Goal: Obtain resource: Download file/media

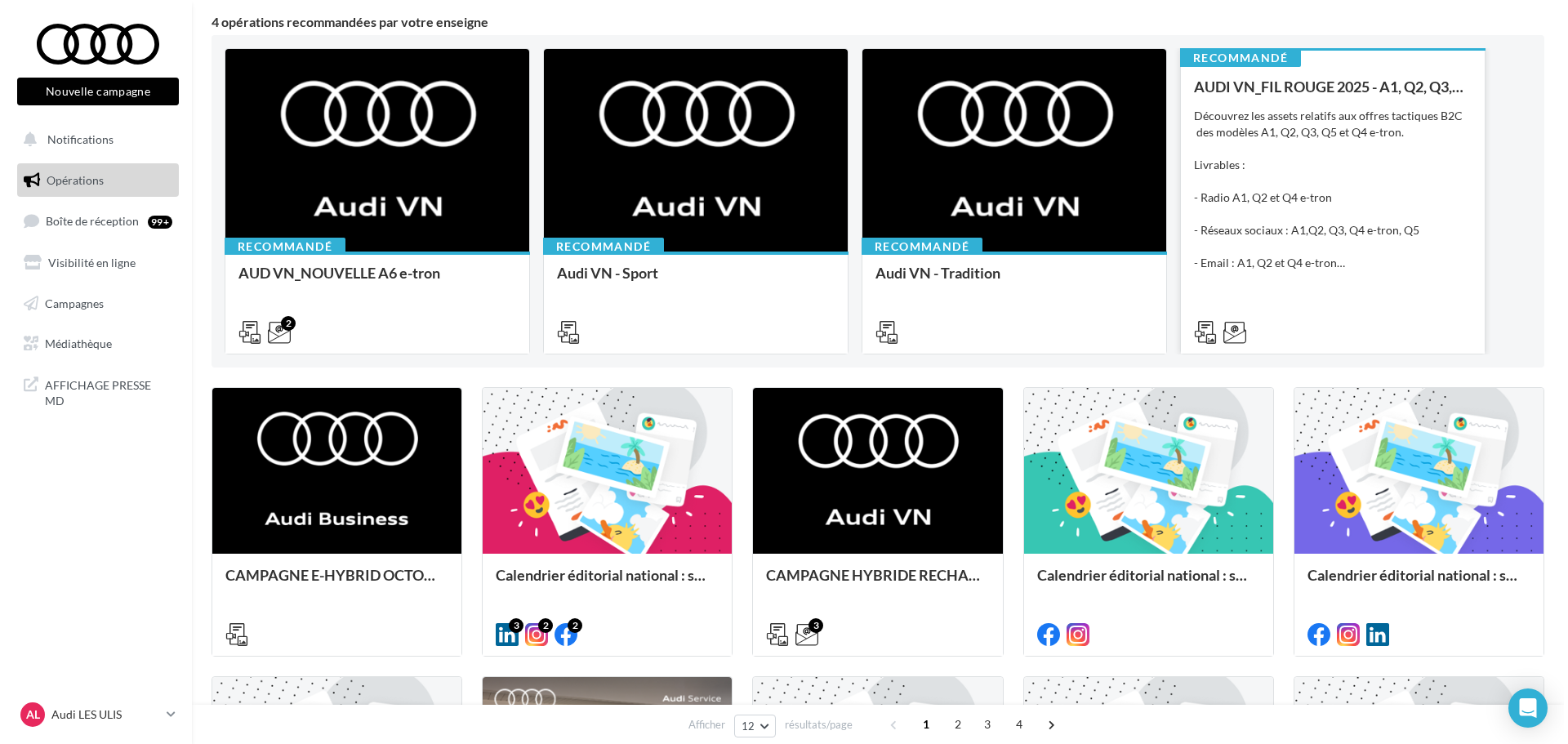
scroll to position [164, 0]
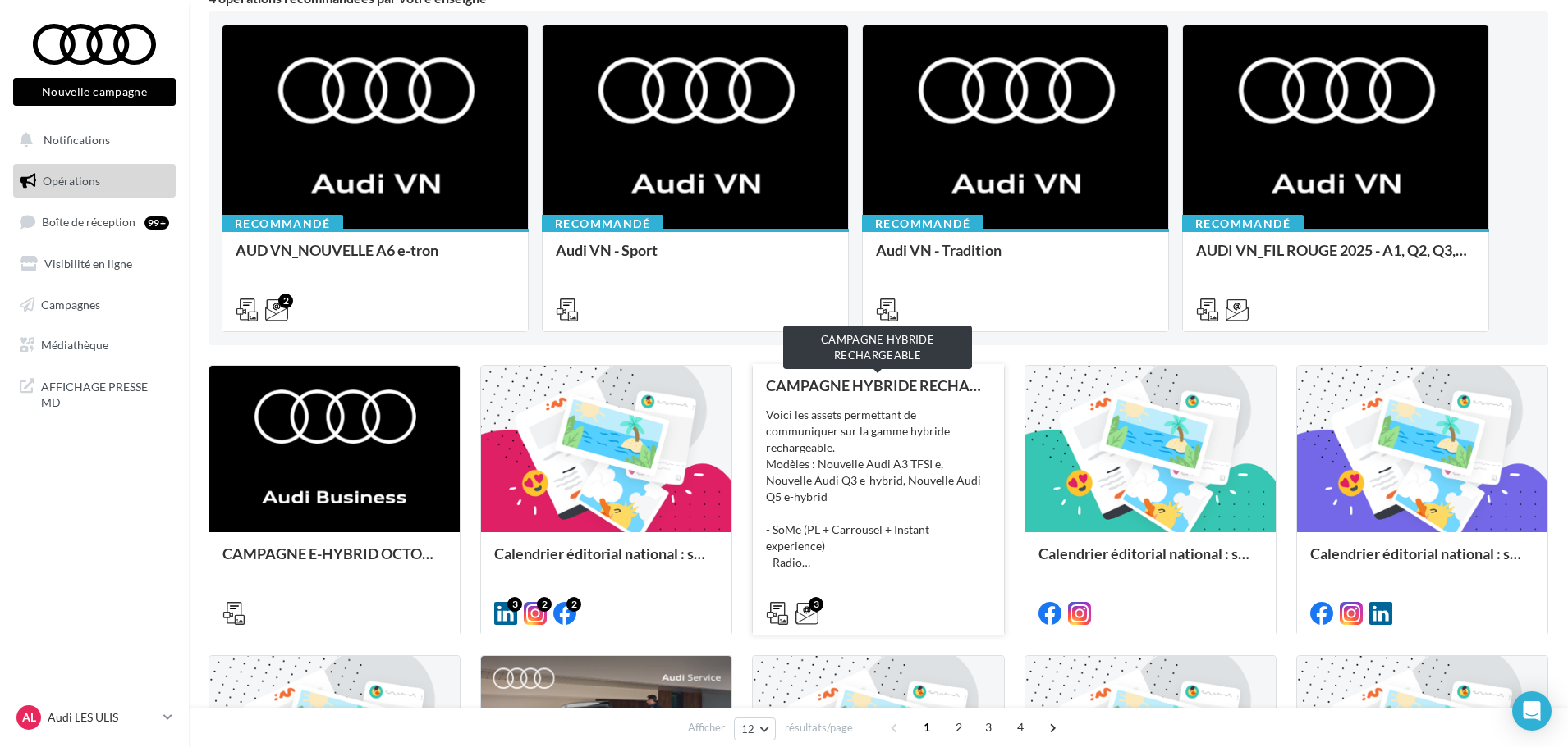
click at [825, 390] on div "CAMPAGNE HYBRIDE RECHARGEABLE" at bounding box center [877, 385] width 224 height 16
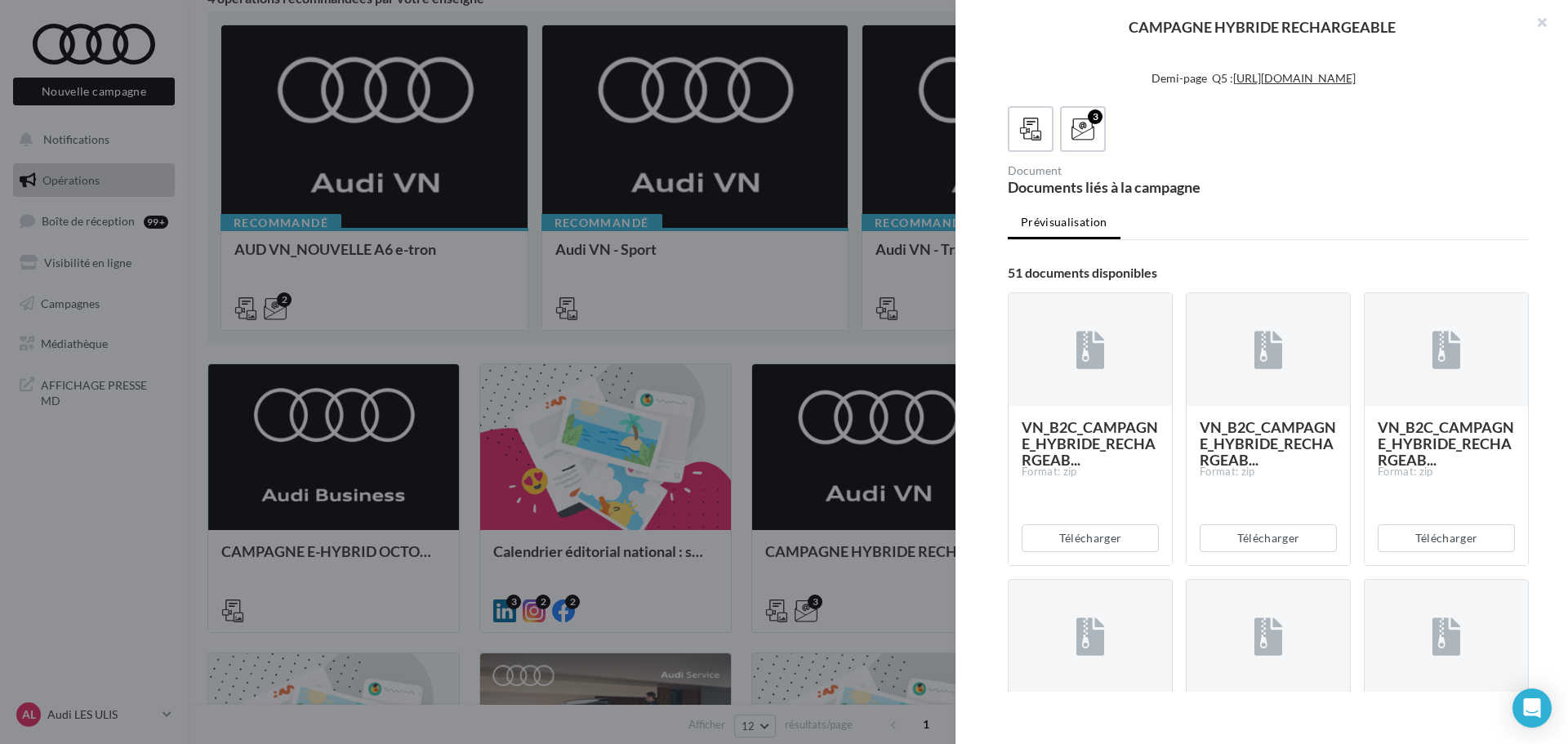
scroll to position [491, 0]
click at [1246, 51] on link "[URL][DOMAIN_NAME]" at bounding box center [1299, 43] width 122 height 14
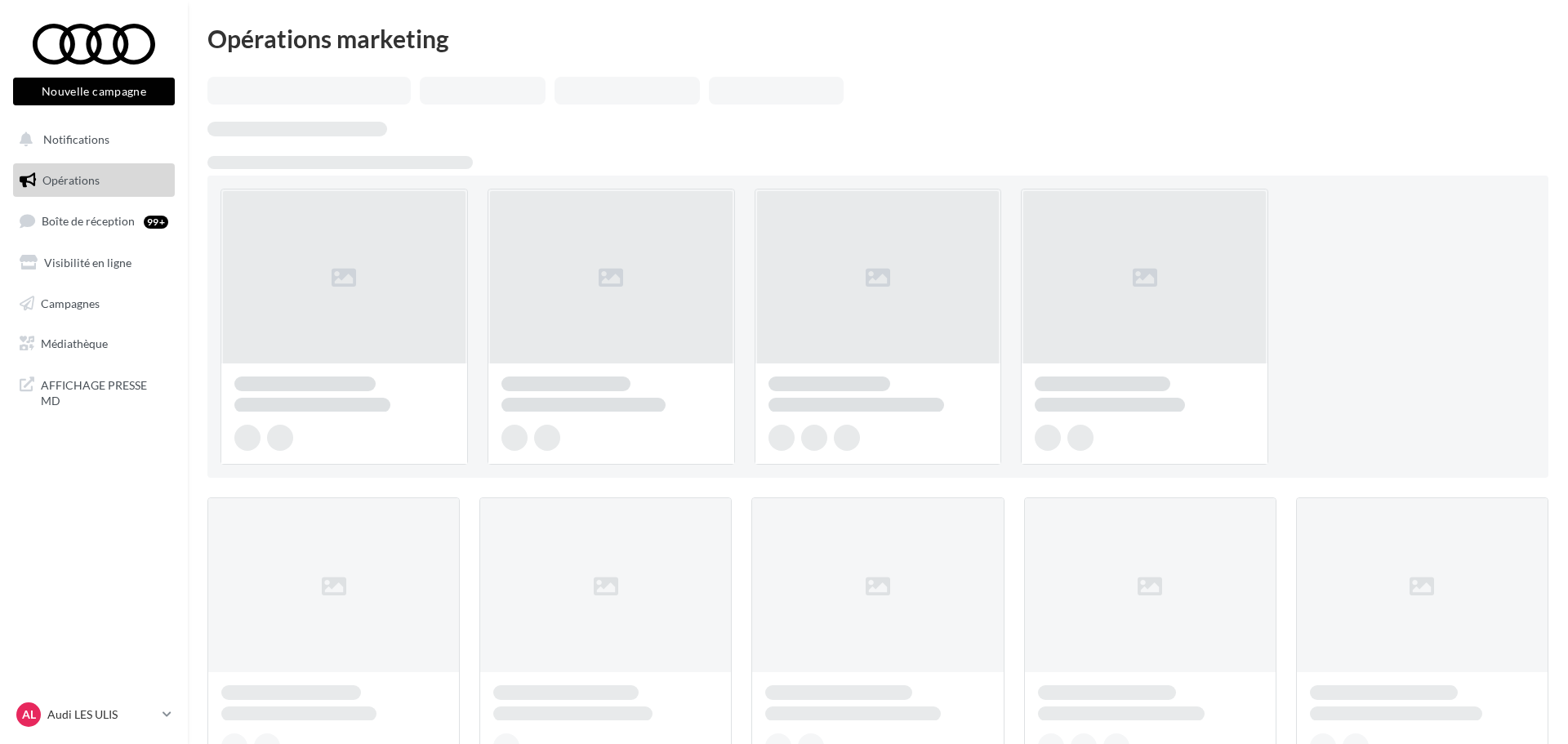
scroll to position [164, 0]
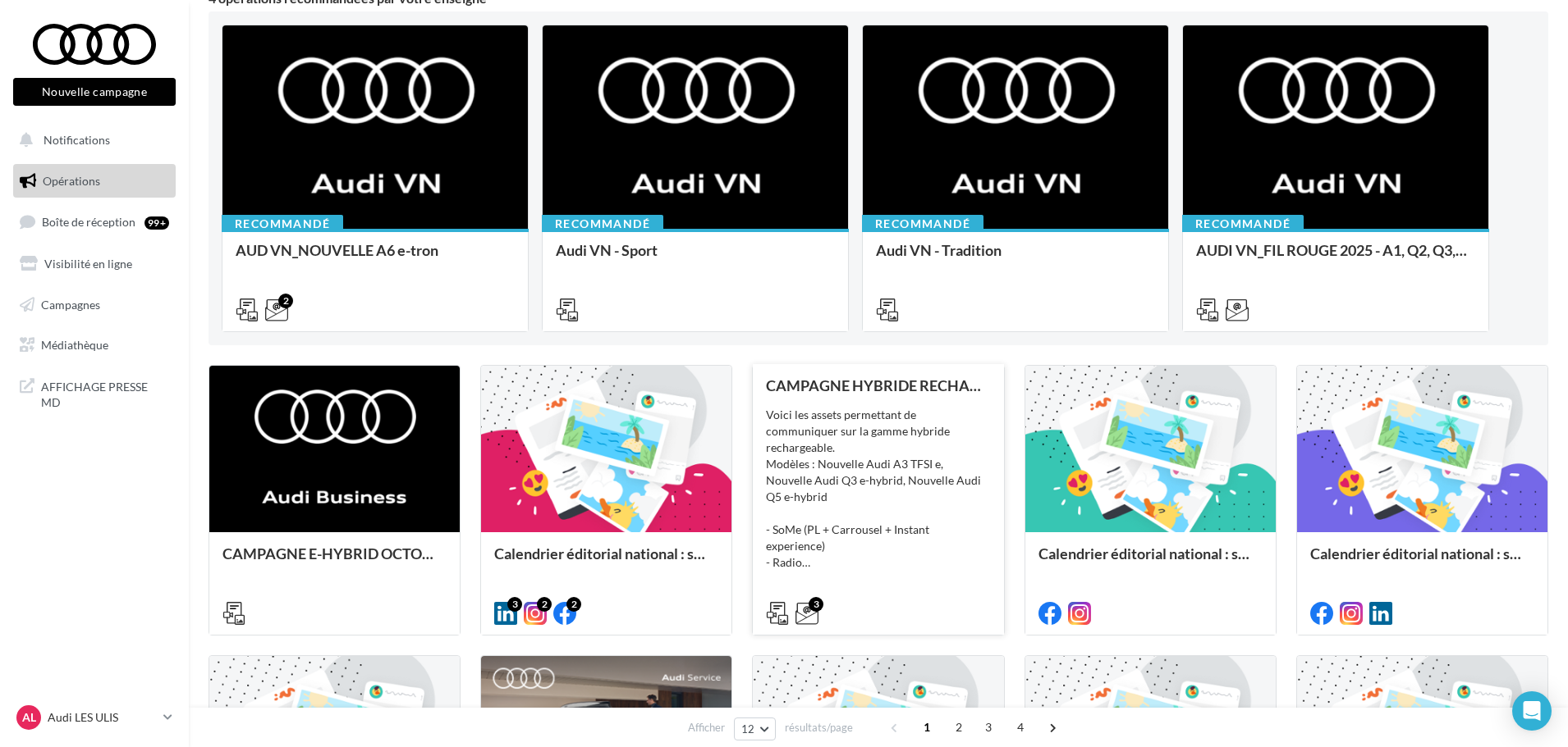
click at [861, 482] on div "Voici les assets permettant de communiquer sur la gamme hybride rechargeable. M…" at bounding box center [877, 489] width 224 height 164
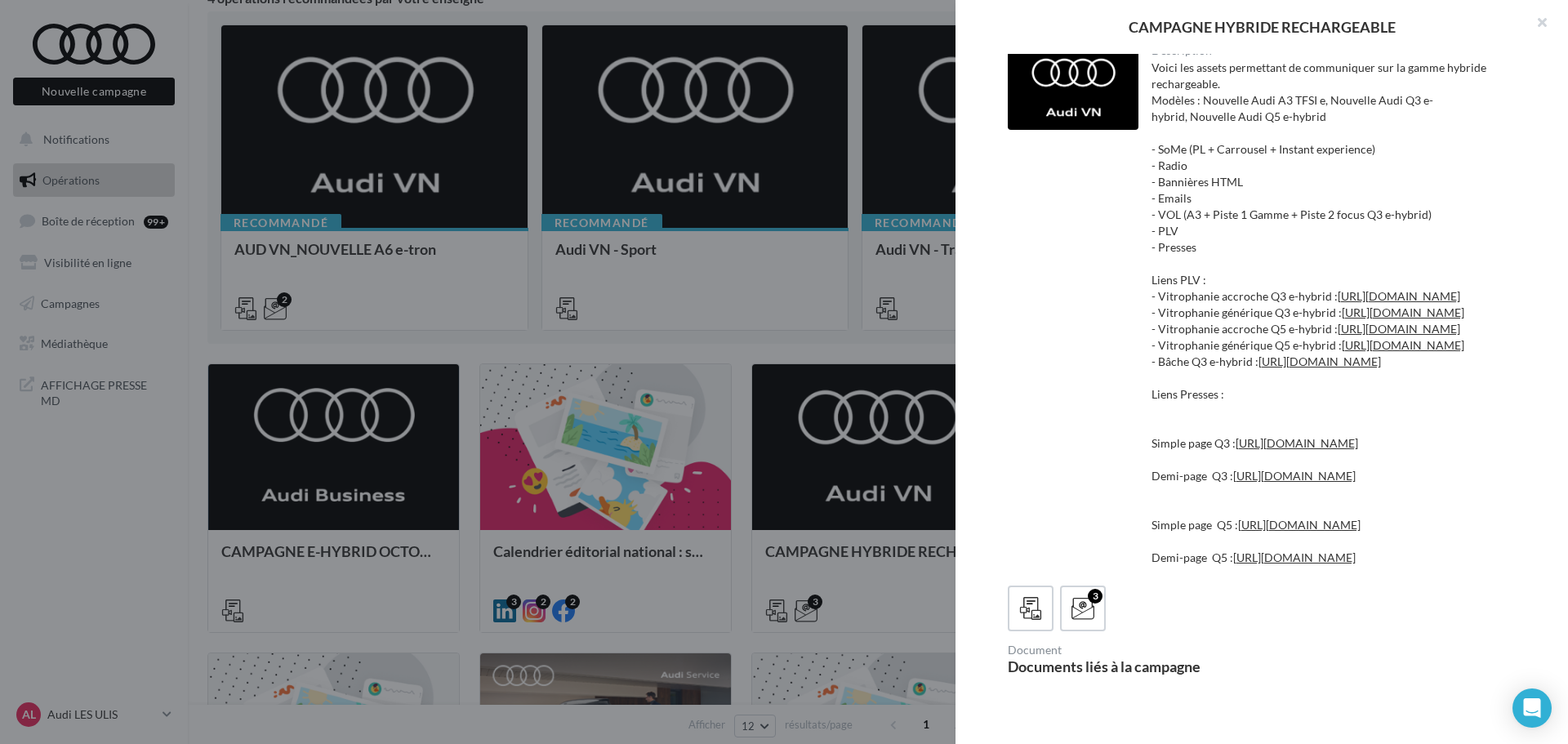
scroll to position [0, 0]
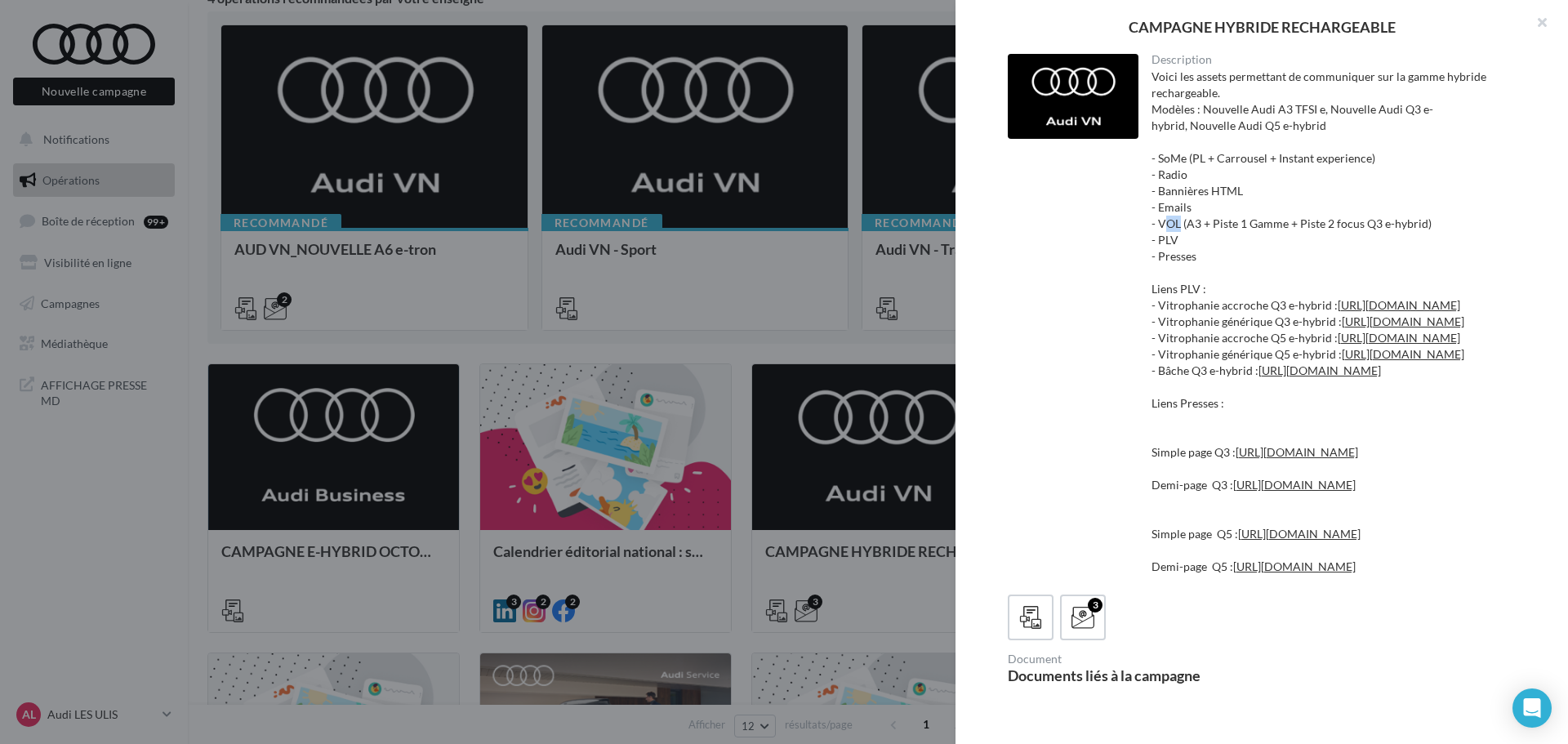
drag, startPoint x: 1157, startPoint y: 227, endPoint x: 1175, endPoint y: 227, distance: 18.0
click at [1175, 227] on div "Voici les assets permettant de communiquer sur la gamme hybride rechargeable. M…" at bounding box center [1335, 322] width 365 height 507
click at [1086, 245] on div "Description Voici les assets permettant de communiquer sur la gamme hybride rec…" at bounding box center [1268, 317] width 521 height 528
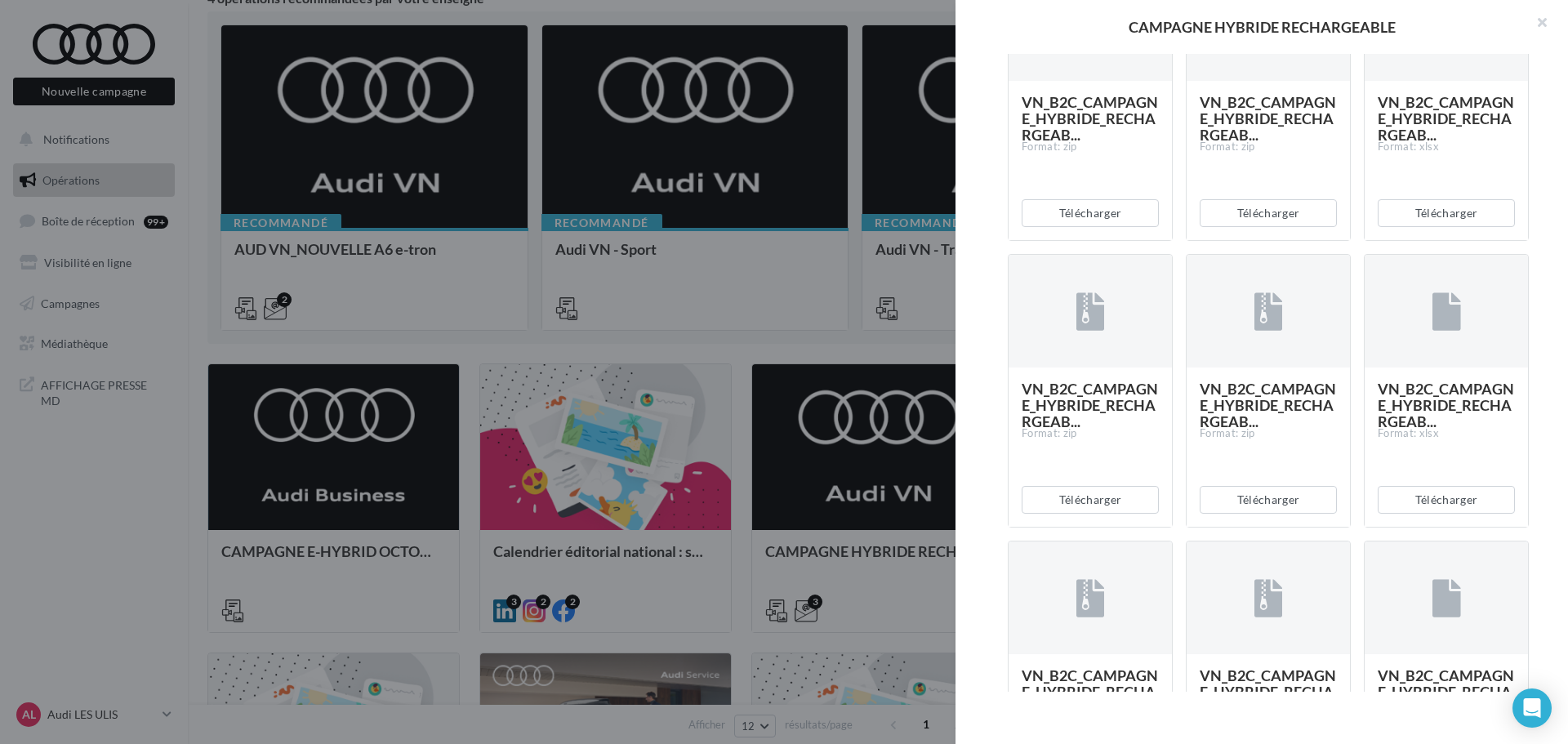
scroll to position [2043, 0]
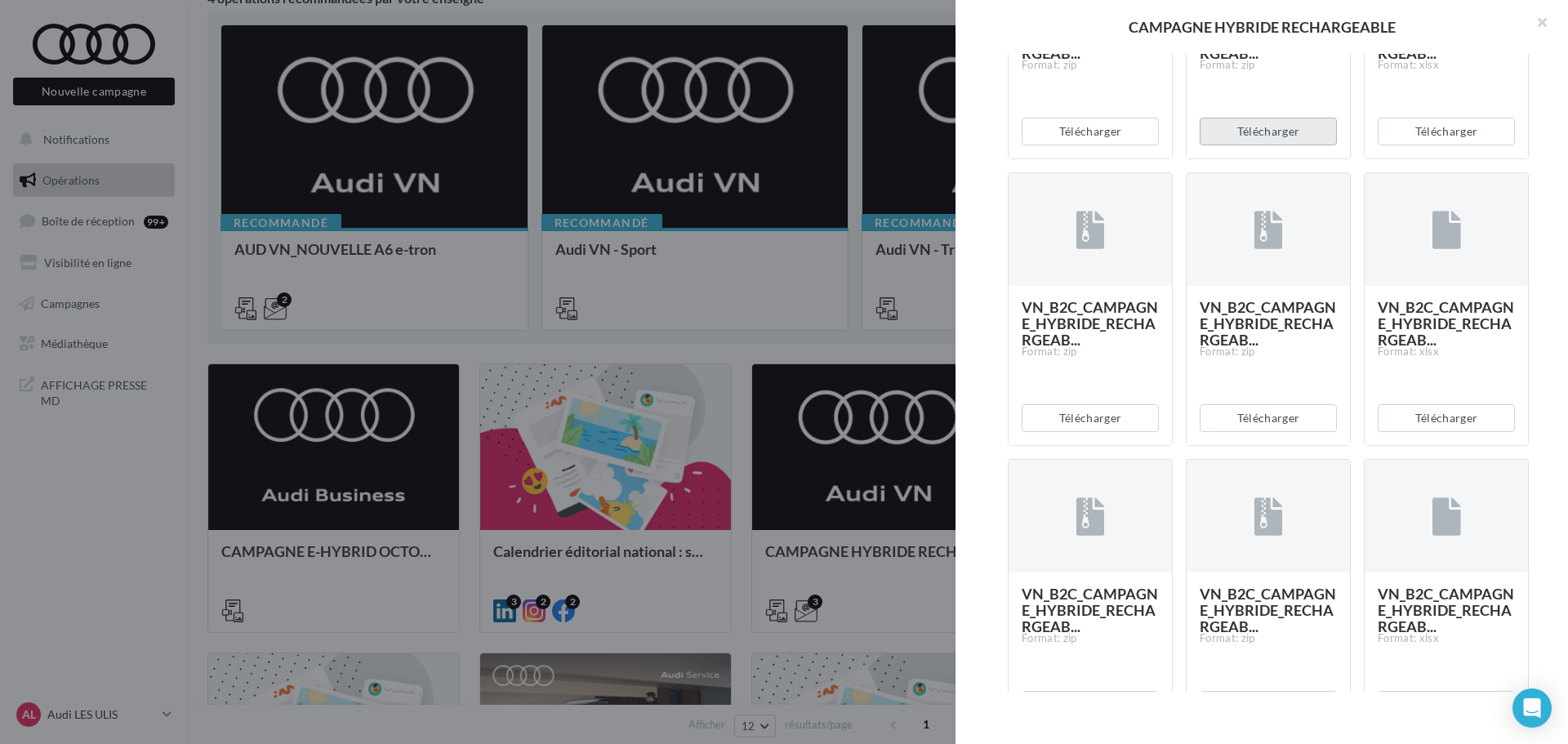
click at [1235, 145] on button "Télécharger" at bounding box center [1269, 131] width 138 height 28
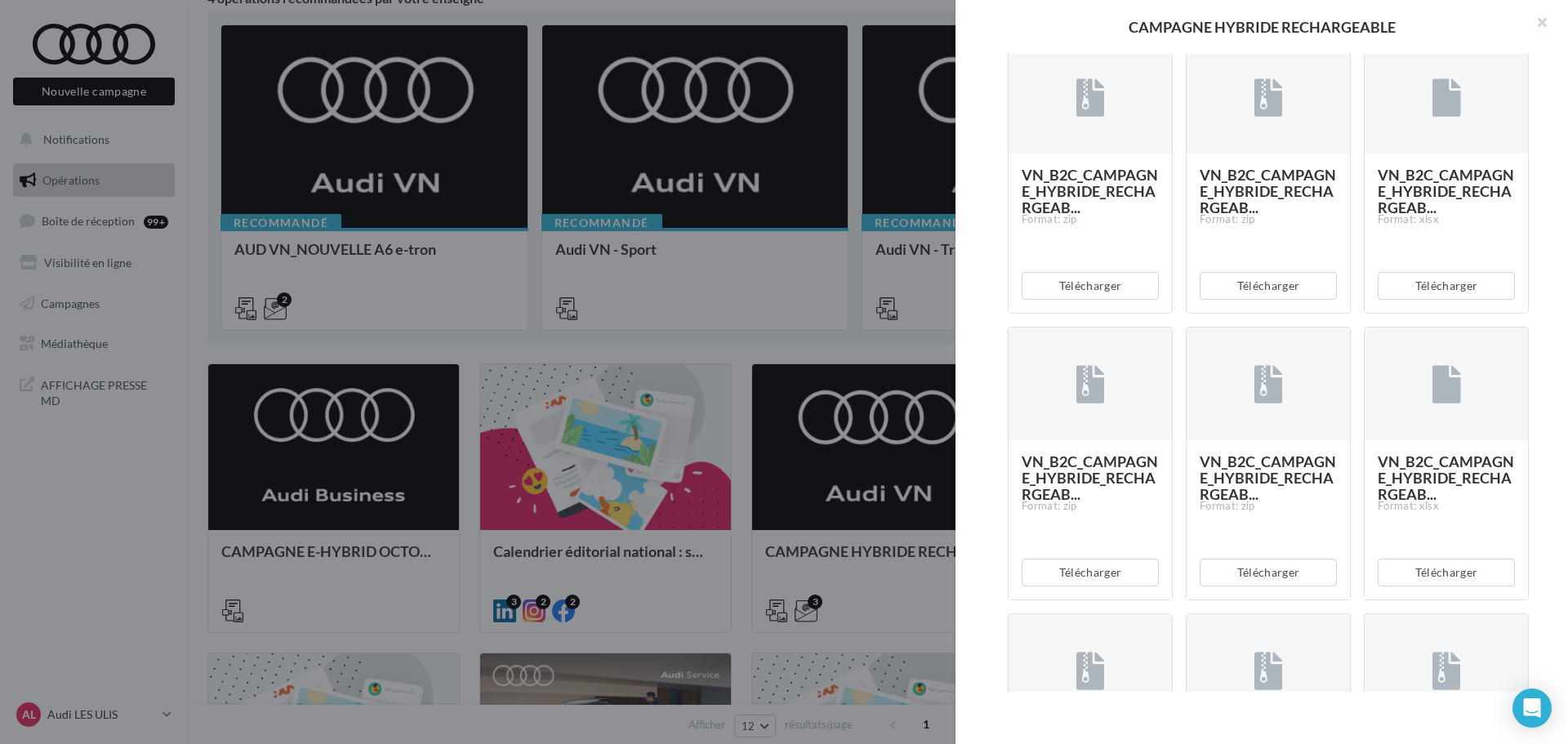
scroll to position [2206, 0]
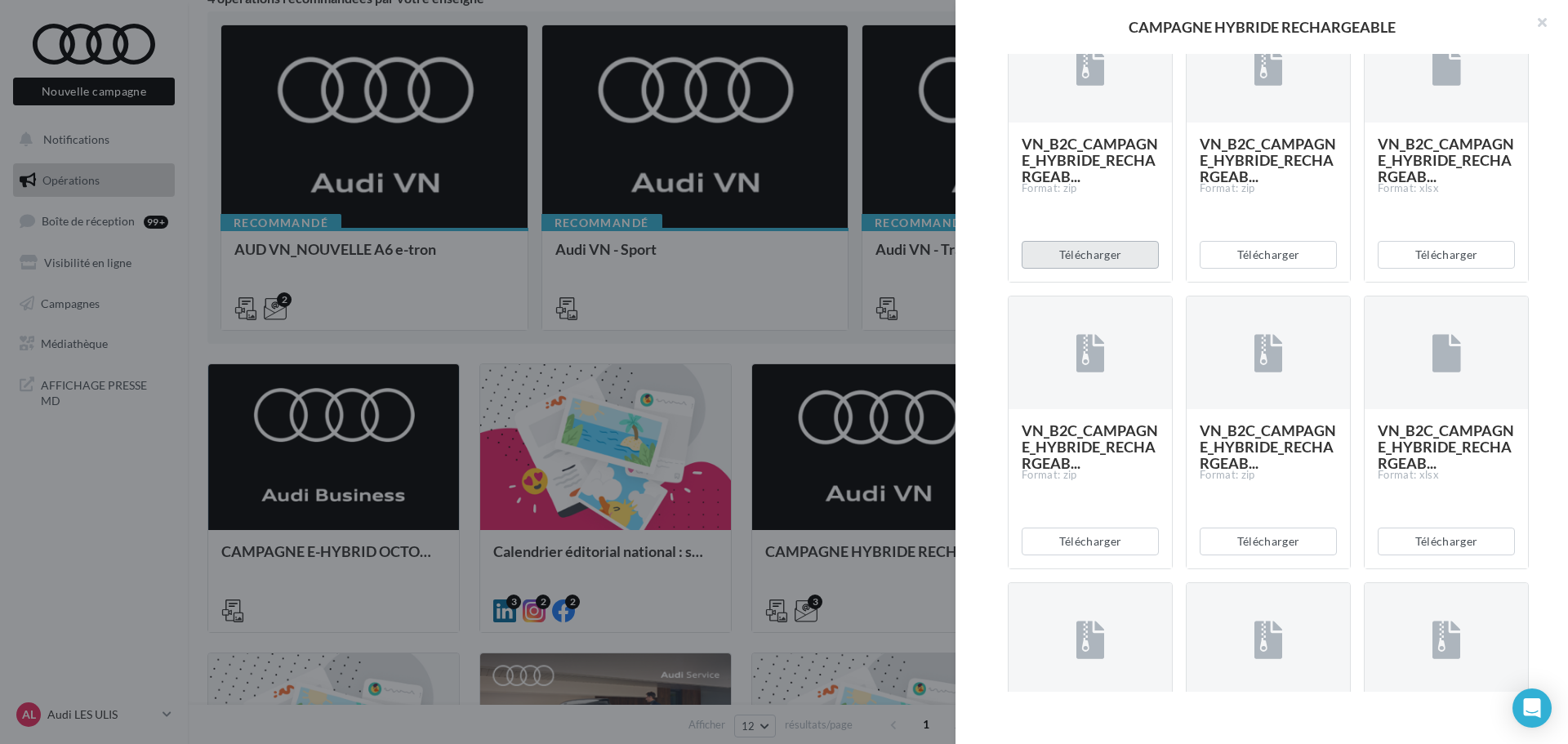
click at [1079, 269] on button "Télécharger" at bounding box center [1091, 254] width 138 height 28
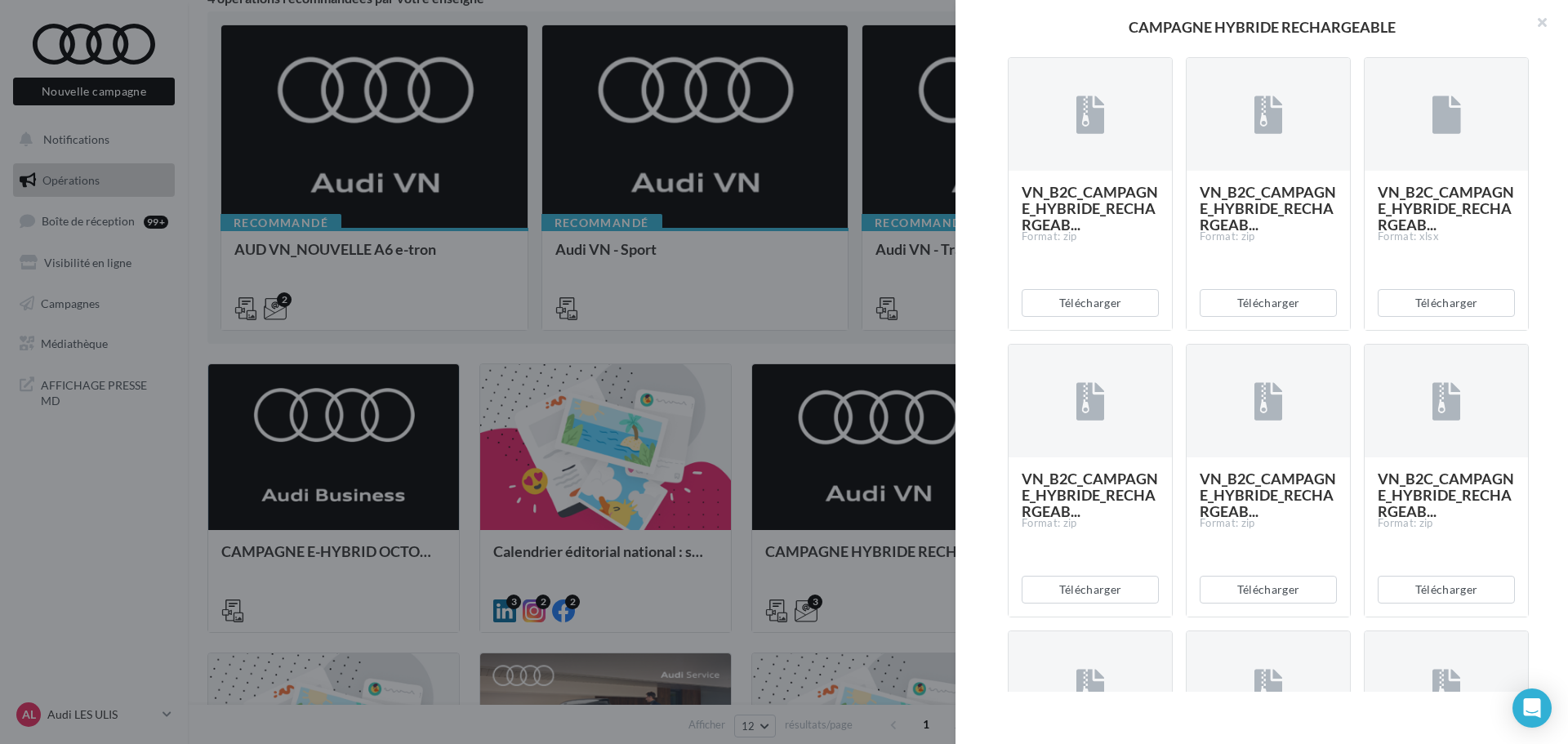
scroll to position [2451, 0]
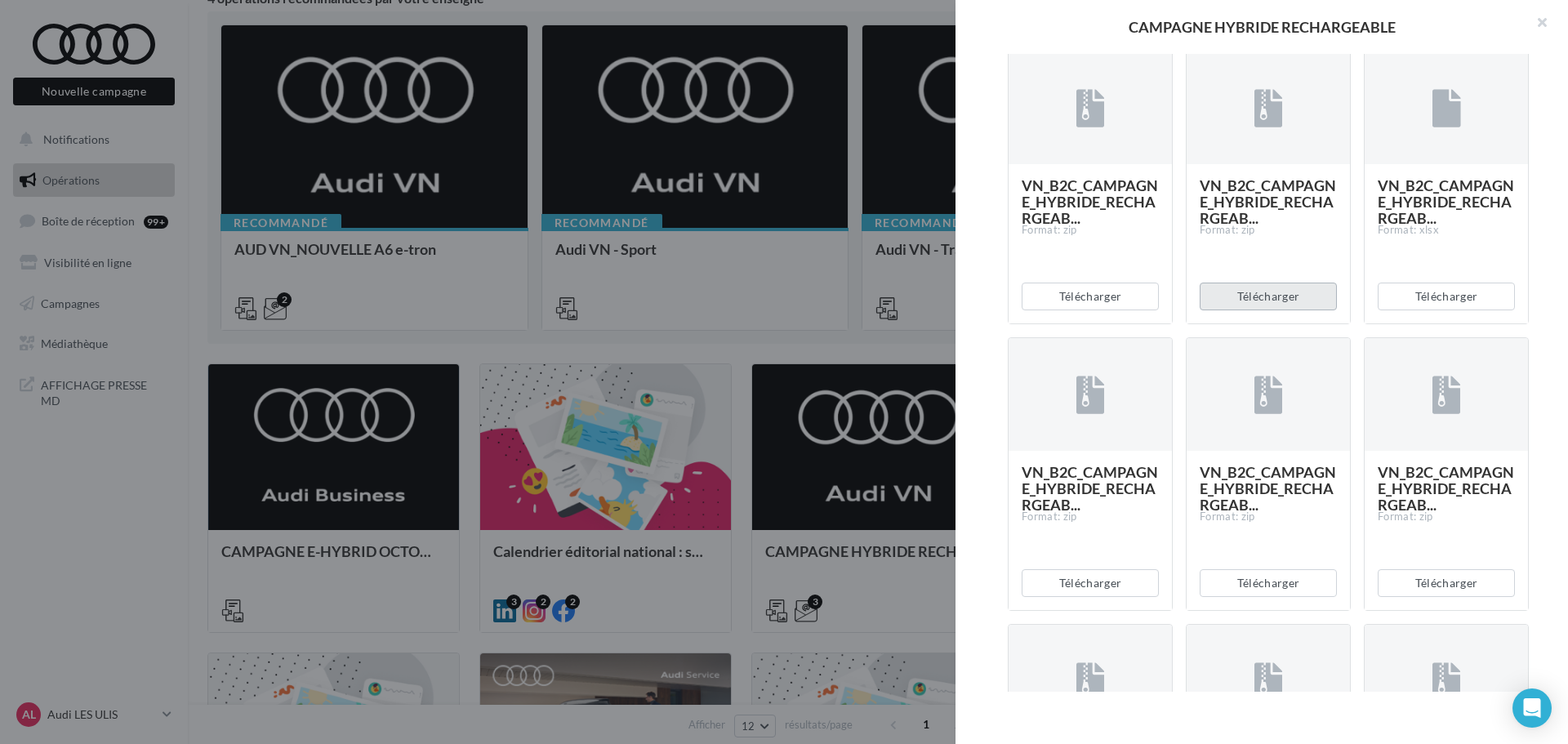
click at [1235, 311] on button "Télécharger" at bounding box center [1269, 296] width 138 height 28
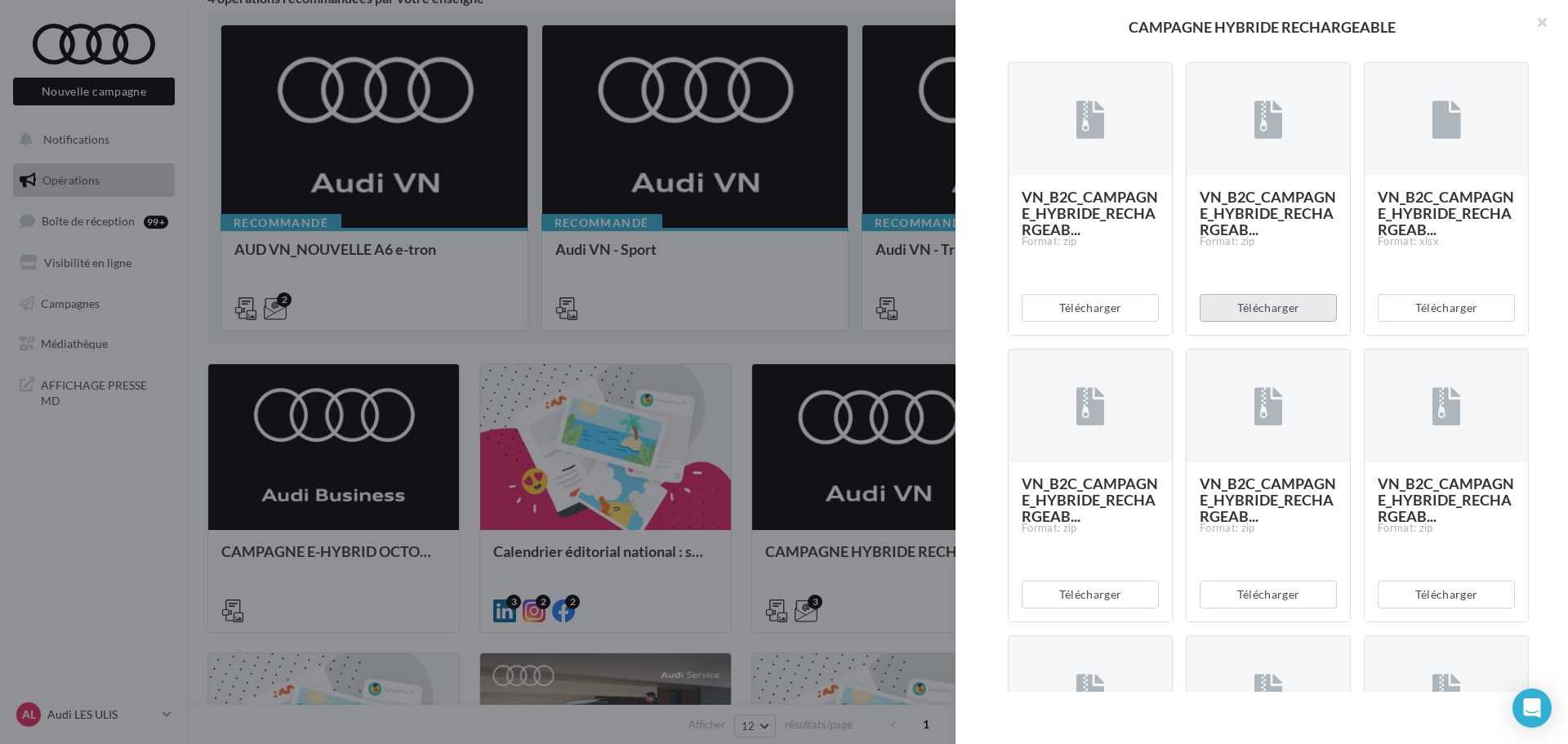
scroll to position [2287, 0]
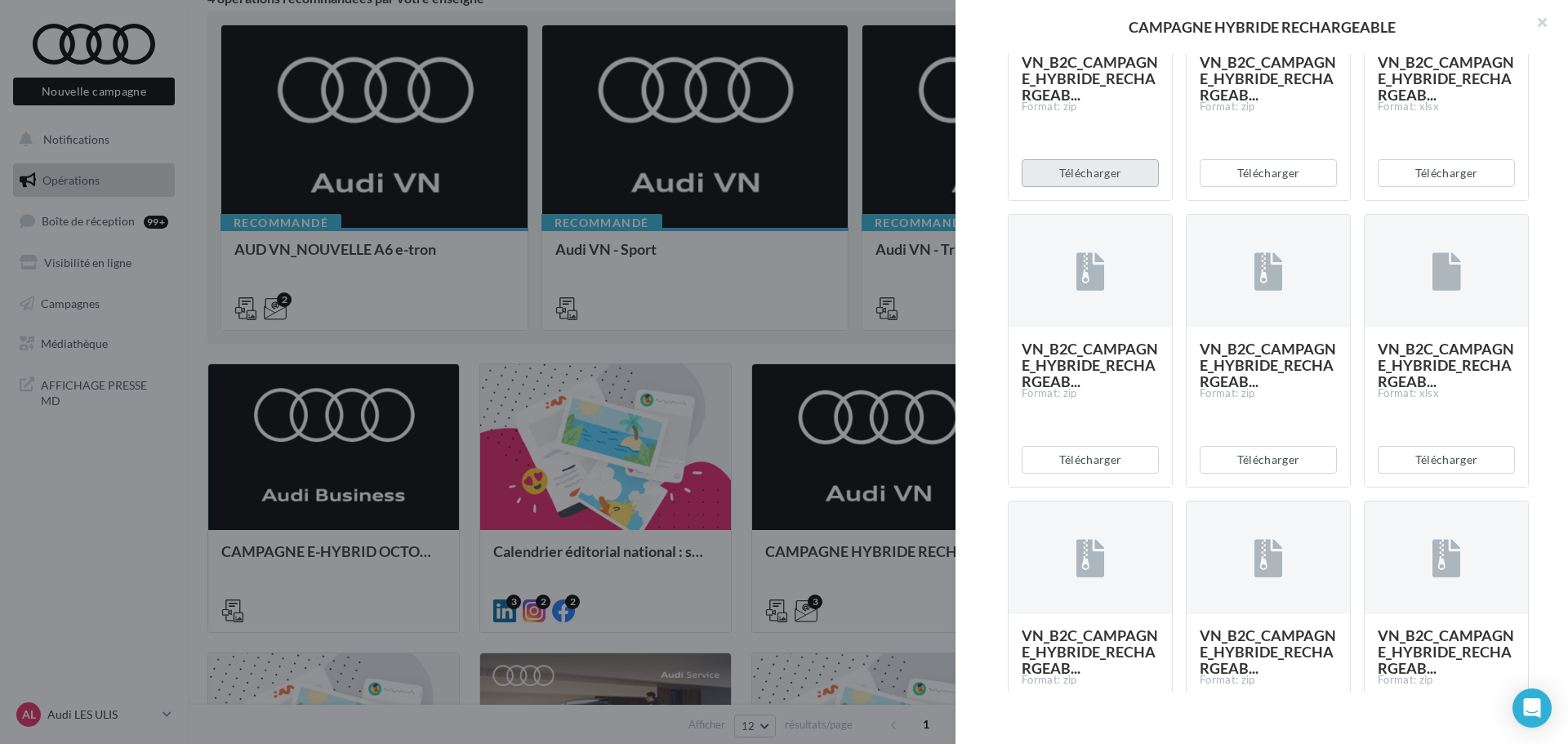
click at [1093, 187] on button "Télécharger" at bounding box center [1091, 173] width 138 height 28
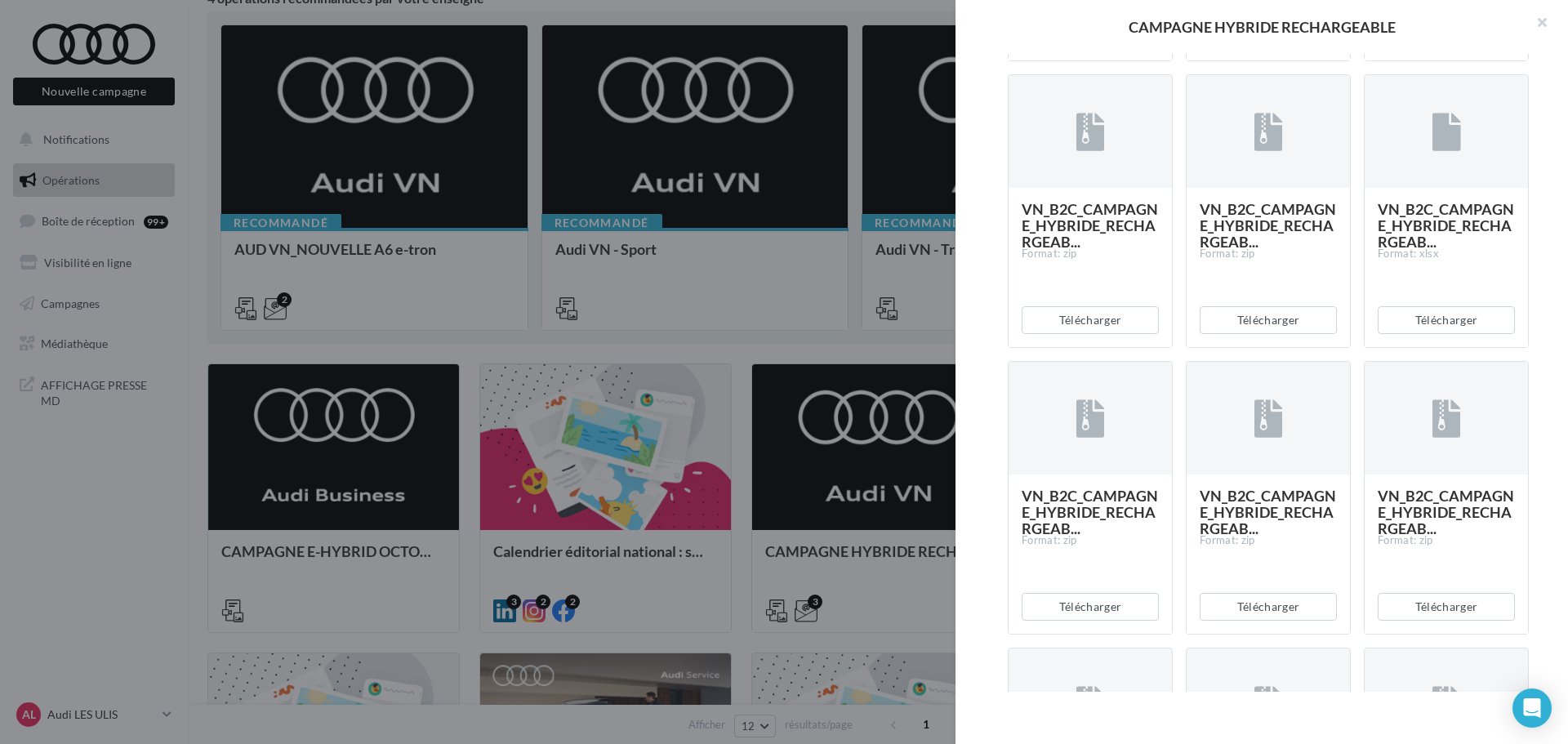
scroll to position [2451, 0]
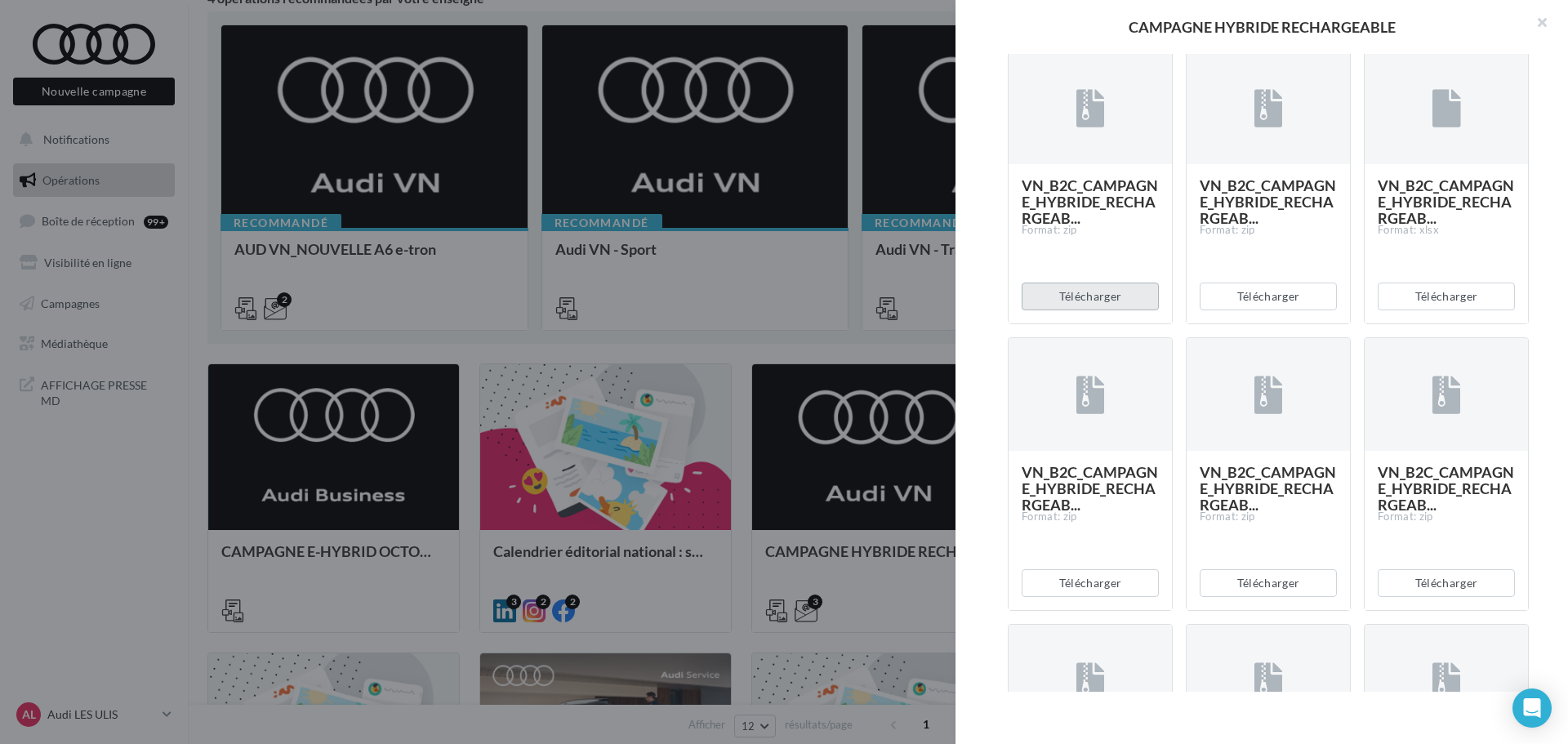
click at [1069, 311] on button "Télécharger" at bounding box center [1091, 296] width 138 height 28
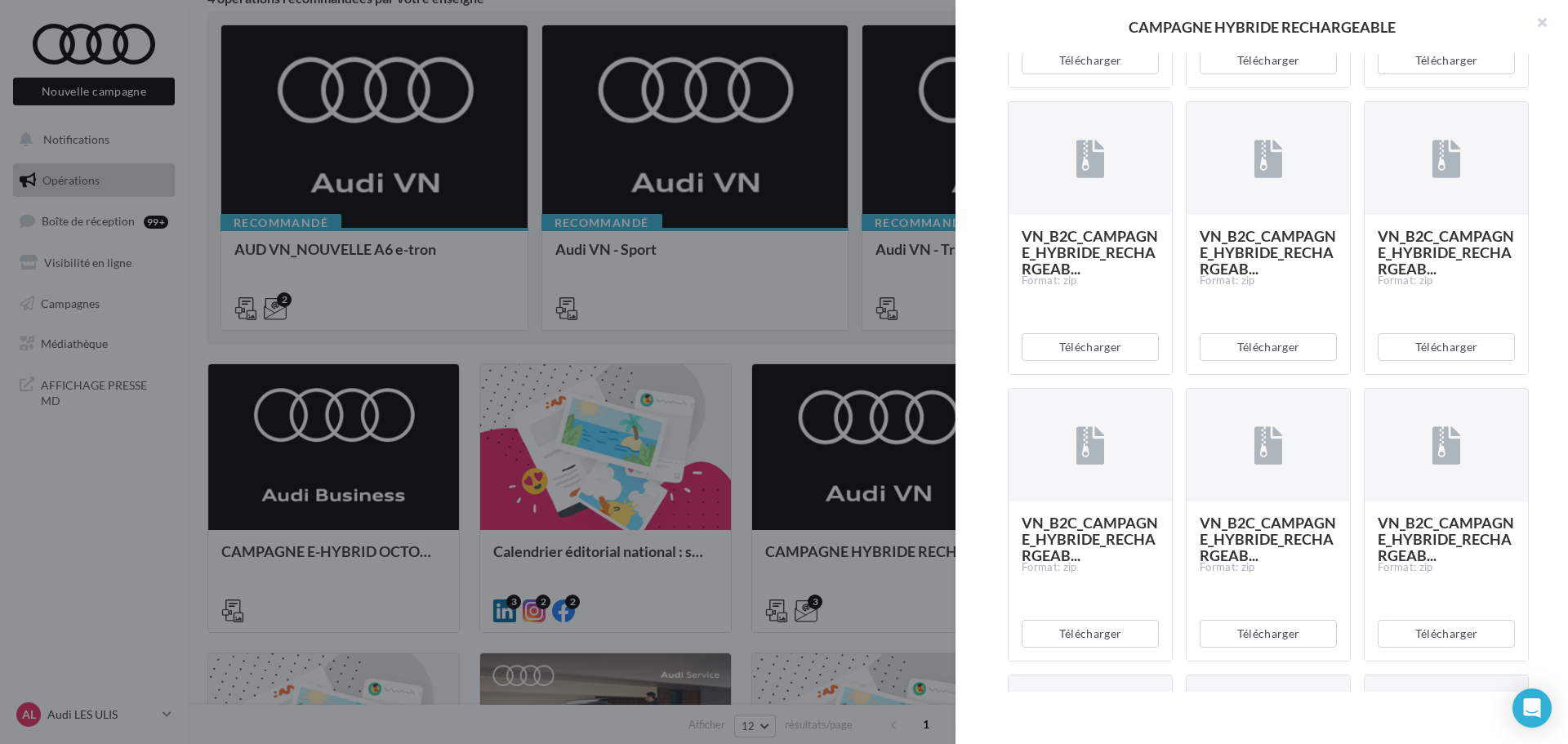
scroll to position [3268, 0]
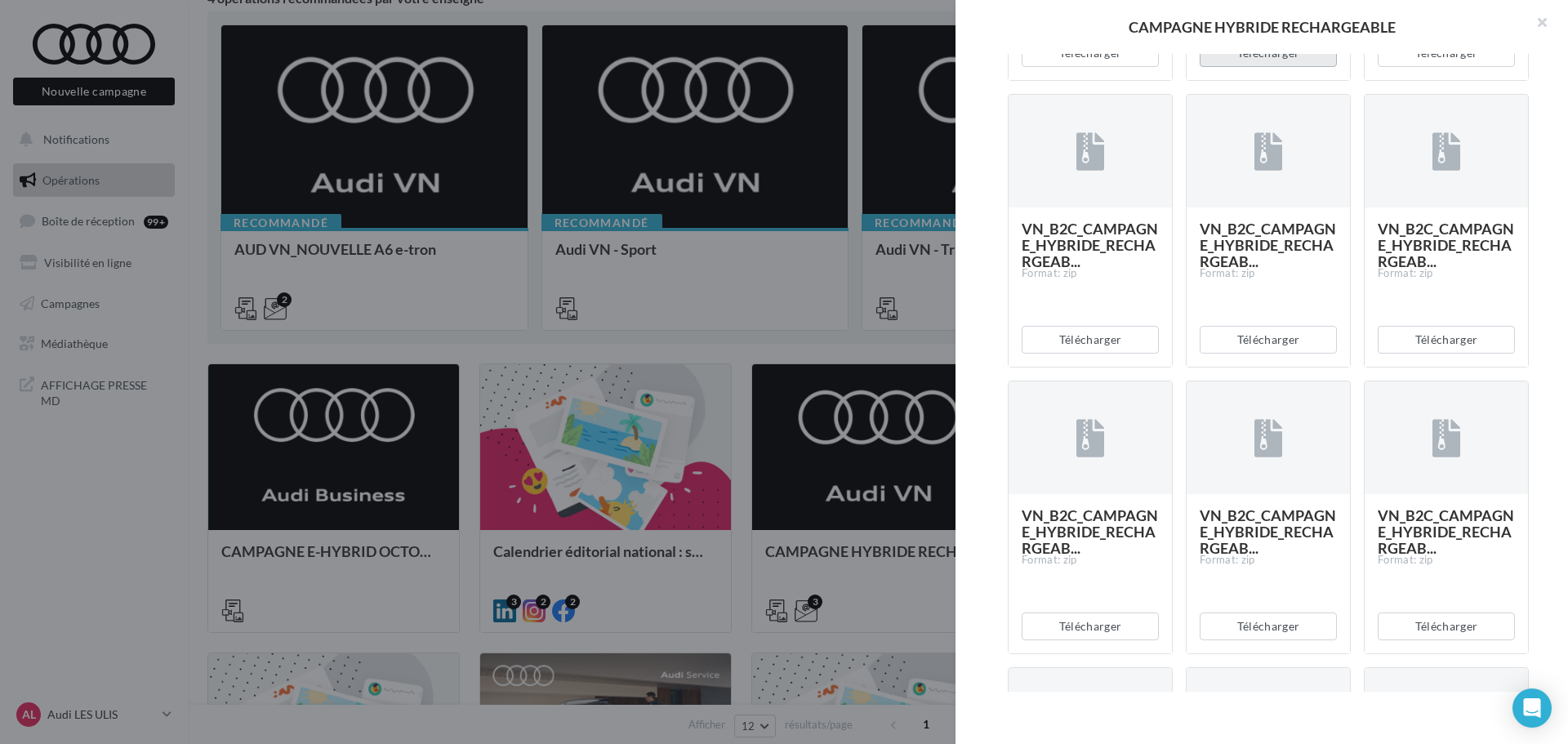
click at [1243, 67] on button "Télécharger" at bounding box center [1269, 53] width 138 height 28
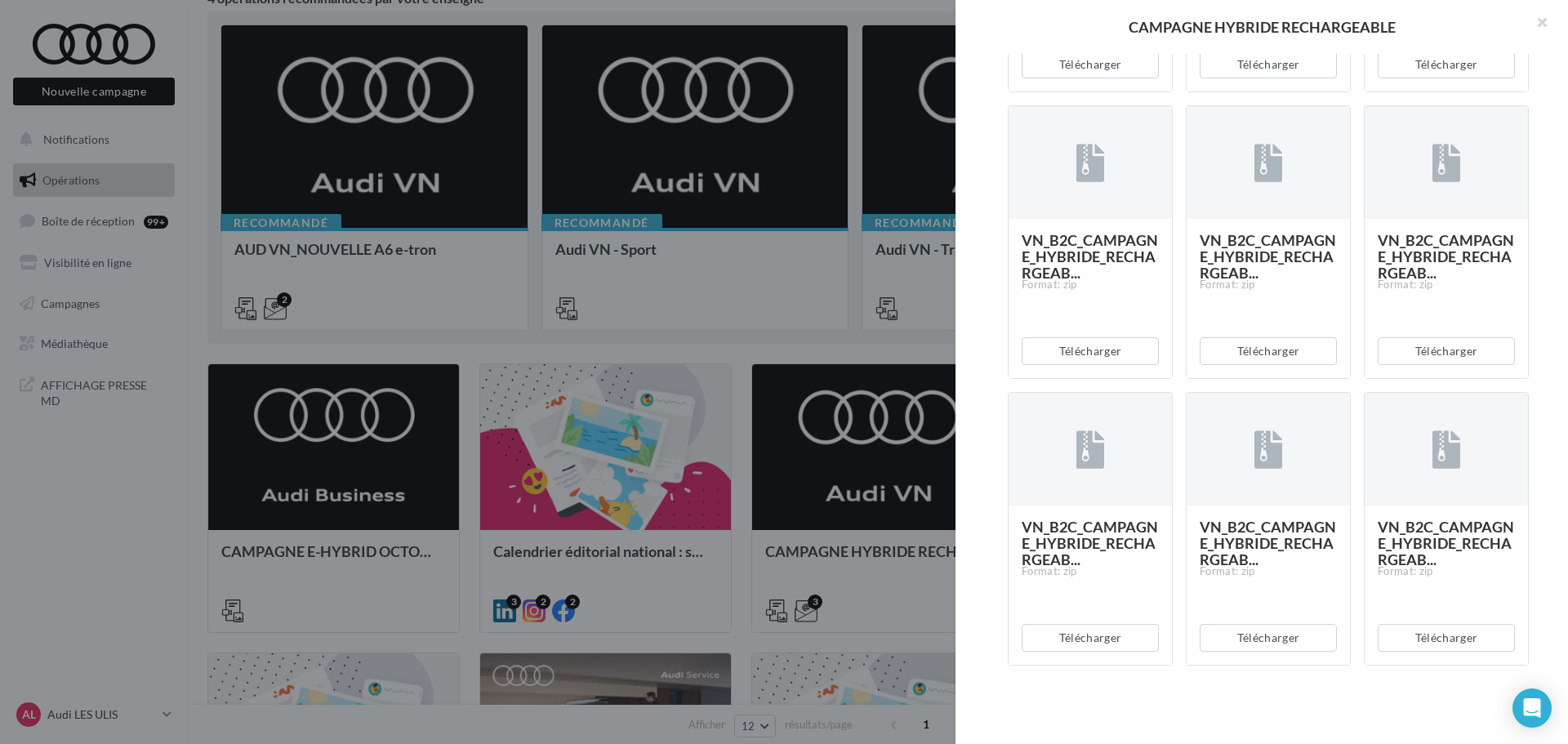
scroll to position [5255, 0]
click at [1543, 318] on div "Description Voici les assets permettant de communiquer sur la gamme hybride rec…" at bounding box center [1269, 372] width 625 height 638
click at [1243, 633] on button "Télécharger" at bounding box center [1269, 638] width 138 height 28
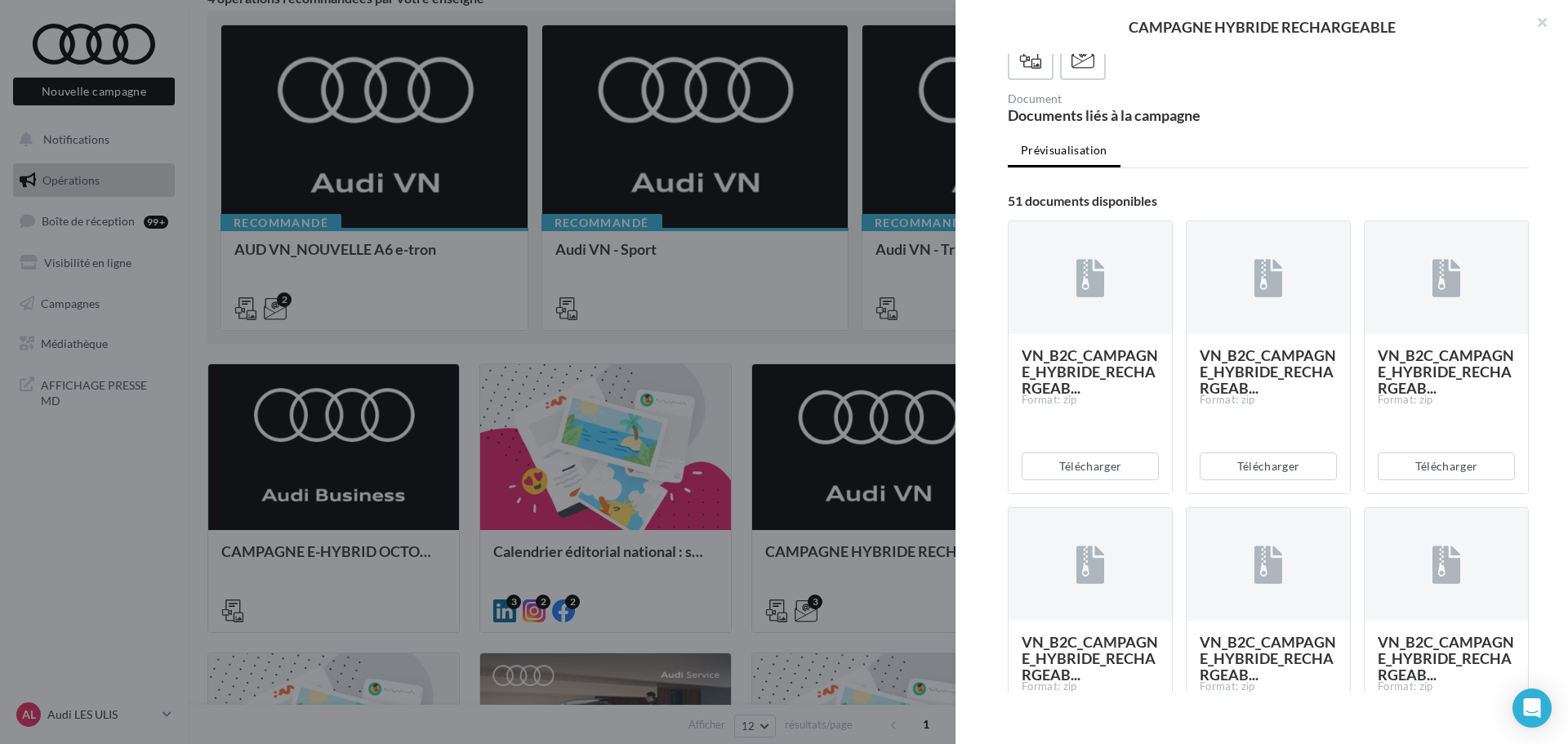
scroll to position [735, 0]
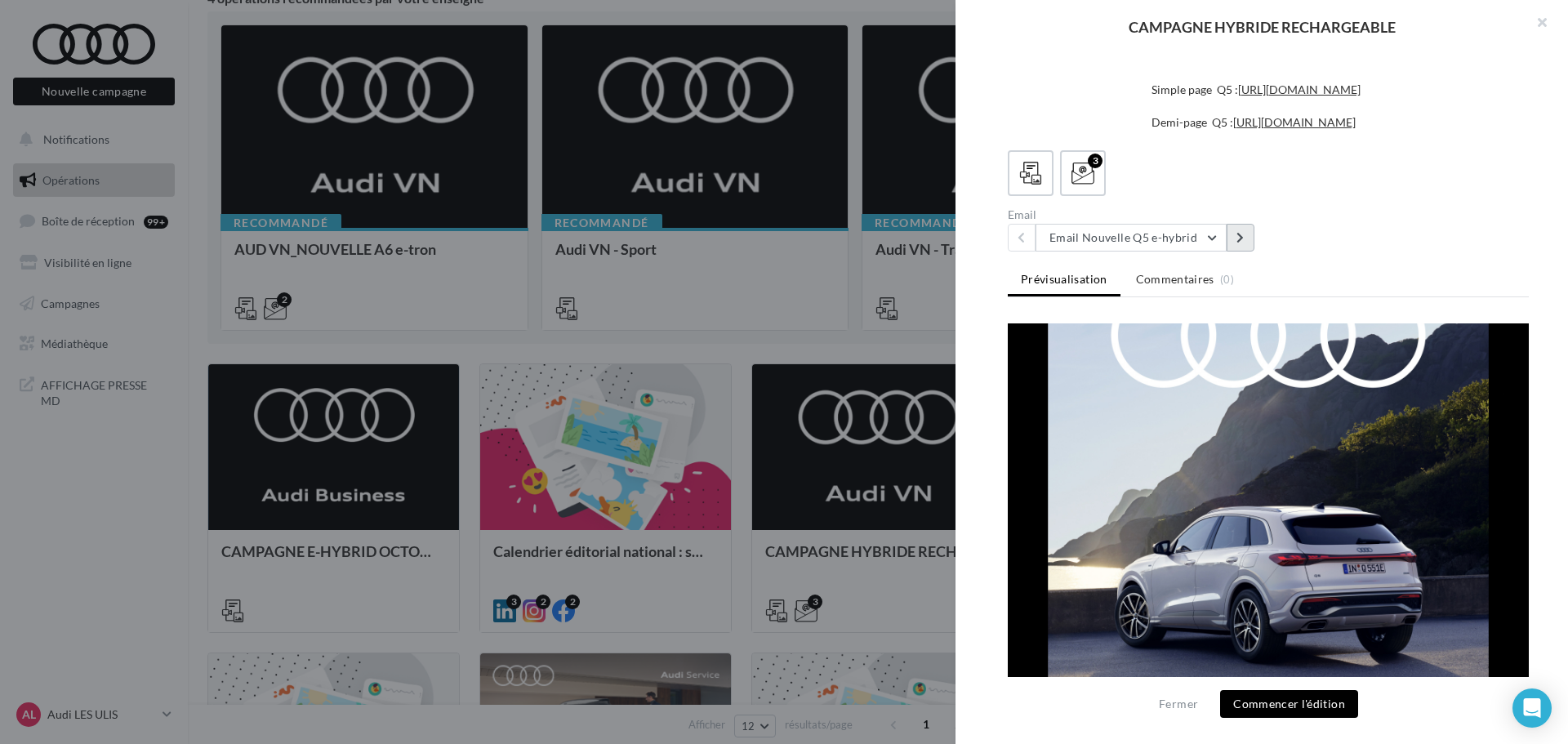
scroll to position [164, 0]
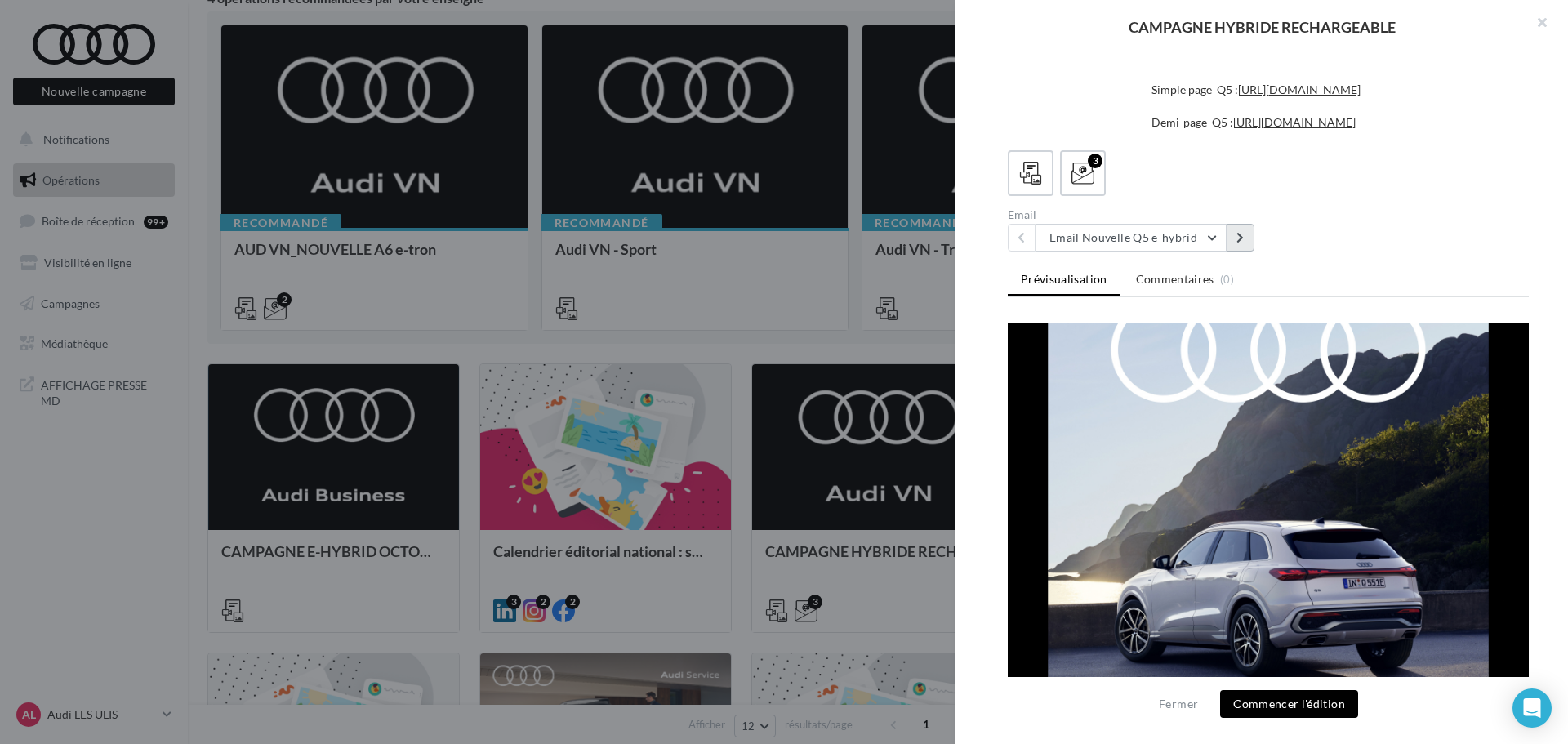
click at [1229, 238] on button at bounding box center [1240, 237] width 28 height 28
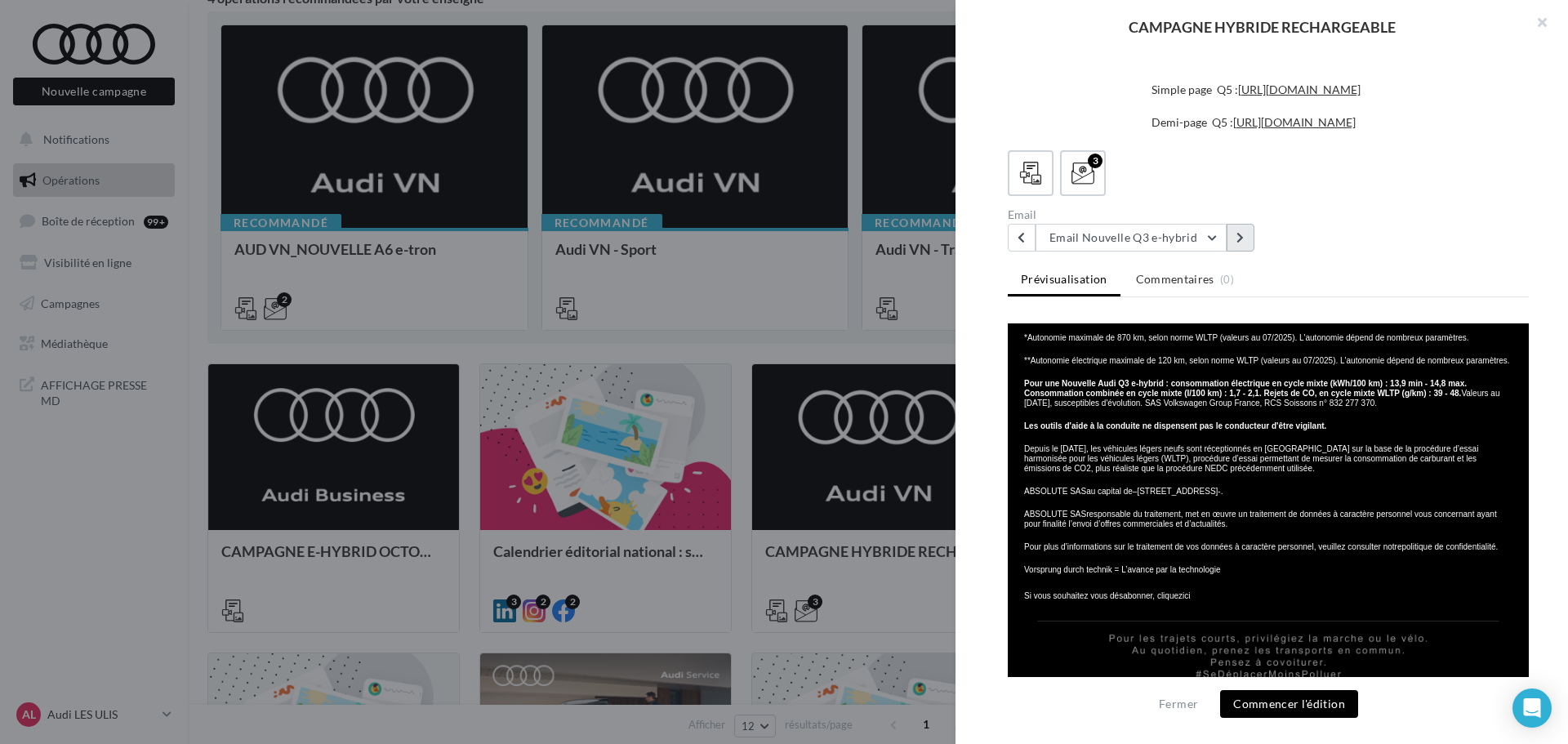
scroll to position [2342, 0]
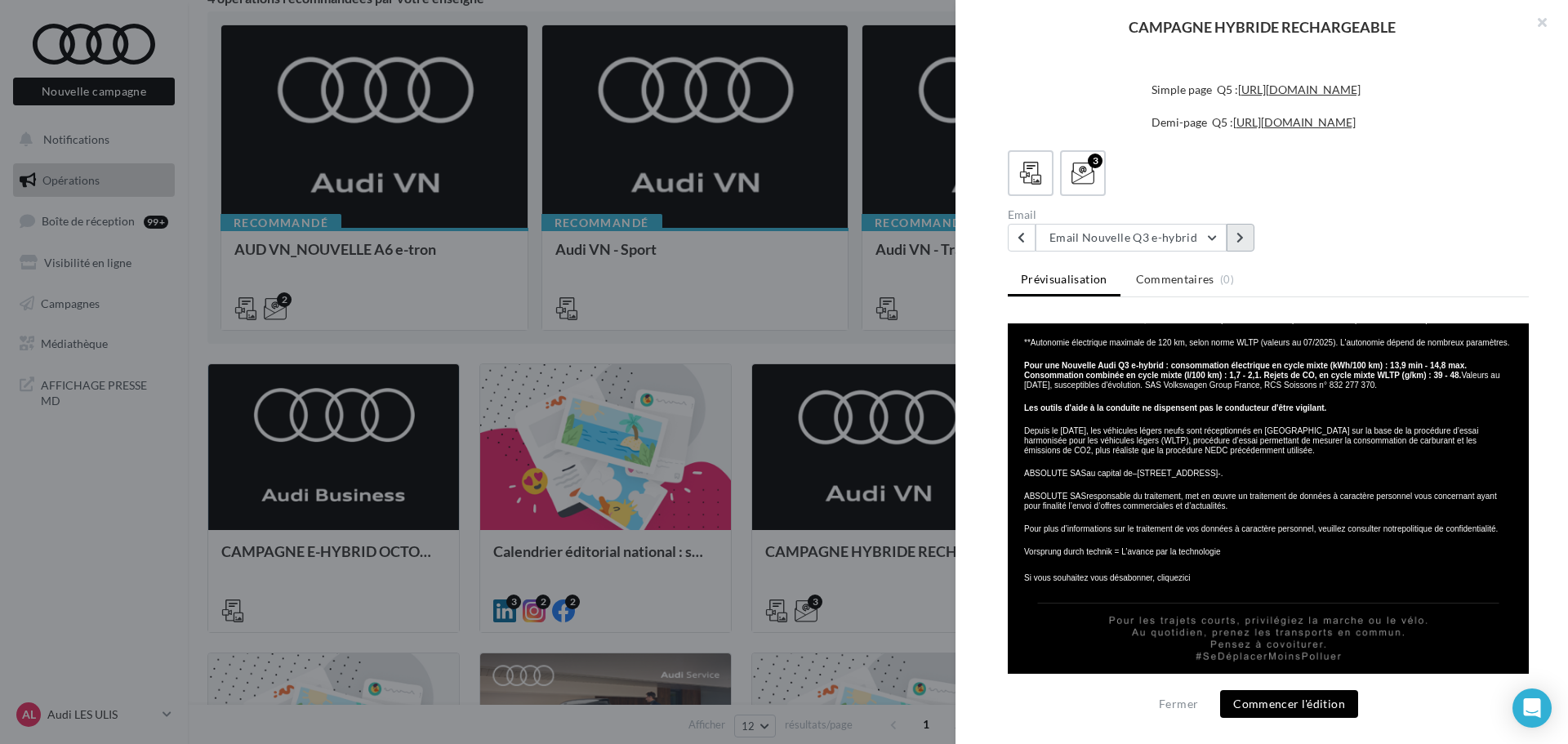
click at [1236, 239] on button at bounding box center [1240, 237] width 28 height 28
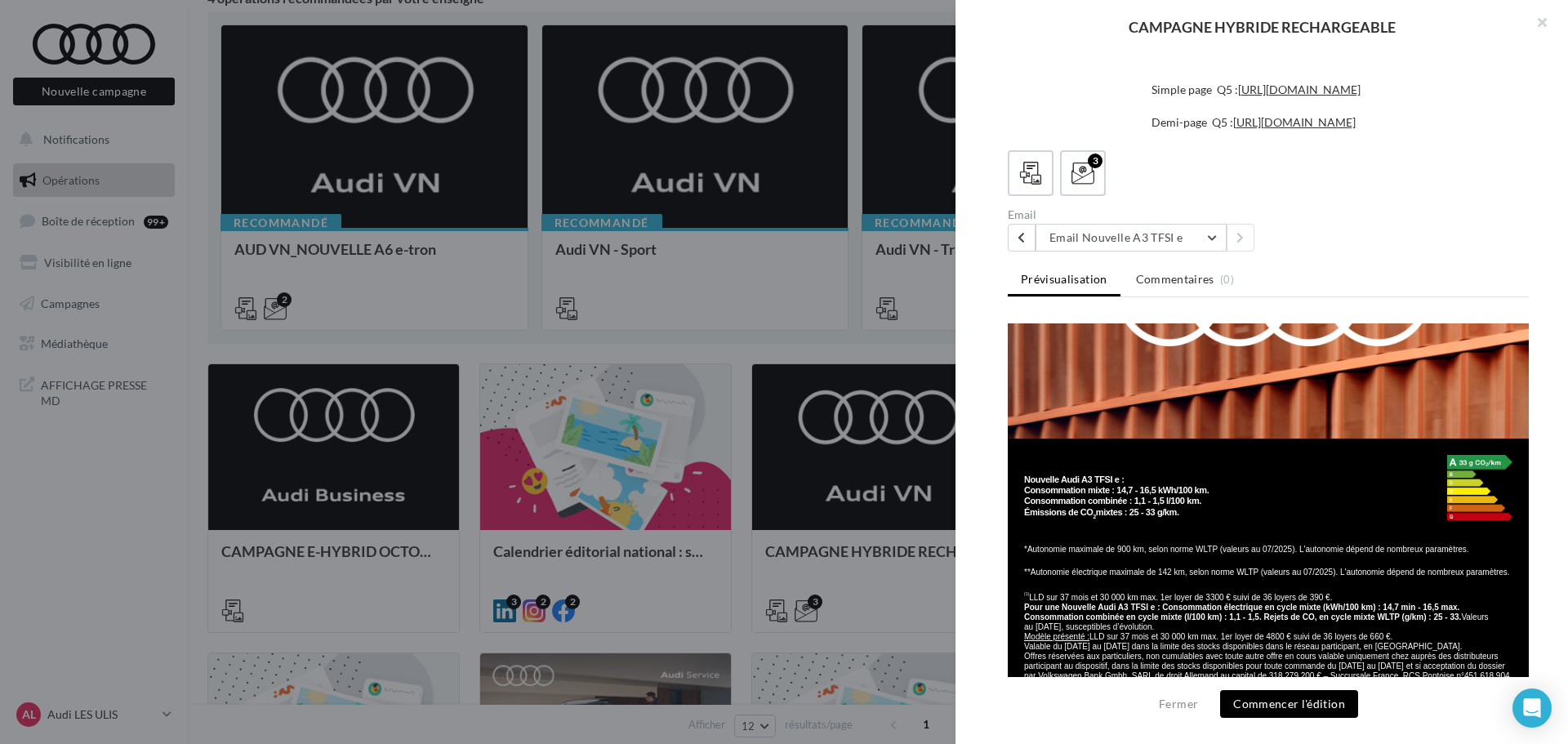
scroll to position [2147, 0]
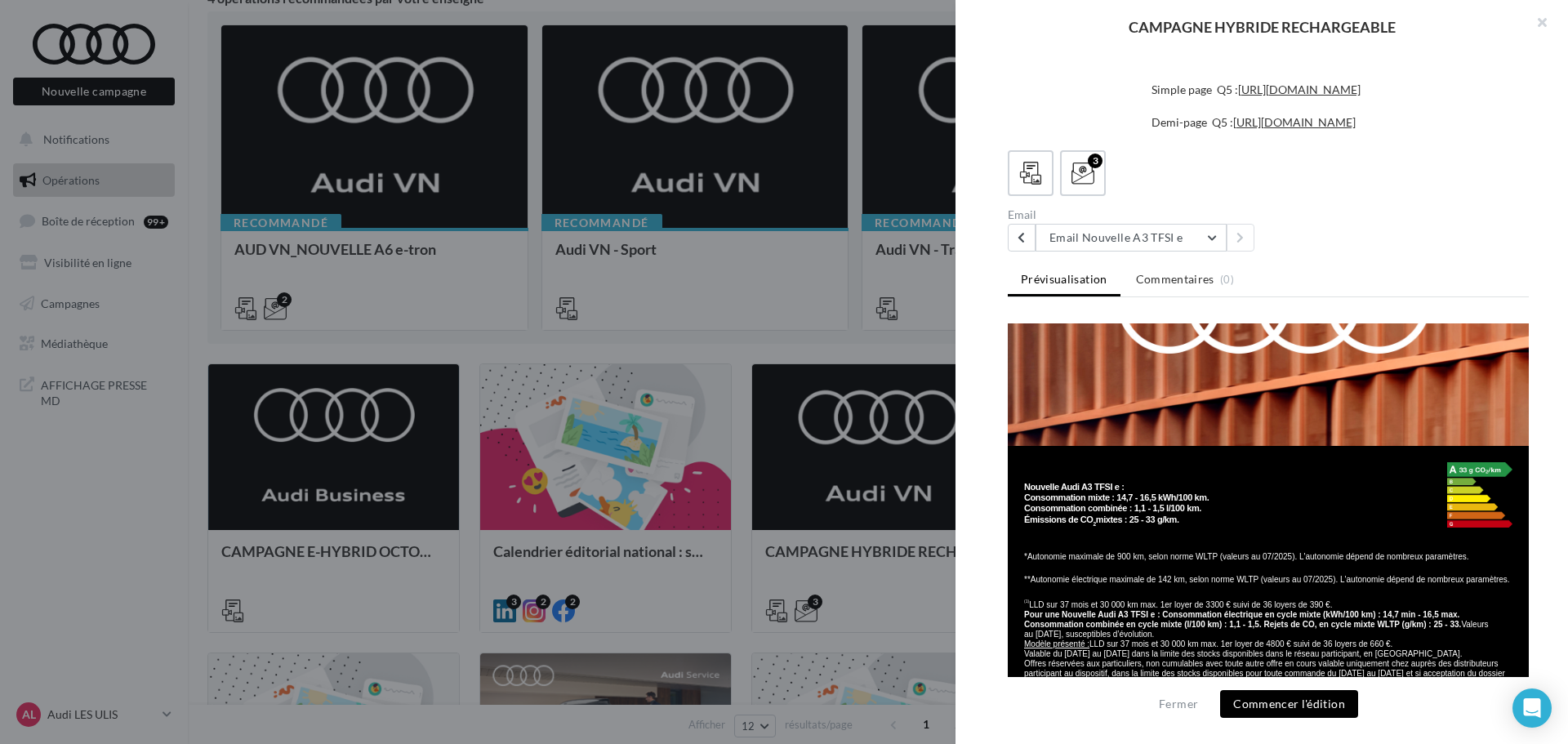
drag, startPoint x: 1030, startPoint y: 187, endPoint x: 1025, endPoint y: 227, distance: 40.3
click at [1030, 187] on div at bounding box center [1031, 173] width 30 height 30
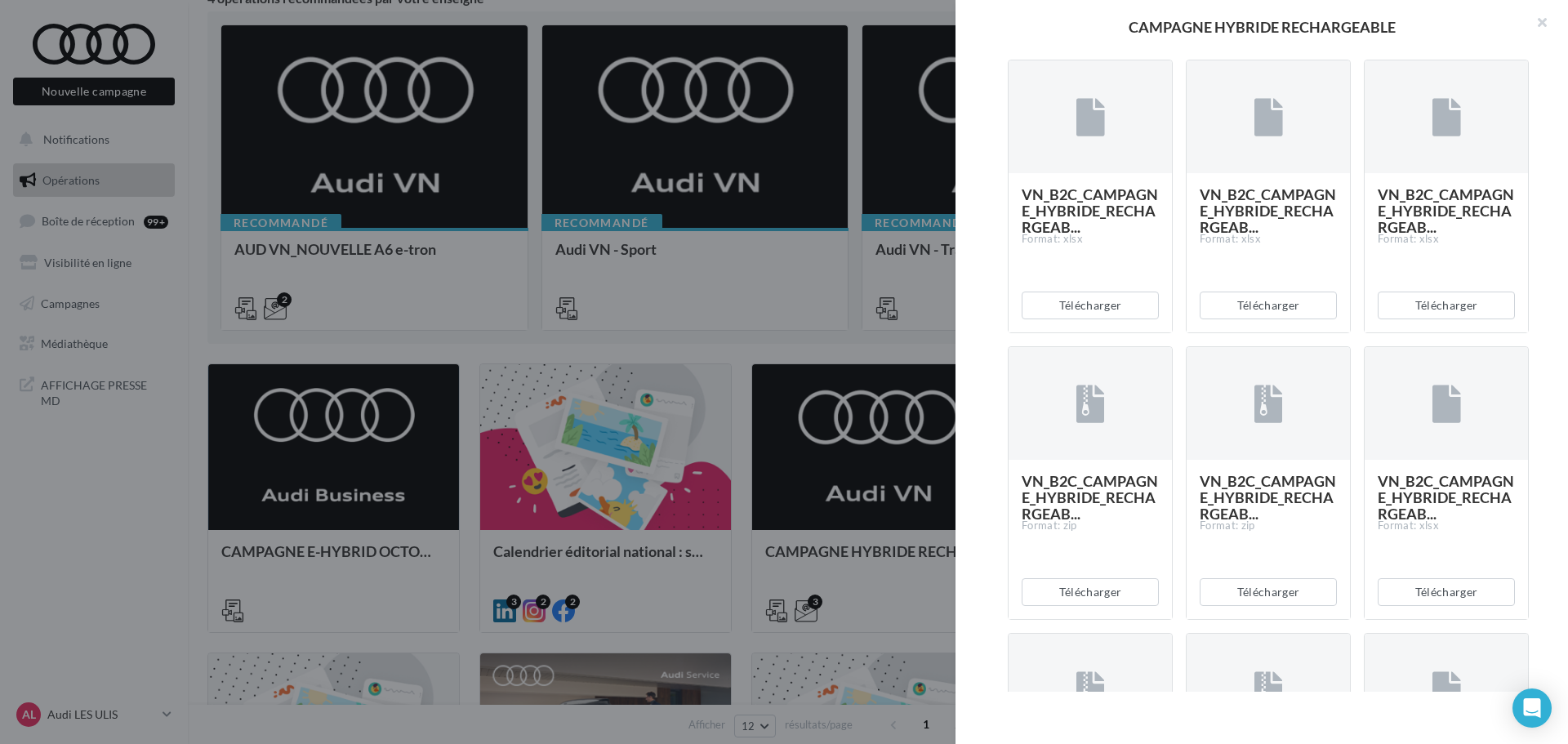
scroll to position [1621, 0]
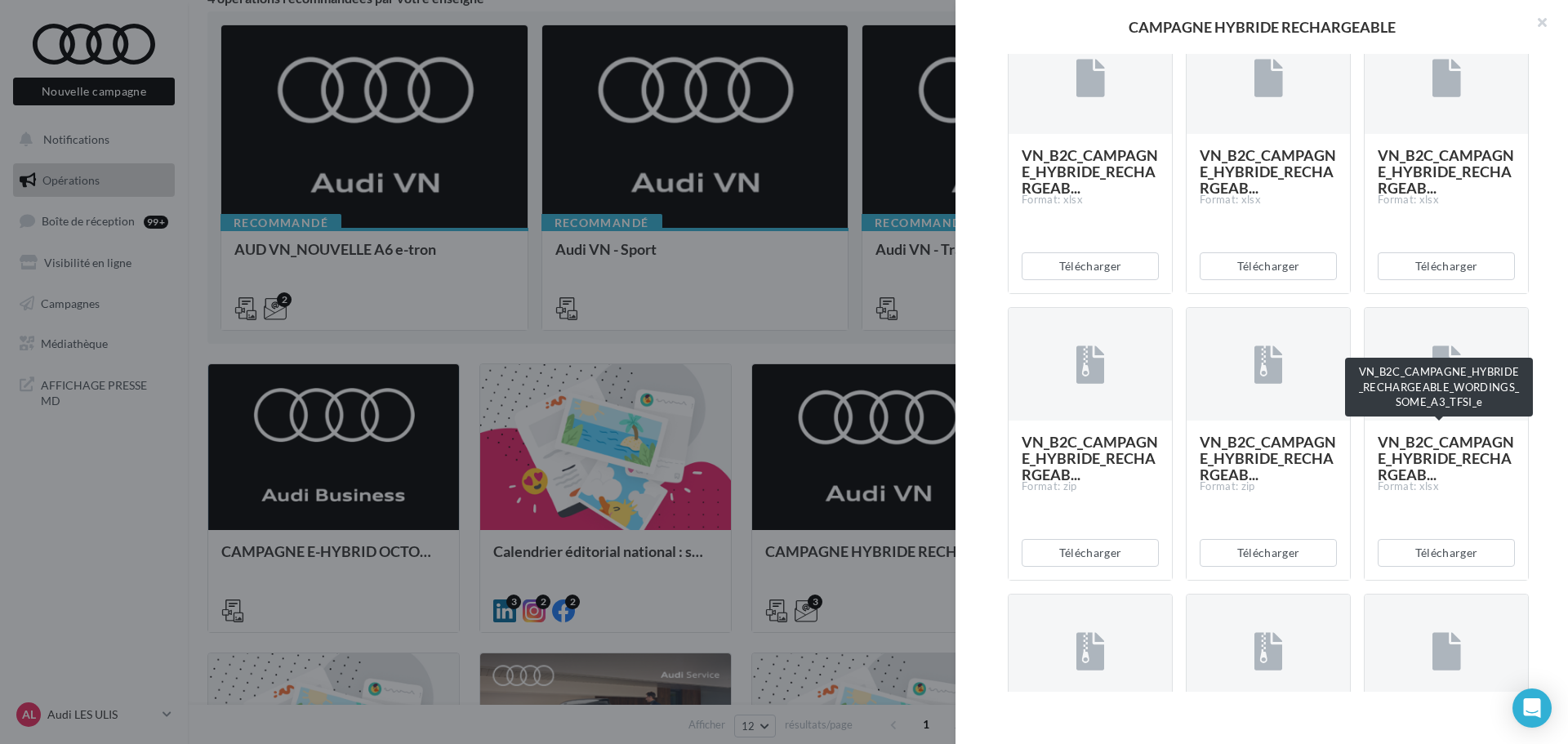
click at [1427, 197] on span "VN_B2C_CAMPAGNE_HYBRIDE_RECHARGEAB..." at bounding box center [1446, 171] width 137 height 51
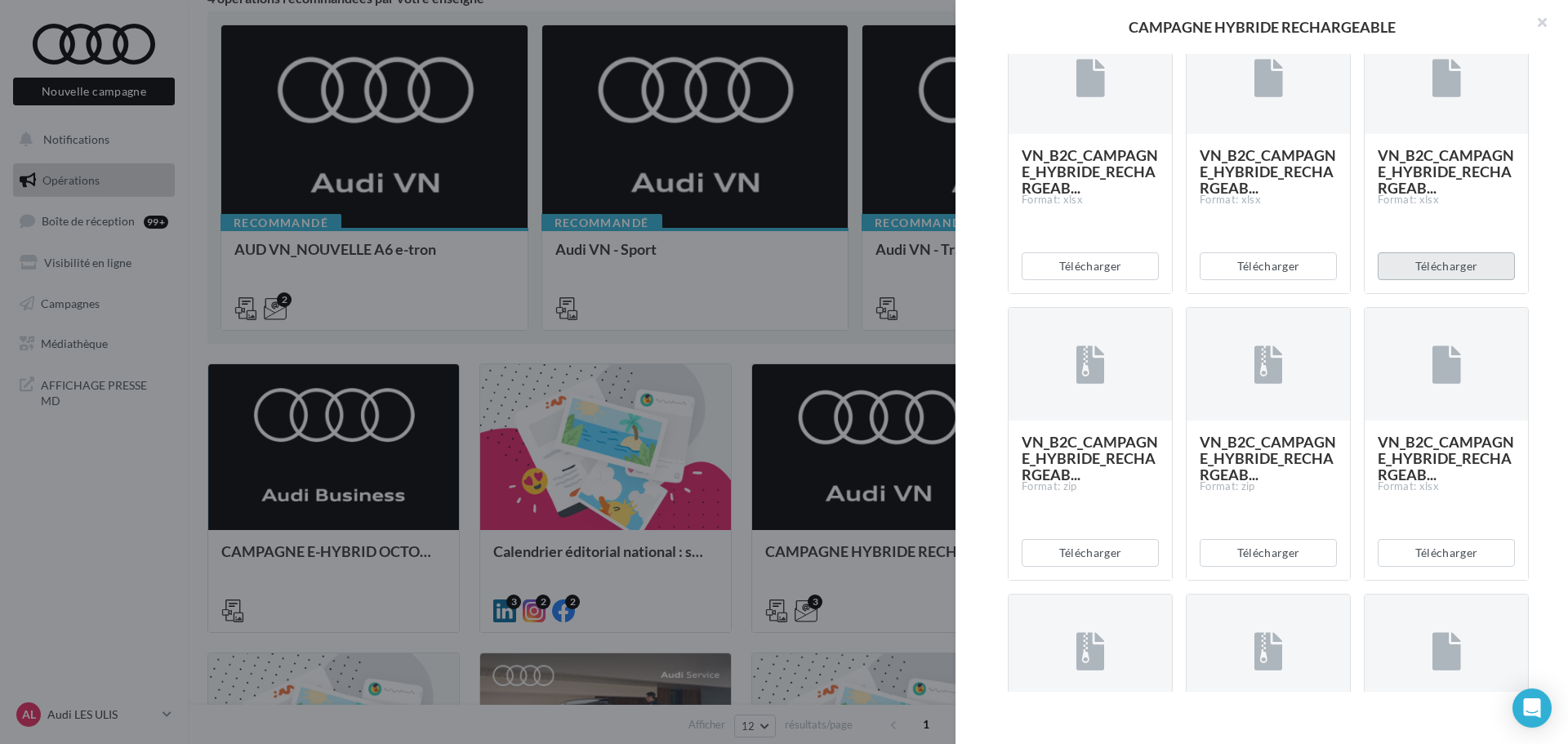
click at [1432, 280] on button "Télécharger" at bounding box center [1447, 266] width 138 height 28
click at [1236, 280] on button "Télécharger" at bounding box center [1269, 266] width 138 height 28
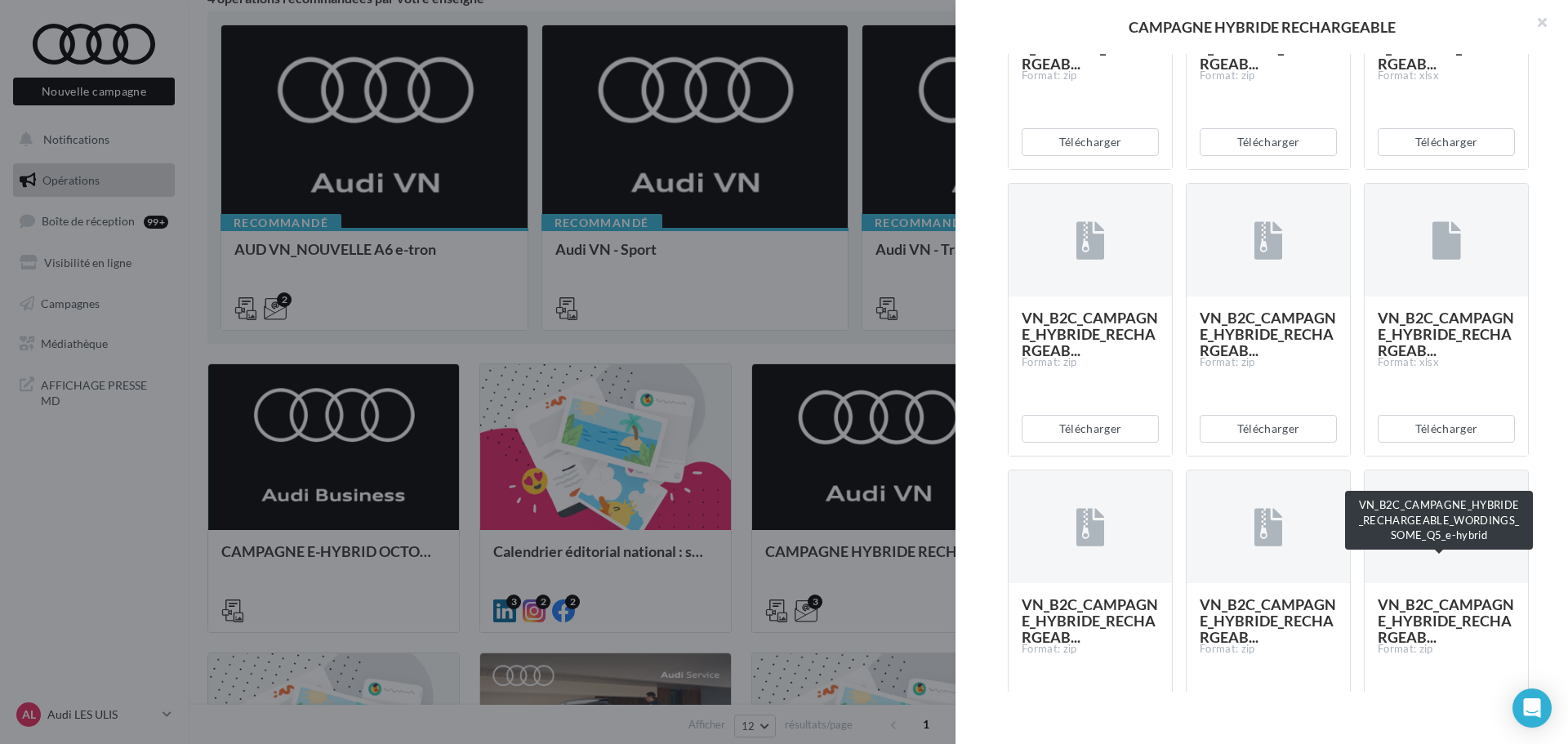
scroll to position [2356, 0]
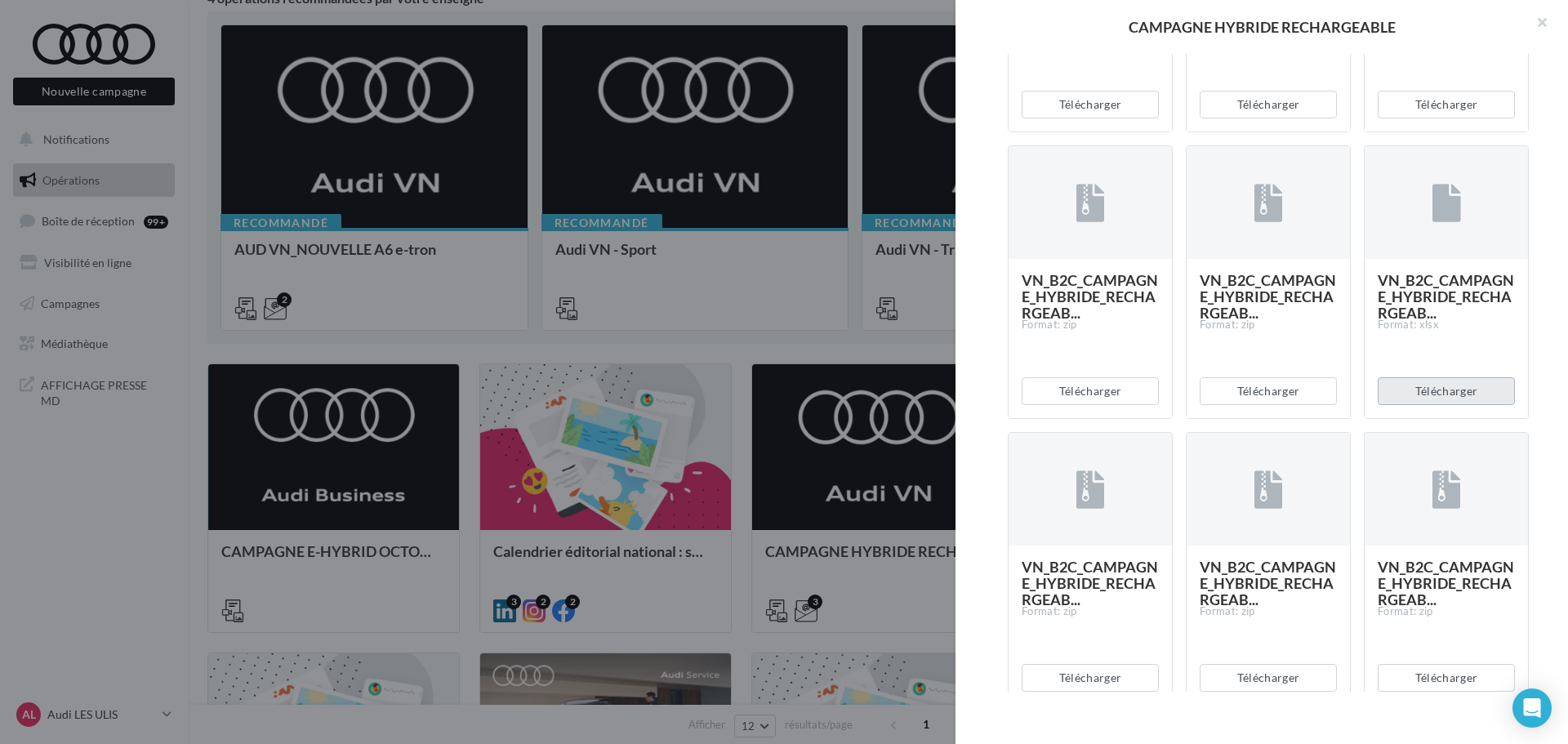
click at [1398, 405] on button "Télécharger" at bounding box center [1447, 391] width 138 height 28
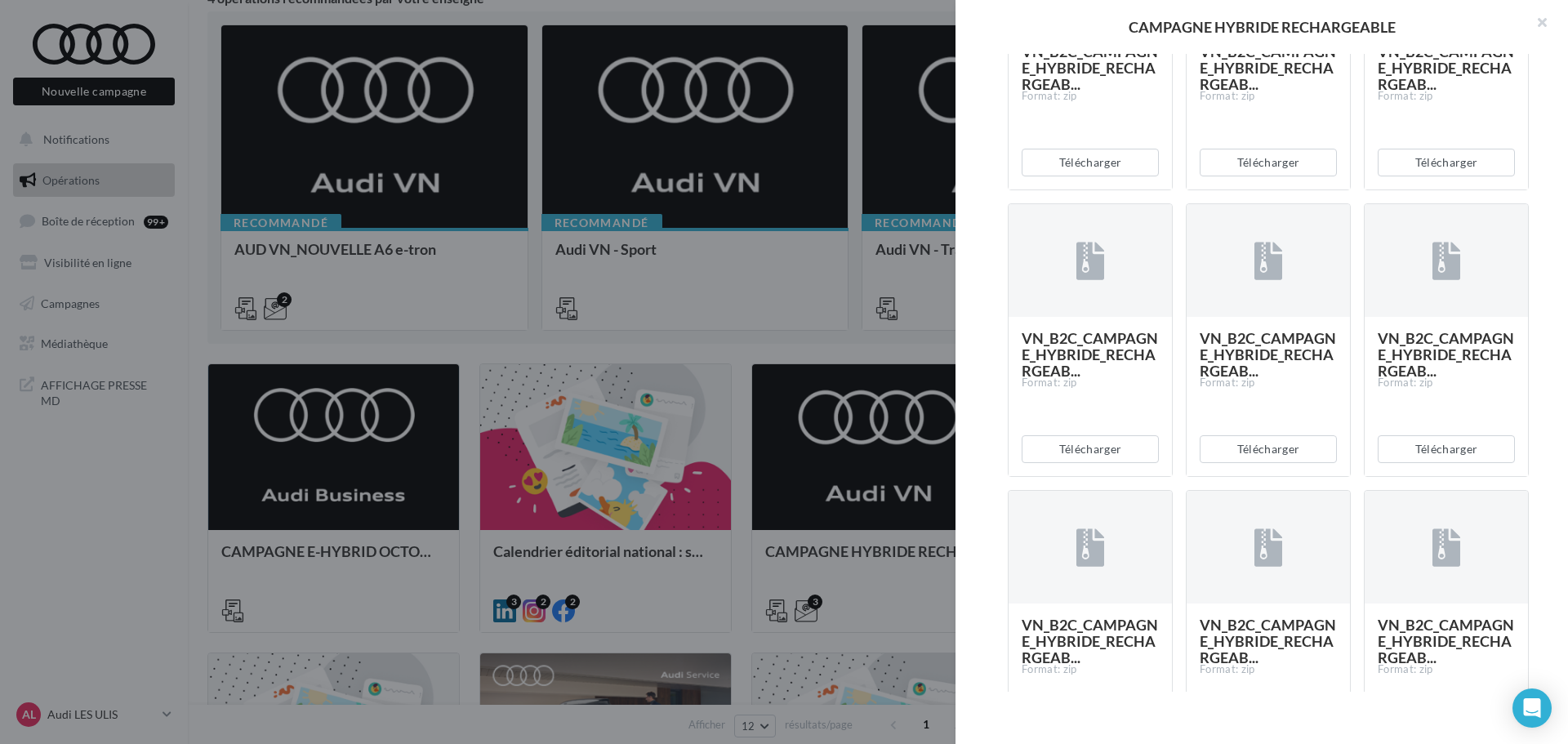
scroll to position [3991, 0]
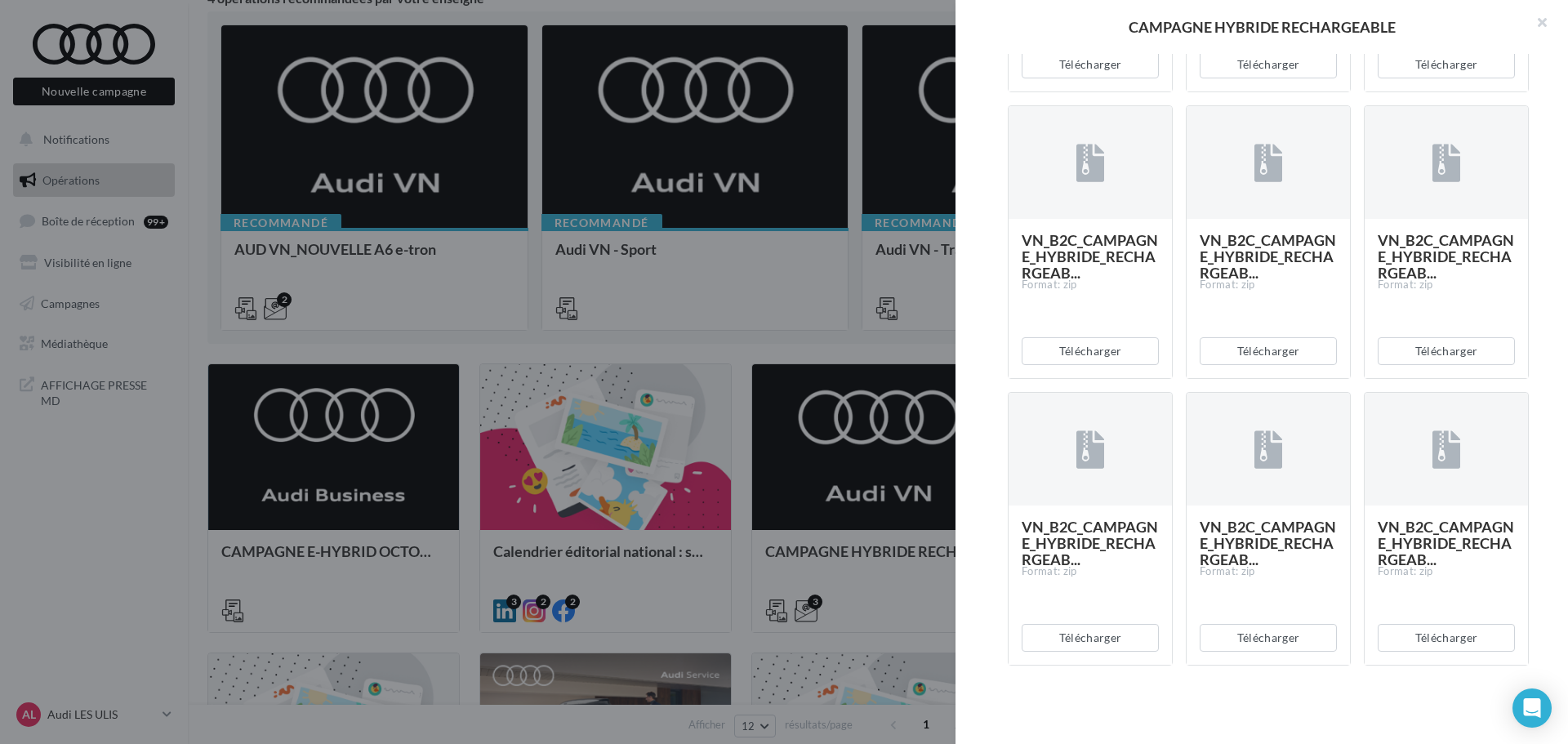
scroll to position [5255, 0]
click at [87, 474] on div at bounding box center [784, 372] width 1568 height 744
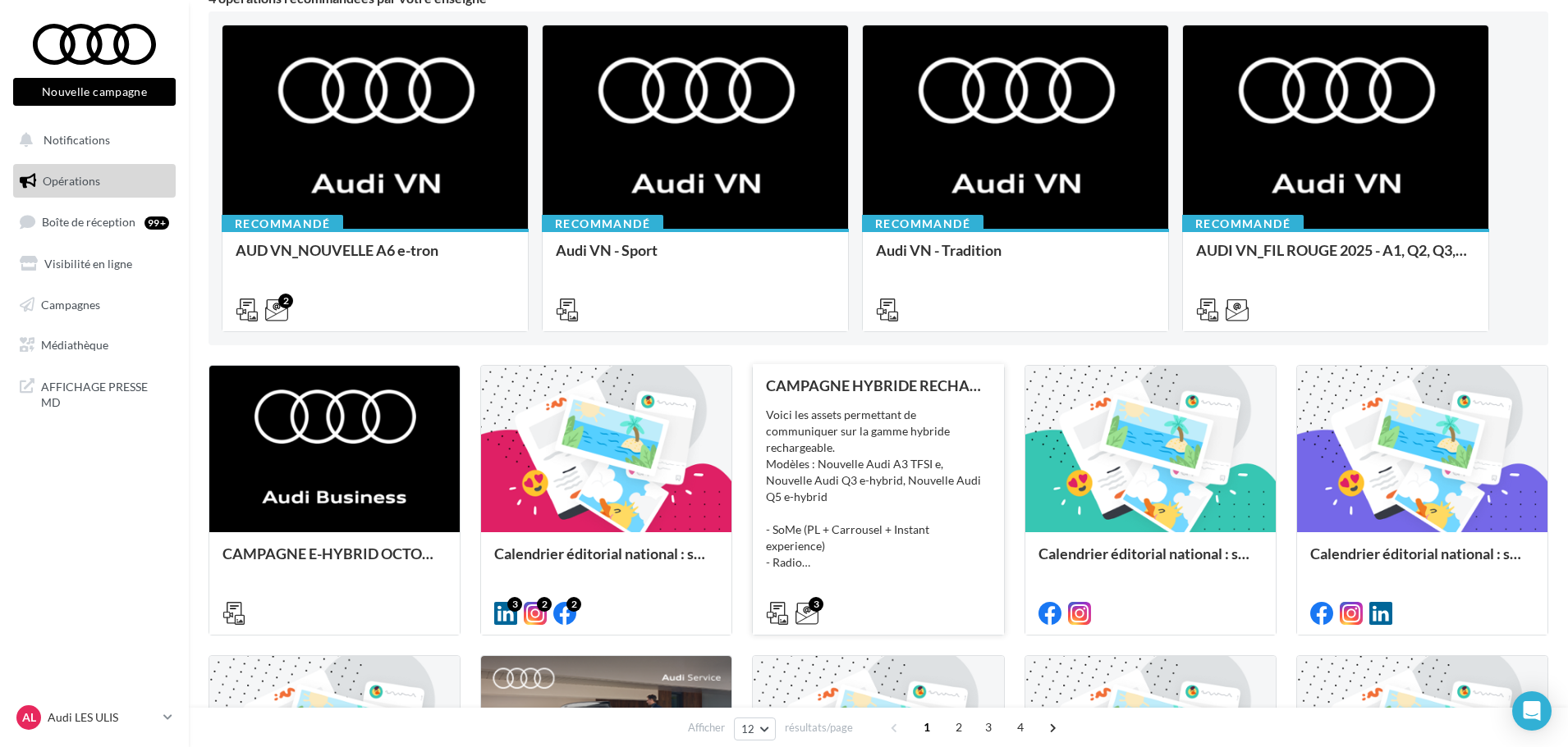
click at [851, 504] on div "Voici les assets permettant de communiquer sur la gamme hybride rechargeable. M…" at bounding box center [877, 489] width 224 height 164
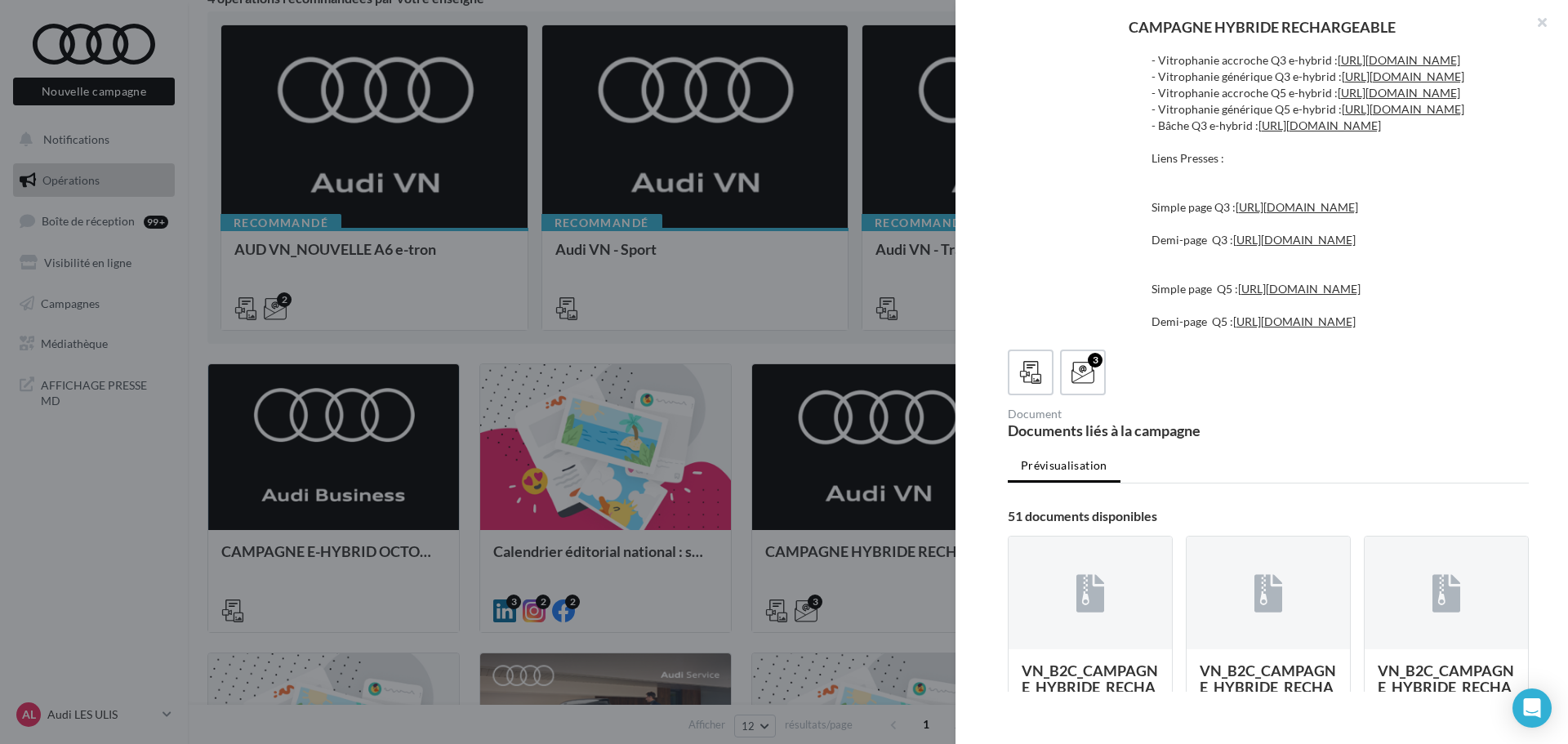
scroll to position [817, 0]
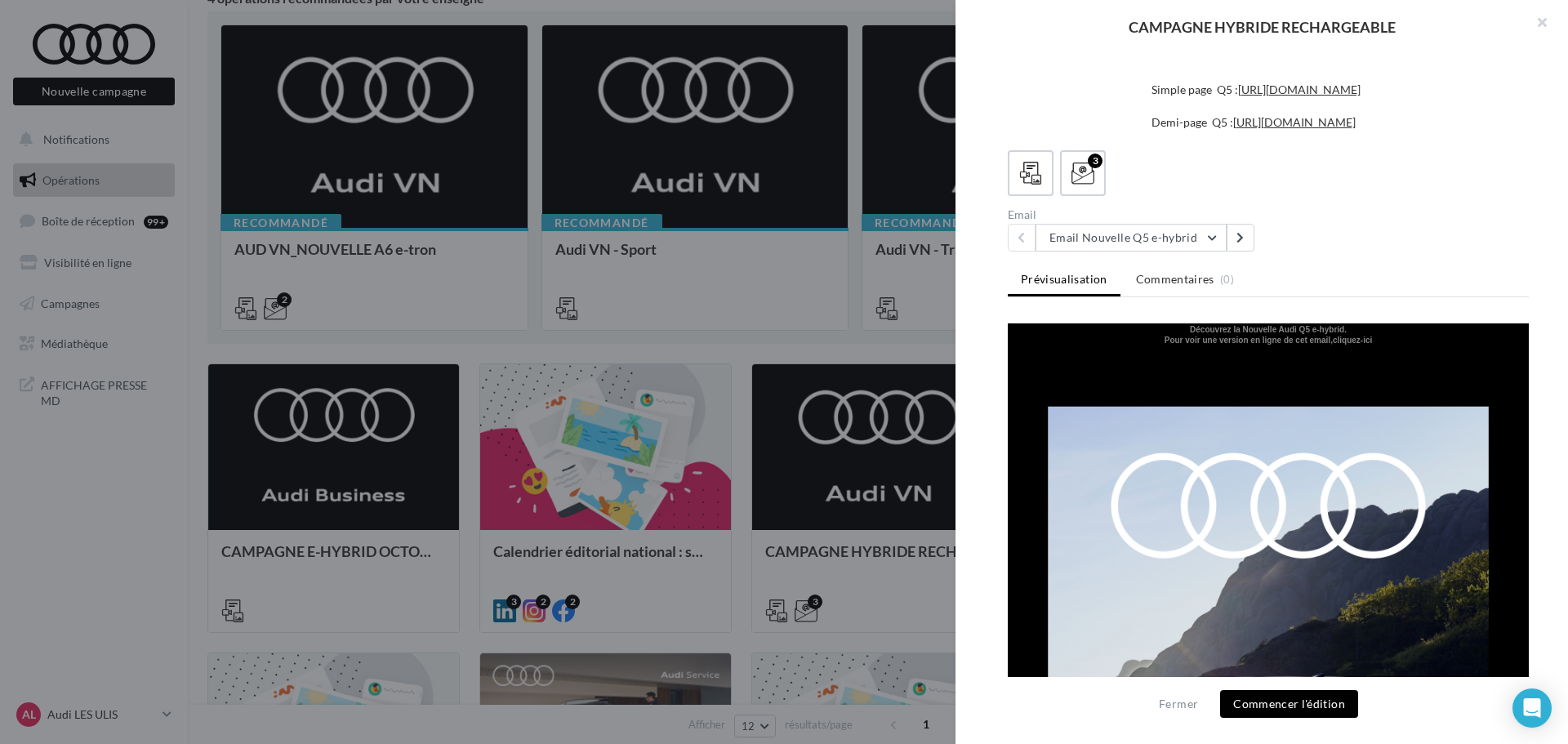
scroll to position [0, 0]
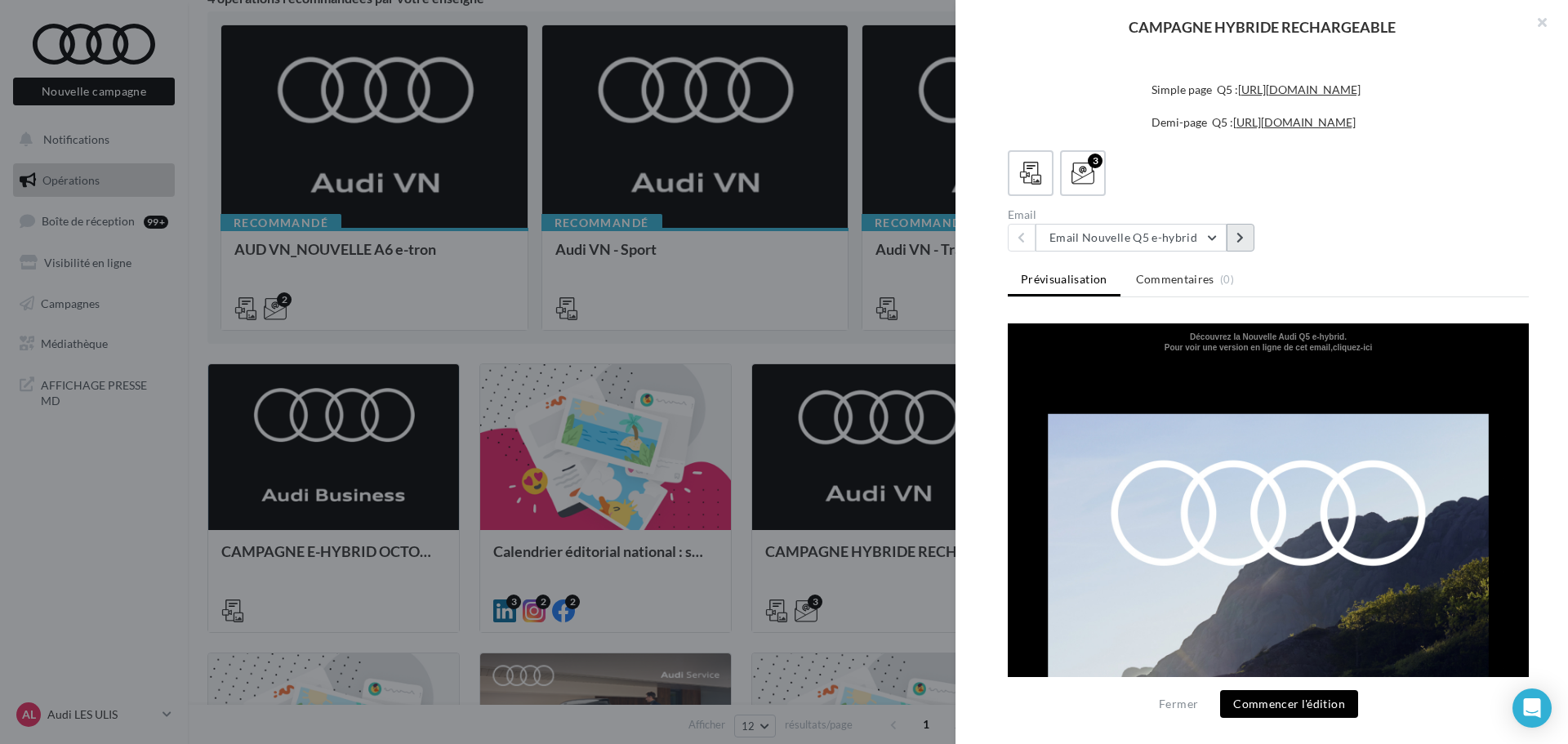
click at [1239, 236] on icon at bounding box center [1240, 238] width 8 height 11
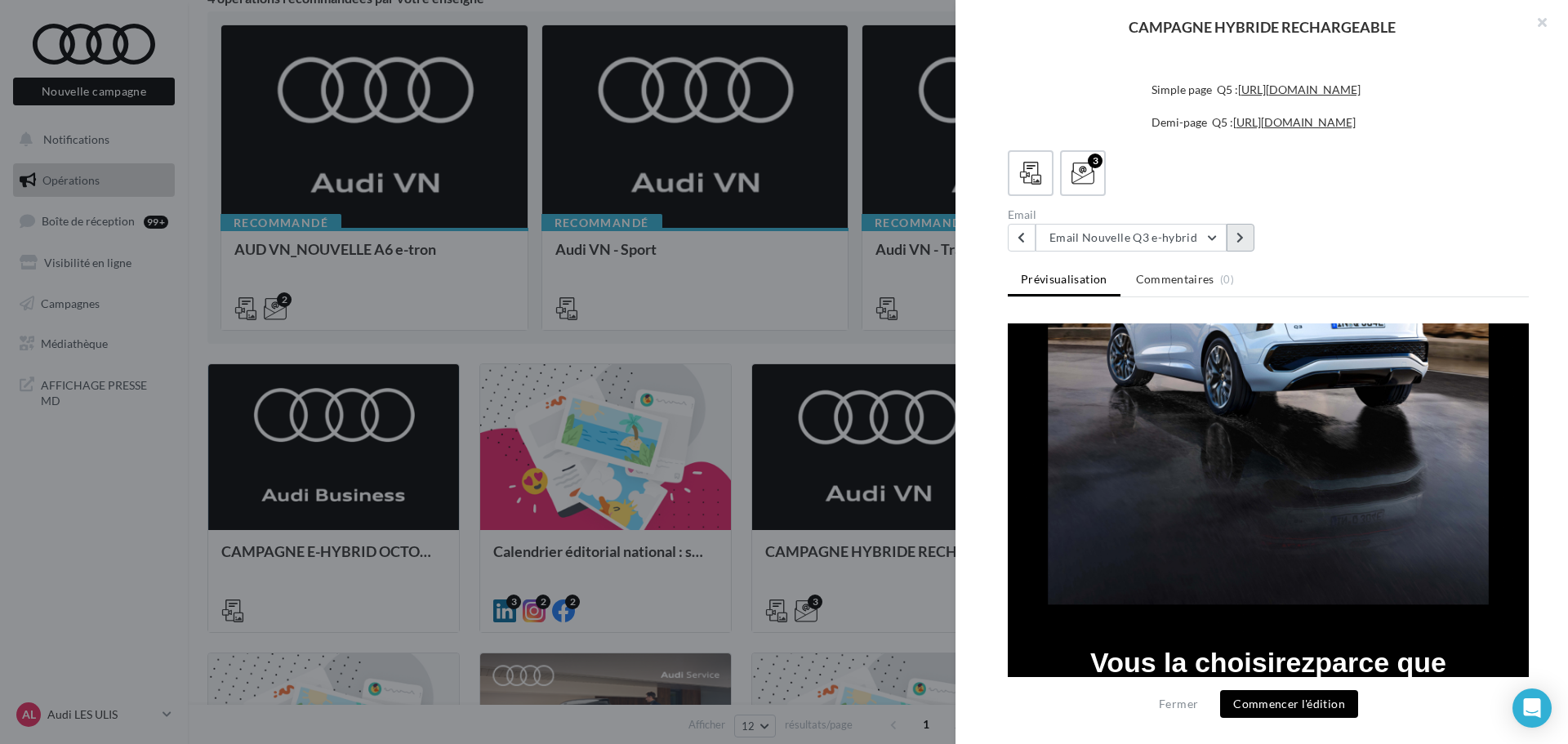
scroll to position [572, 0]
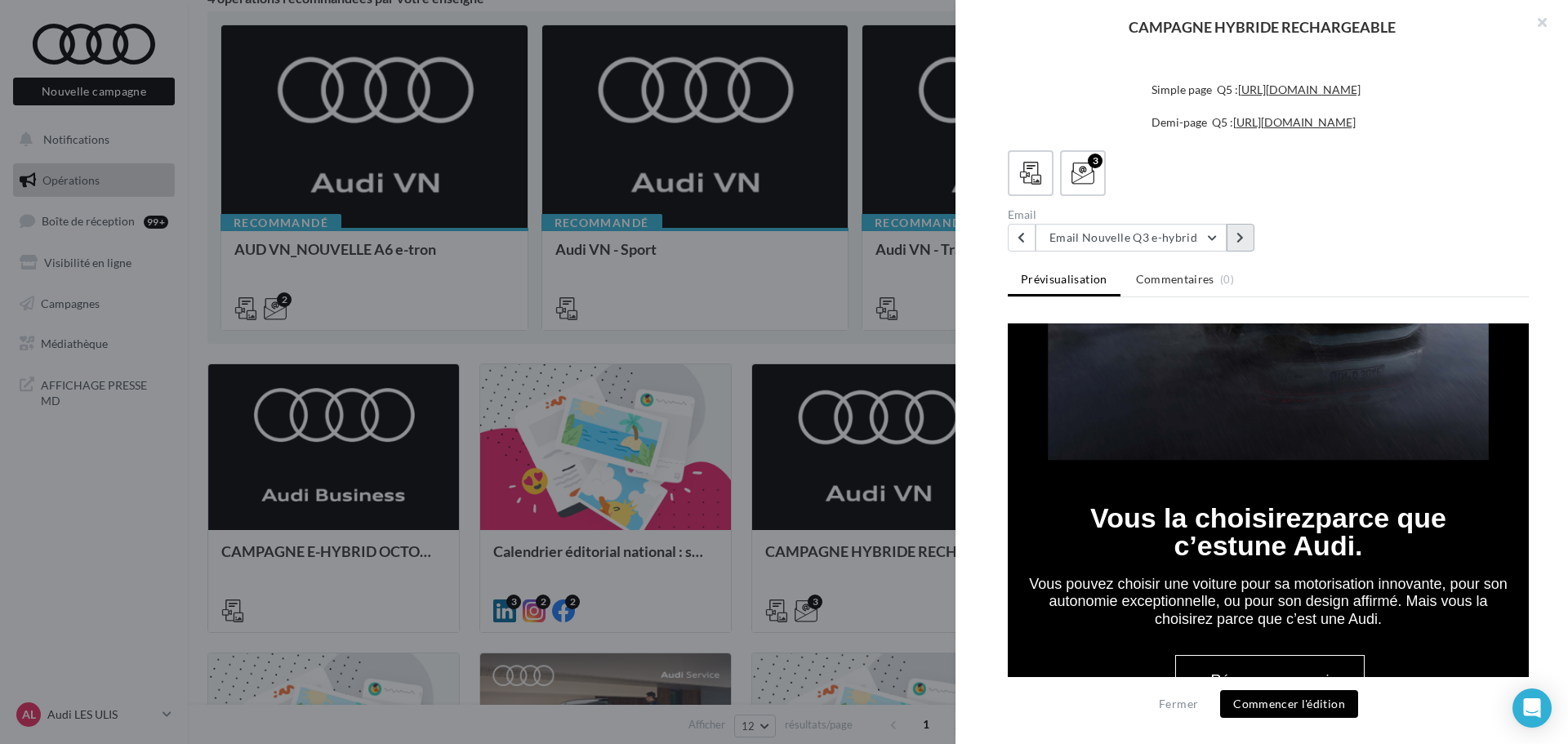
click at [1242, 239] on icon at bounding box center [1240, 238] width 8 height 11
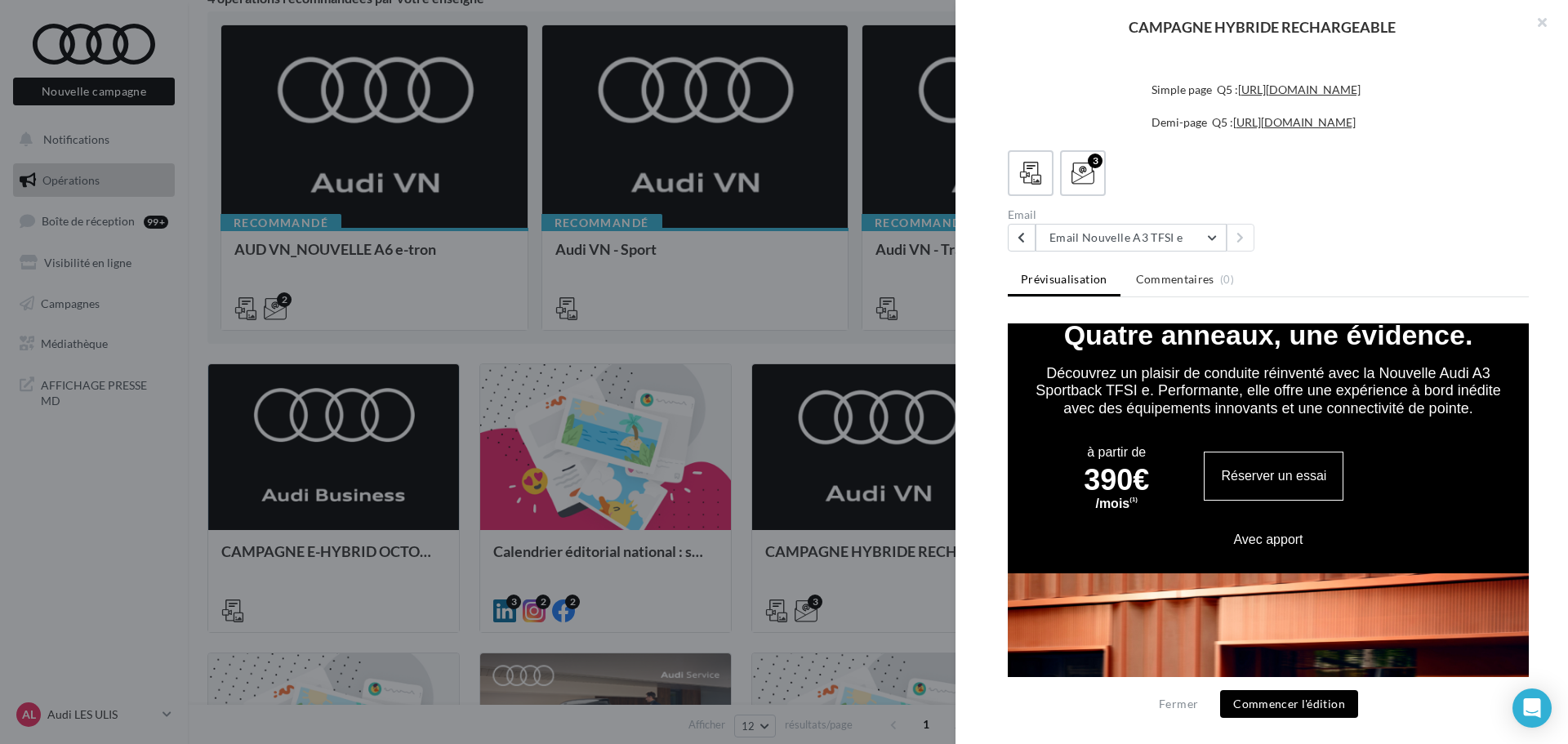
scroll to position [653, 0]
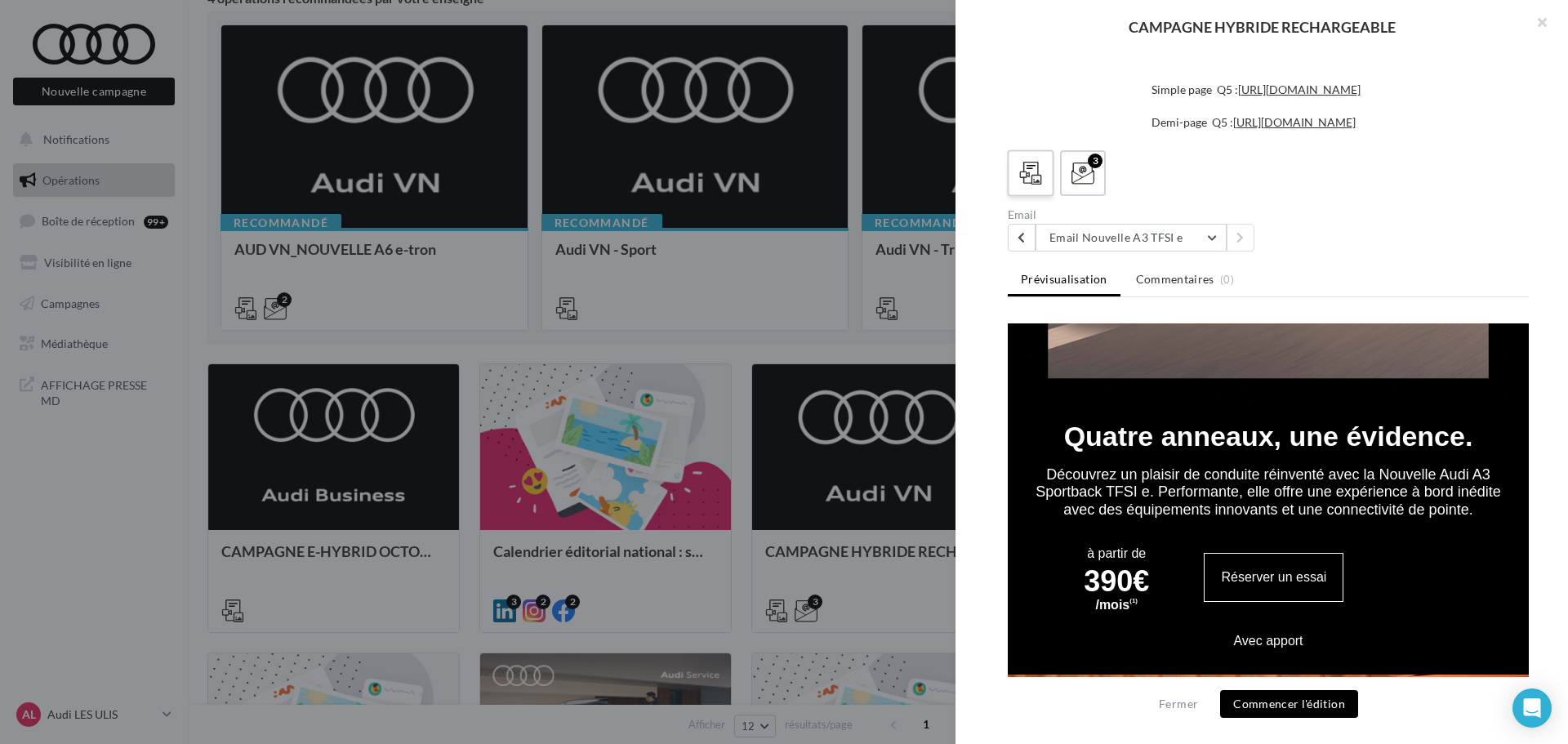
click at [1028, 185] on icon at bounding box center [1031, 173] width 24 height 24
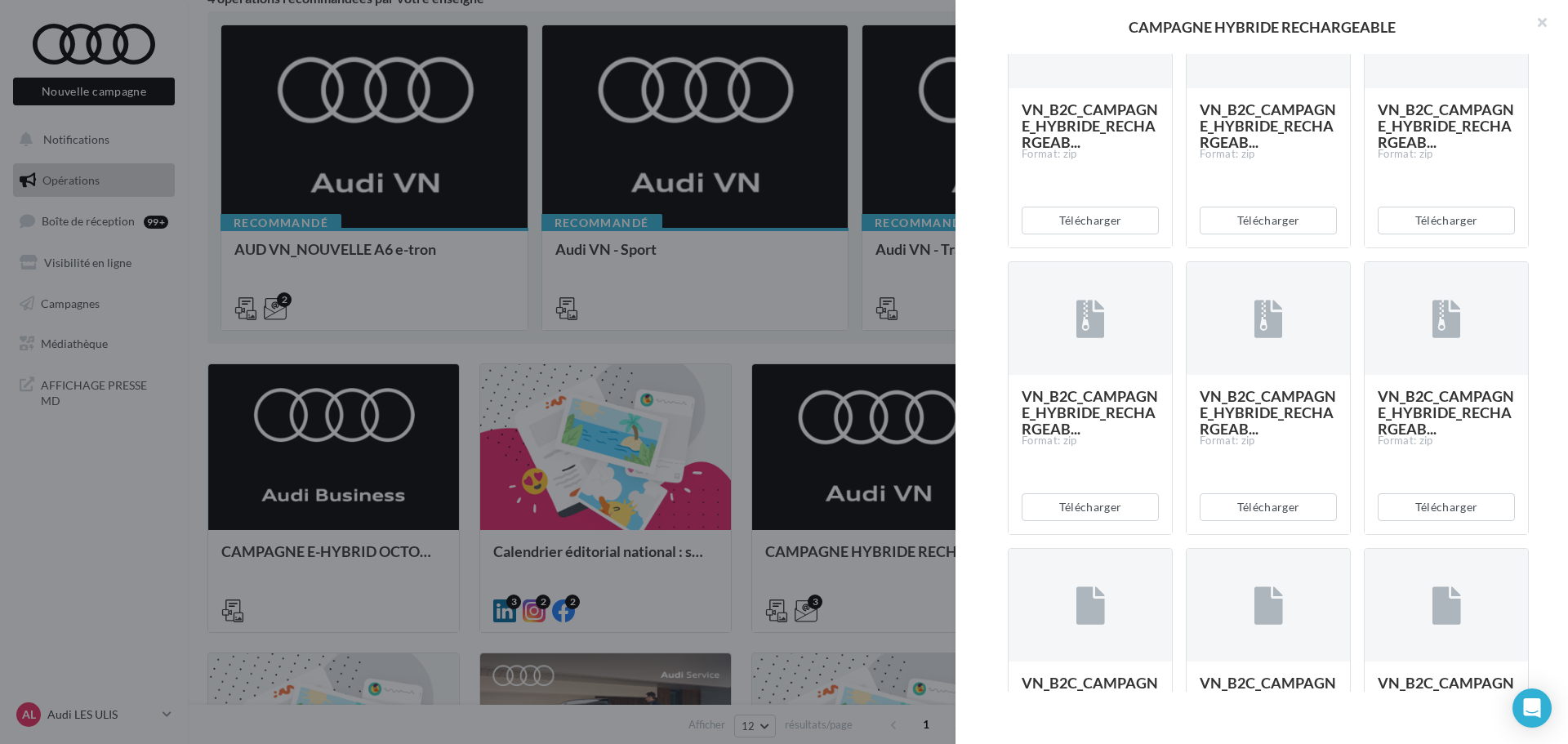
scroll to position [1213, 0]
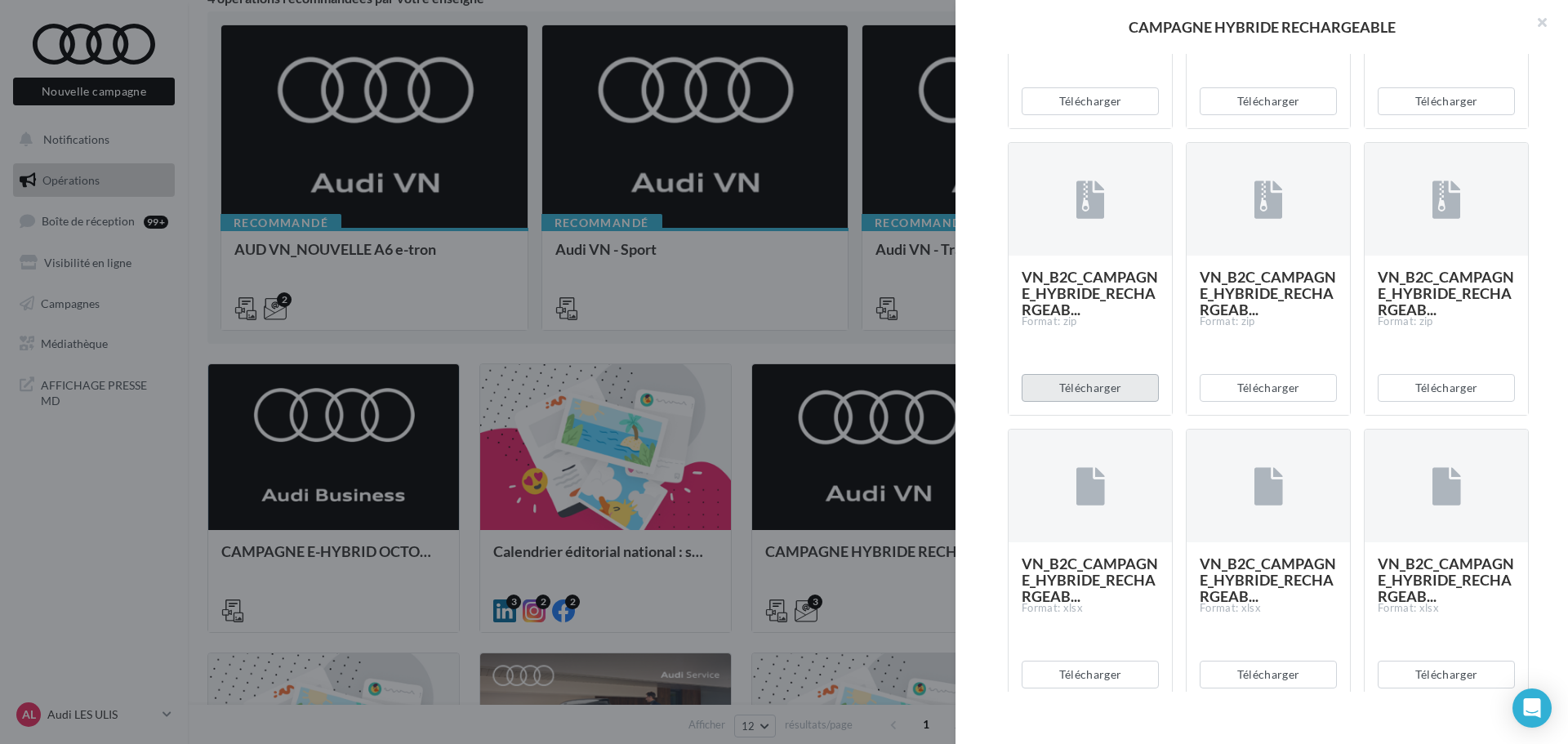
drag, startPoint x: 1095, startPoint y: 612, endPoint x: 1092, endPoint y: 655, distance: 43.1
click at [1092, 402] on button "Télécharger" at bounding box center [1091, 387] width 138 height 28
click at [1265, 402] on button "Télécharger" at bounding box center [1269, 387] width 138 height 28
click at [1470, 402] on button "Télécharger" at bounding box center [1447, 387] width 138 height 28
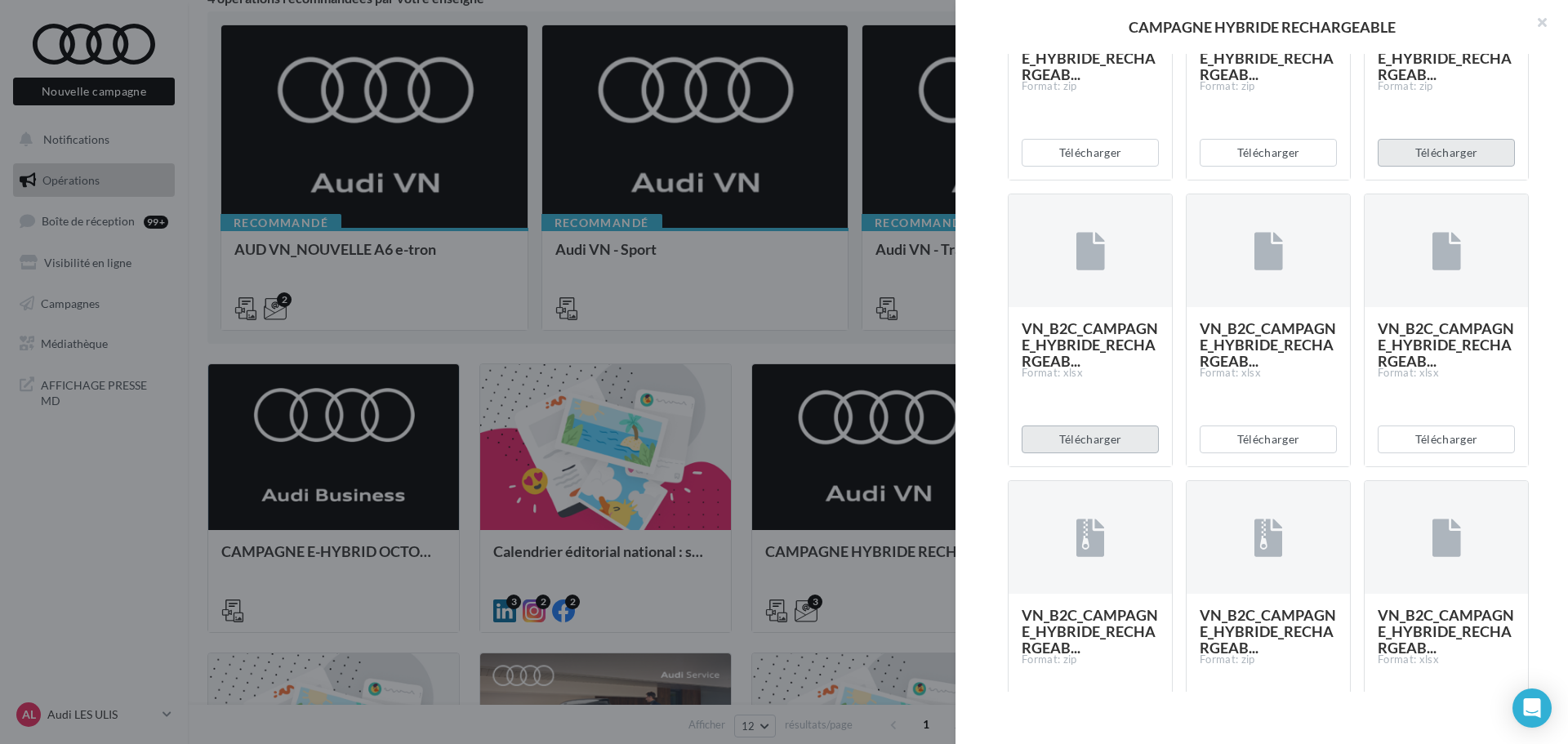
scroll to position [1540, 0]
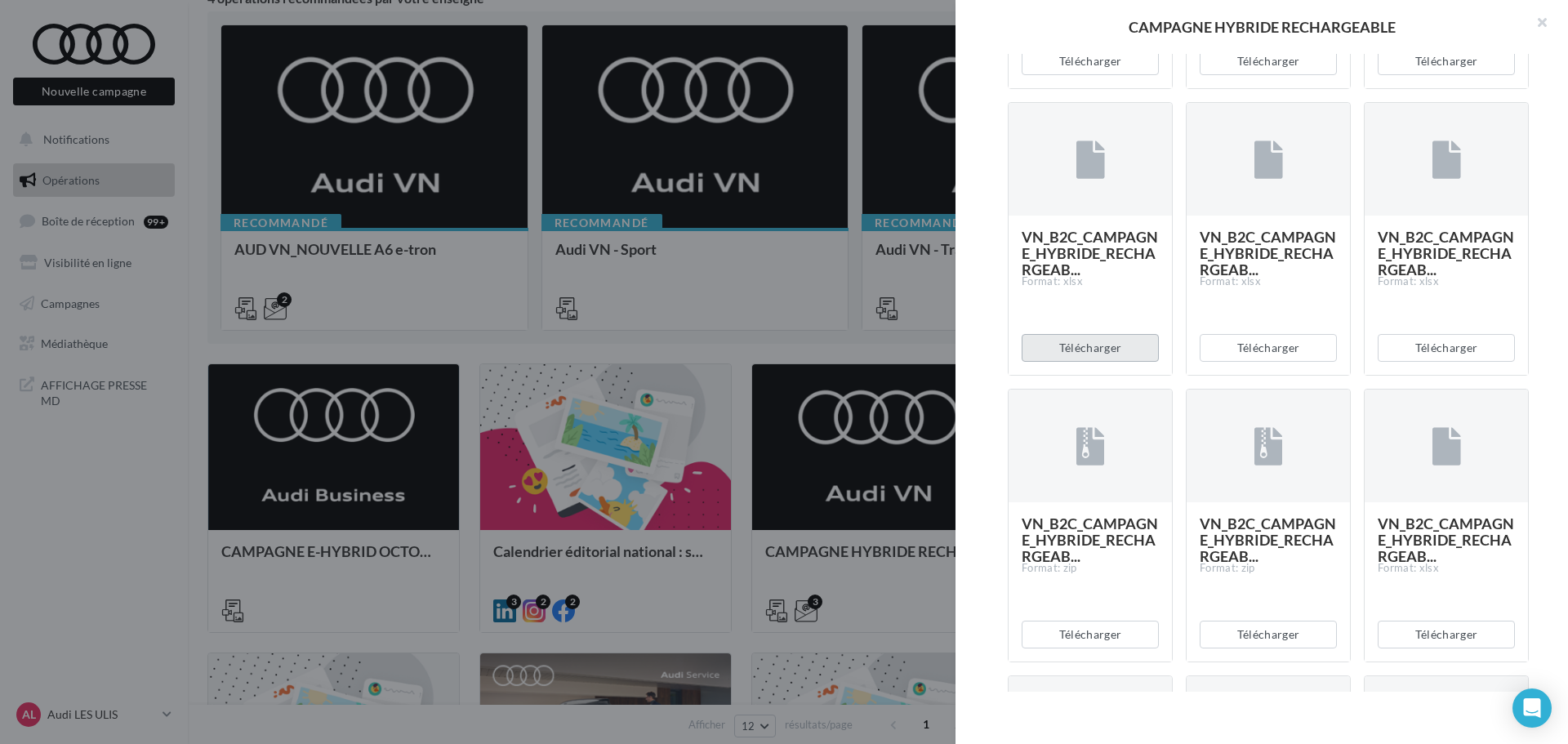
drag, startPoint x: 1084, startPoint y: 619, endPoint x: 1320, endPoint y: 642, distance: 237.1
click at [1084, 361] on button "Télécharger" at bounding box center [1091, 347] width 138 height 28
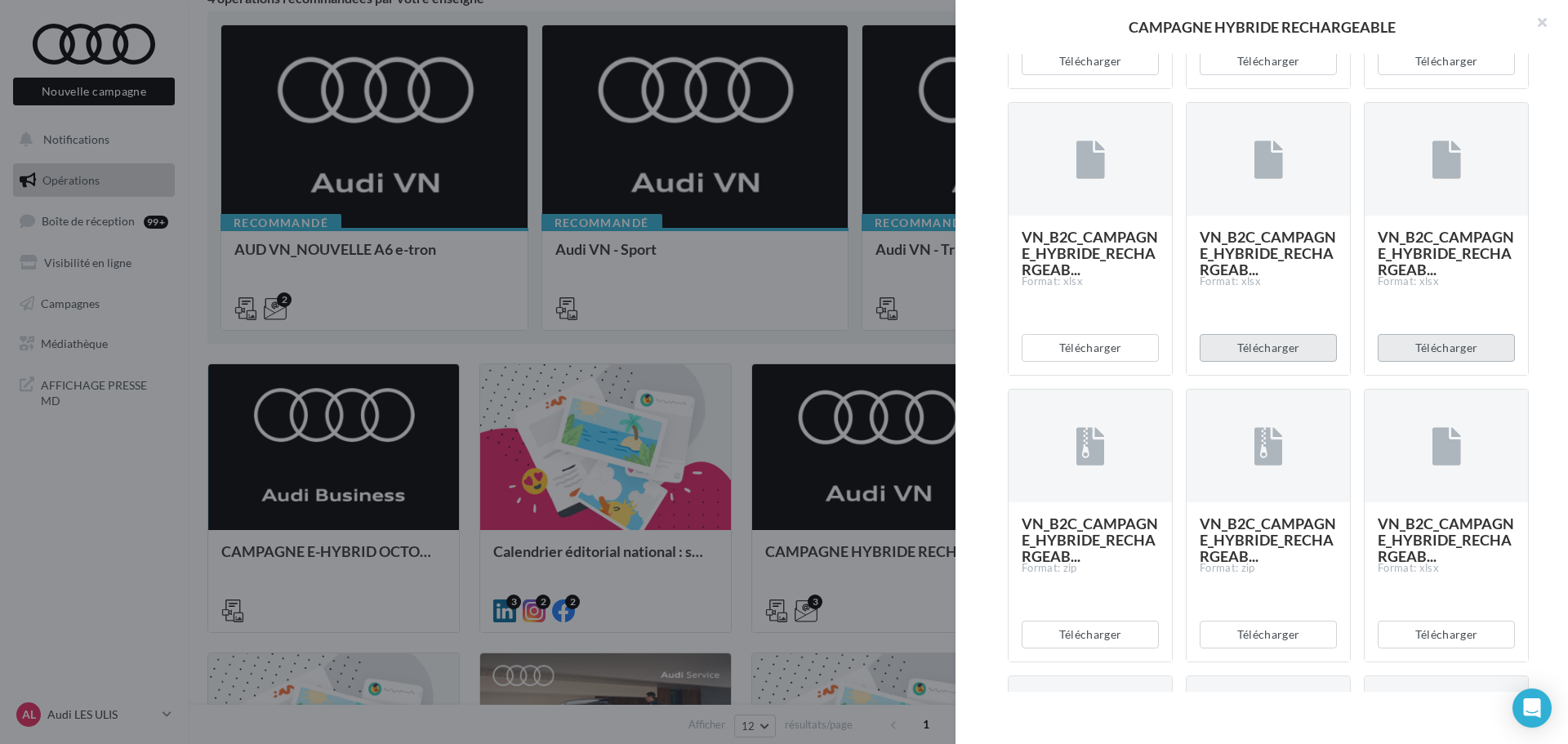
drag, startPoint x: 1298, startPoint y: 629, endPoint x: 1377, endPoint y: 626, distance: 79.1
click at [1298, 361] on button "Télécharger" at bounding box center [1269, 347] width 138 height 28
click at [1429, 361] on button "Télécharger" at bounding box center [1447, 347] width 138 height 28
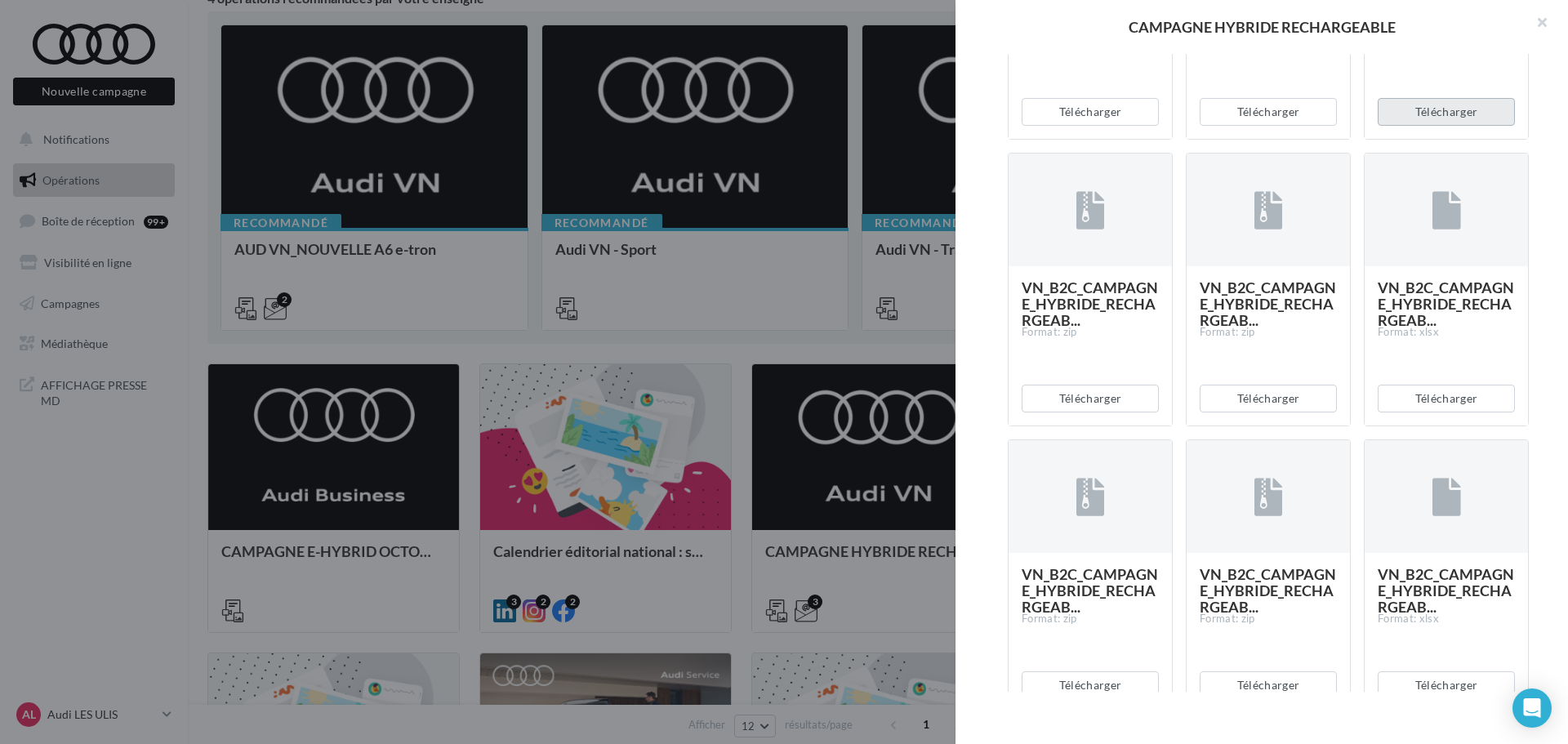
scroll to position [1784, 0]
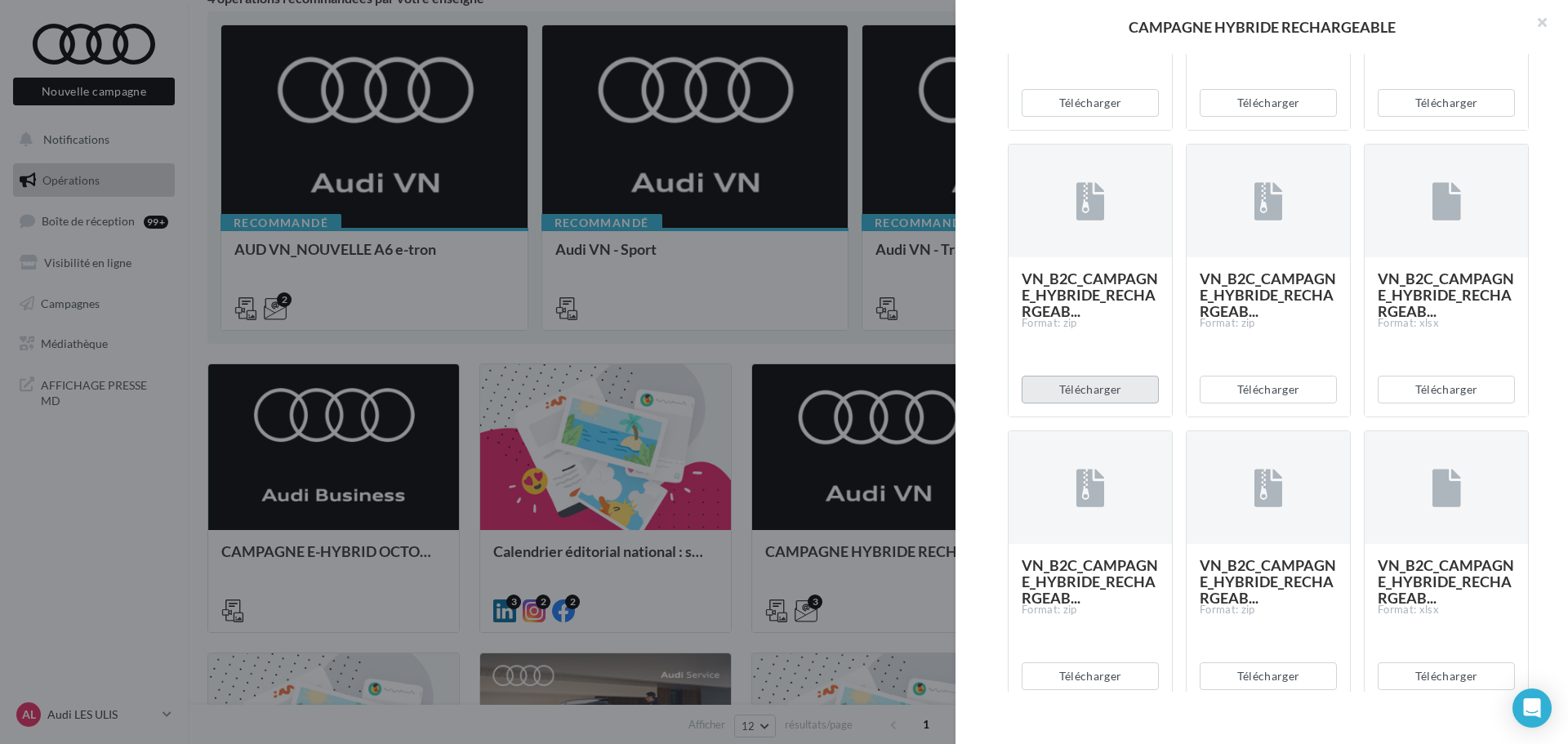
click at [1122, 404] on button "Télécharger" at bounding box center [1091, 389] width 138 height 28
click at [1240, 404] on button "Télécharger" at bounding box center [1269, 389] width 138 height 28
drag, startPoint x: 1424, startPoint y: 666, endPoint x: 1416, endPoint y: 661, distance: 9.4
click at [1424, 404] on button "Télécharger" at bounding box center [1447, 389] width 138 height 28
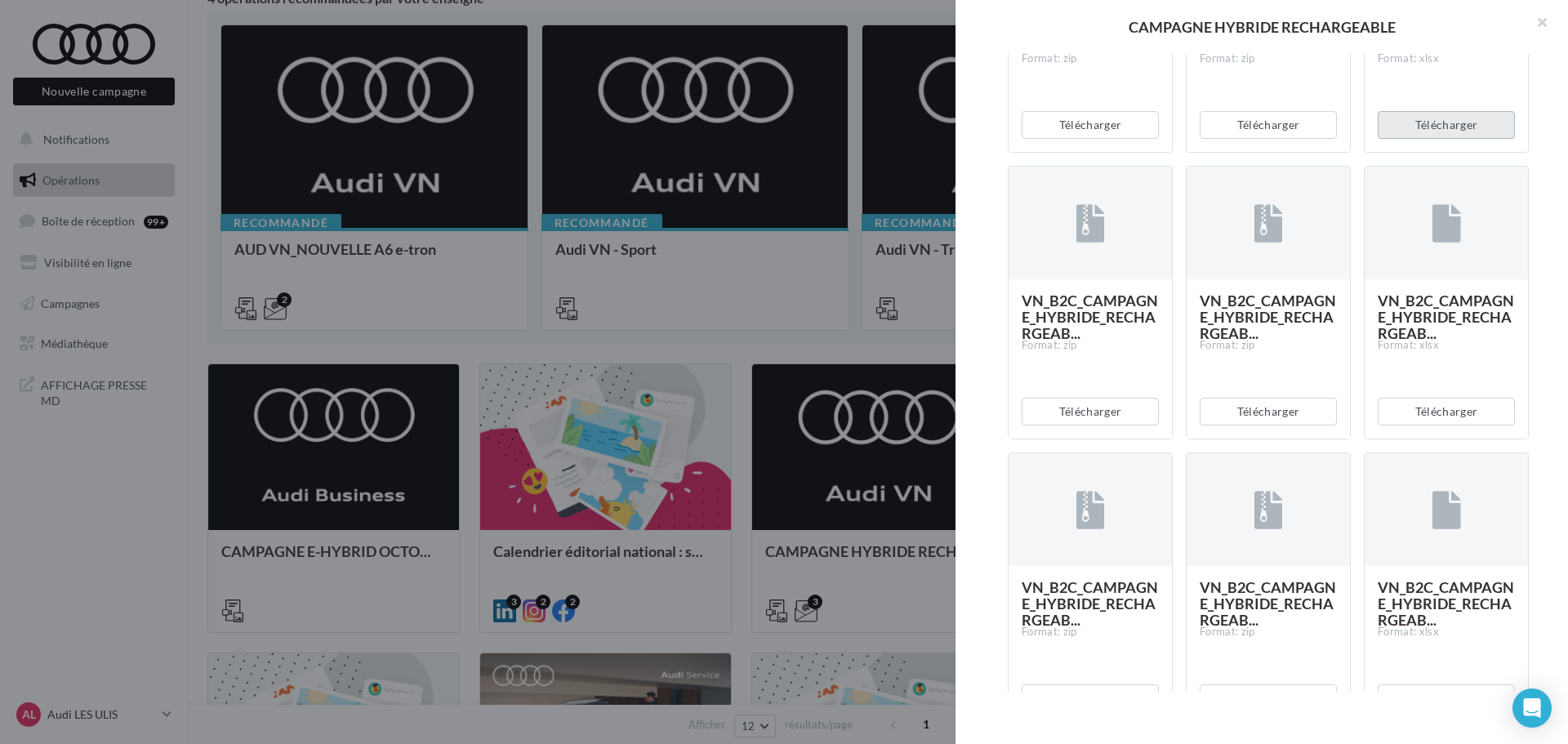
scroll to position [2112, 0]
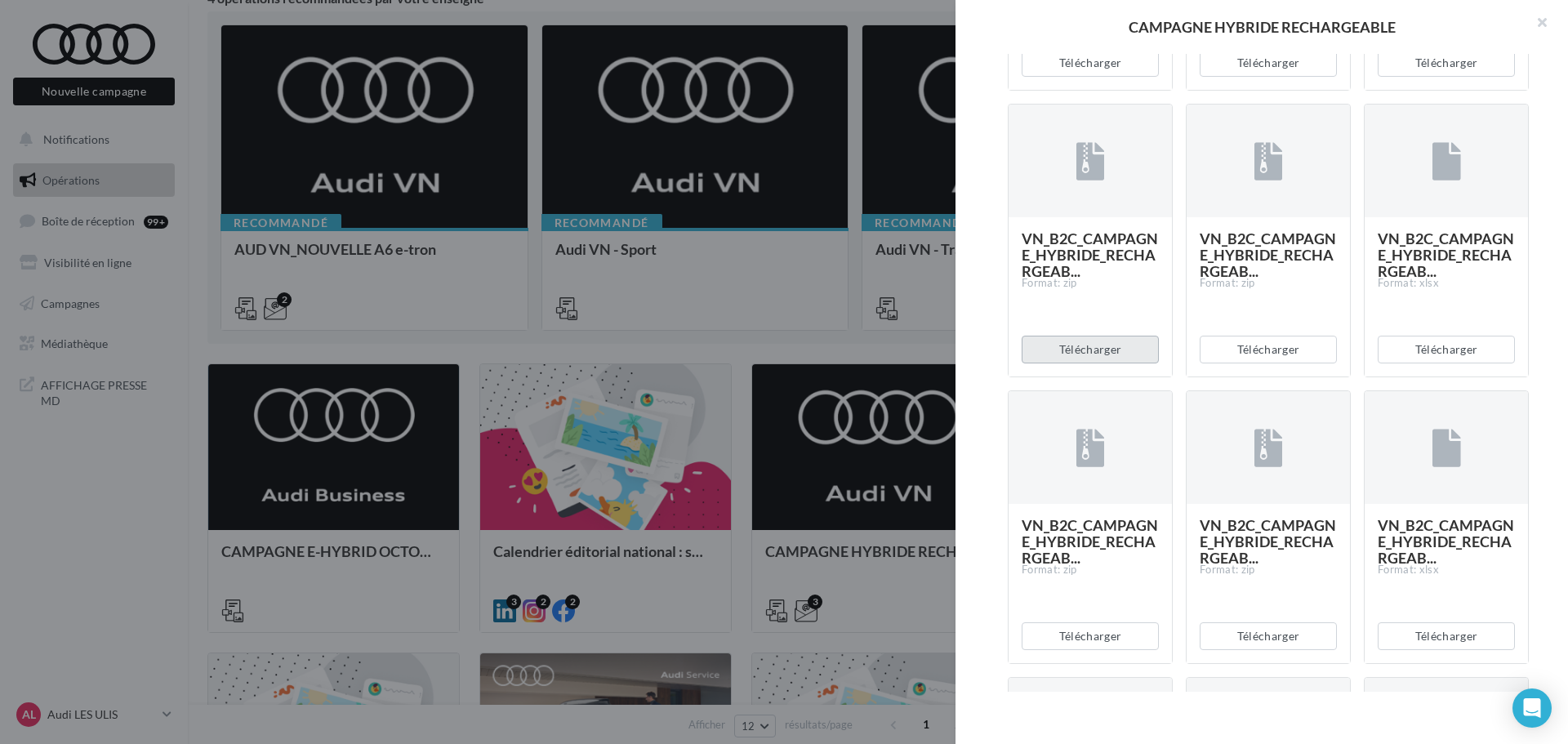
click at [1113, 363] on button "Télécharger" at bounding box center [1091, 349] width 138 height 28
click at [1285, 363] on button "Télécharger" at bounding box center [1269, 349] width 138 height 28
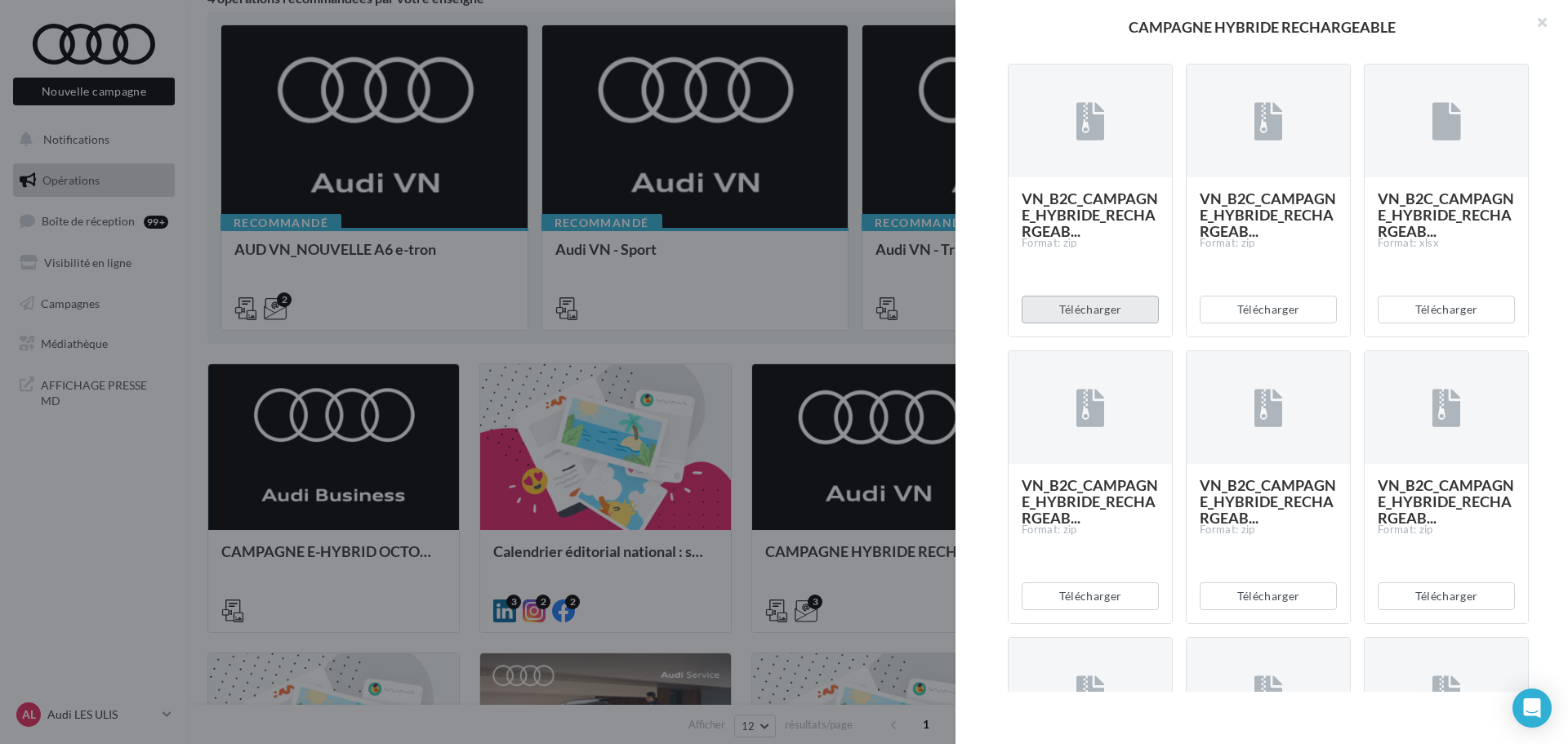
click at [1102, 323] on button "Télécharger" at bounding box center [1091, 309] width 138 height 28
click at [1270, 323] on button "Télécharger" at bounding box center [1269, 309] width 138 height 28
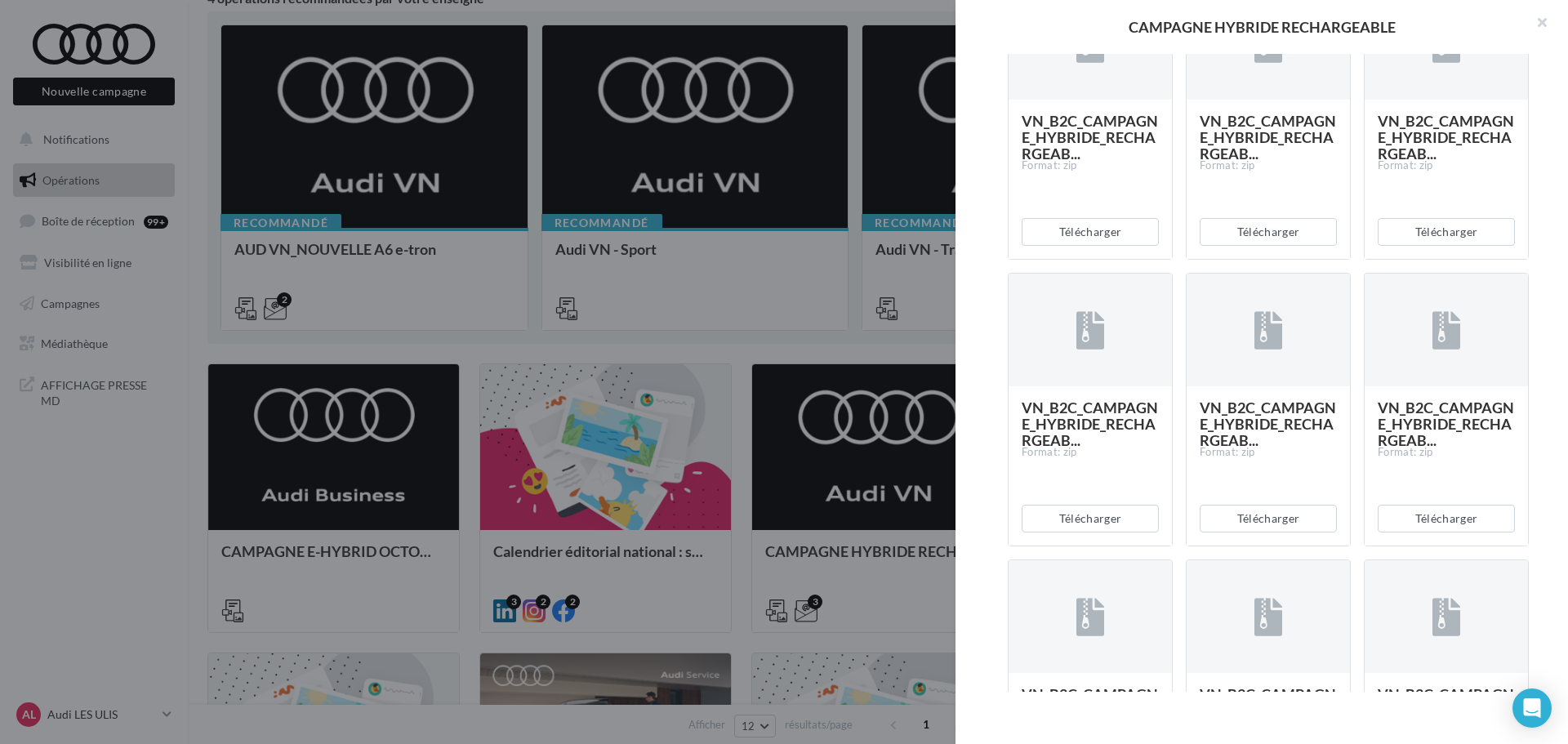
scroll to position [2928, 0]
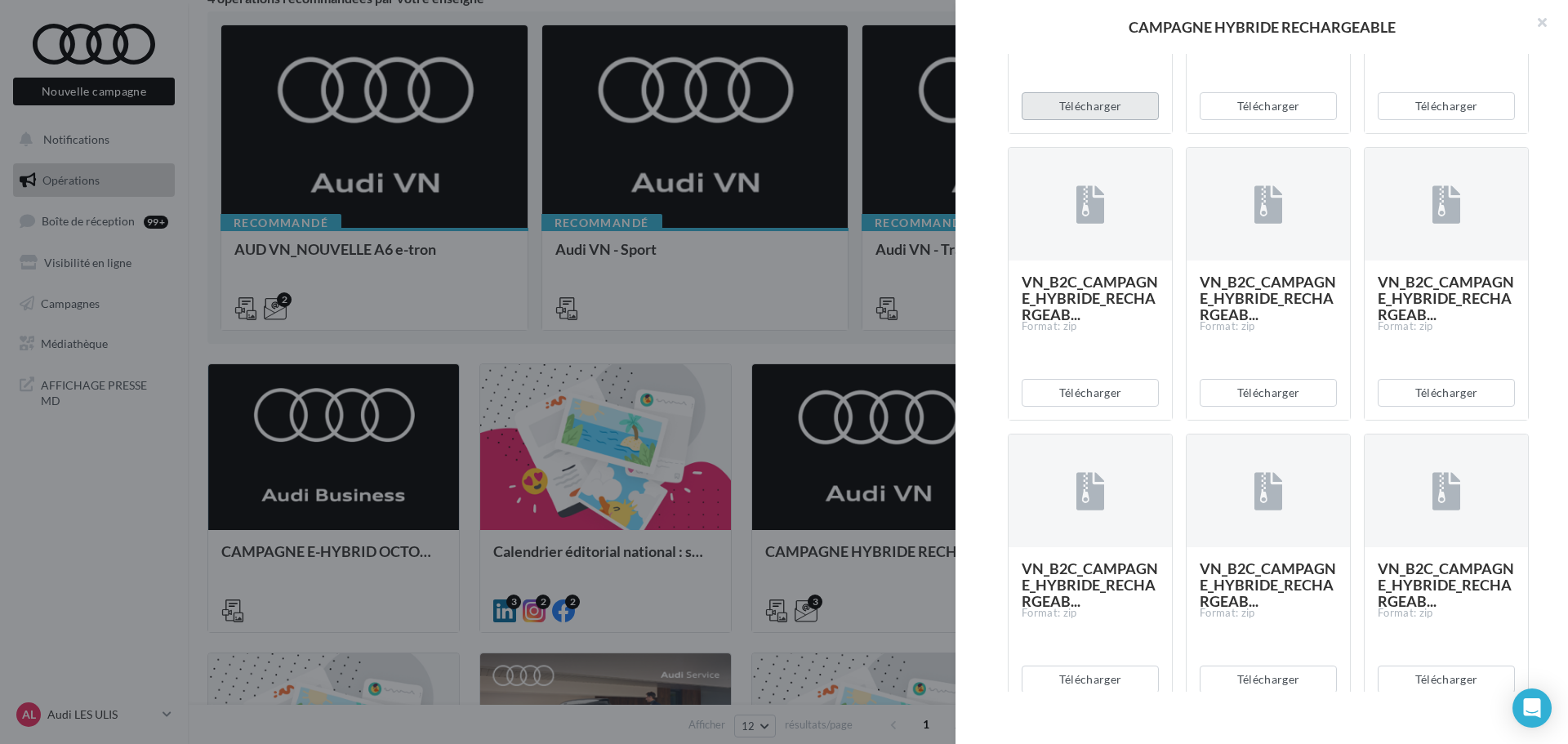
click at [1091, 120] on button "Télécharger" at bounding box center [1091, 106] width 138 height 28
click at [1257, 120] on button "Télécharger" at bounding box center [1269, 106] width 138 height 28
click at [1426, 120] on button "Télécharger" at bounding box center [1447, 106] width 138 height 28
click at [1084, 406] on button "Télécharger" at bounding box center [1091, 392] width 138 height 28
click at [1271, 406] on button "Télécharger" at bounding box center [1269, 392] width 138 height 28
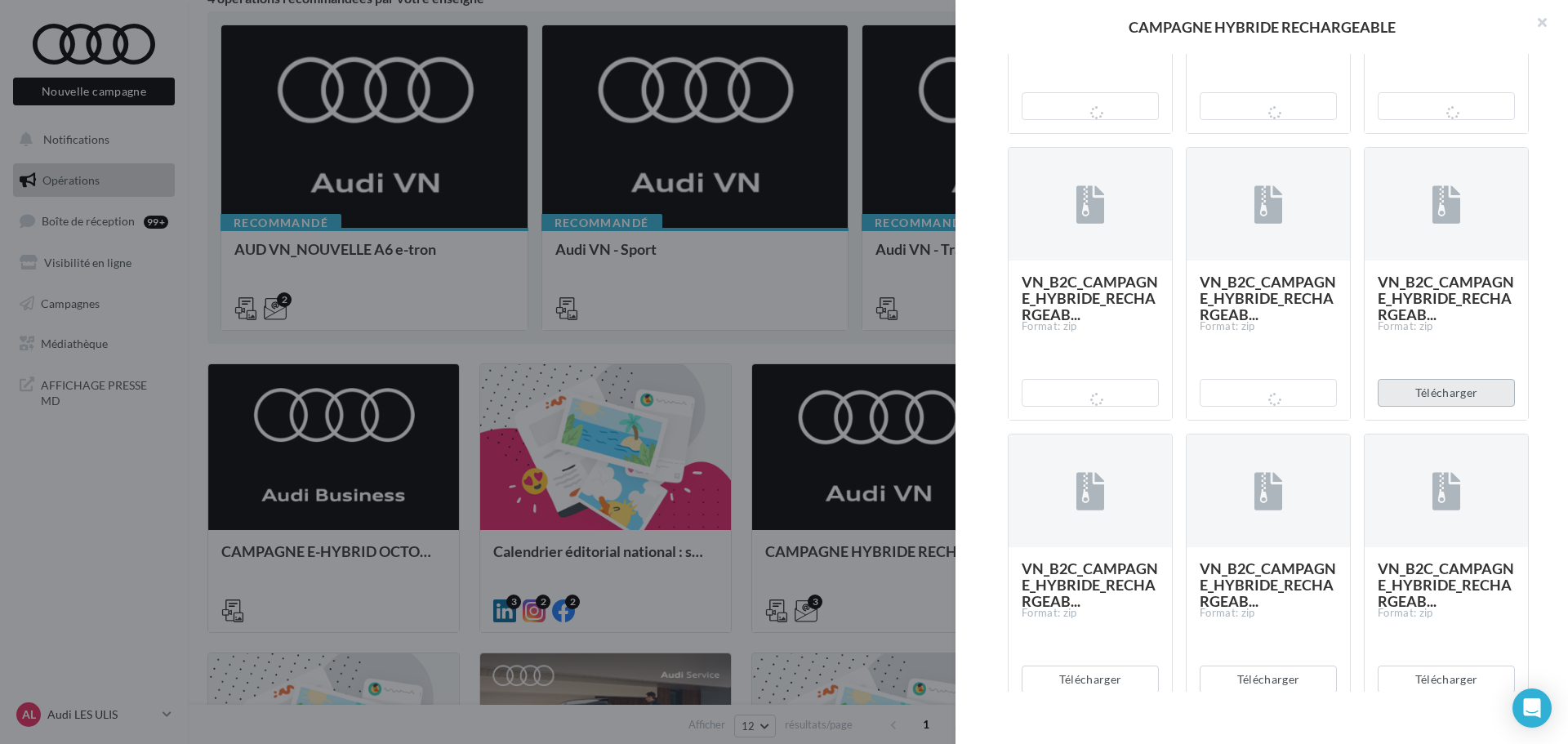
click at [1471, 406] on button "Télécharger" at bounding box center [1447, 392] width 138 height 28
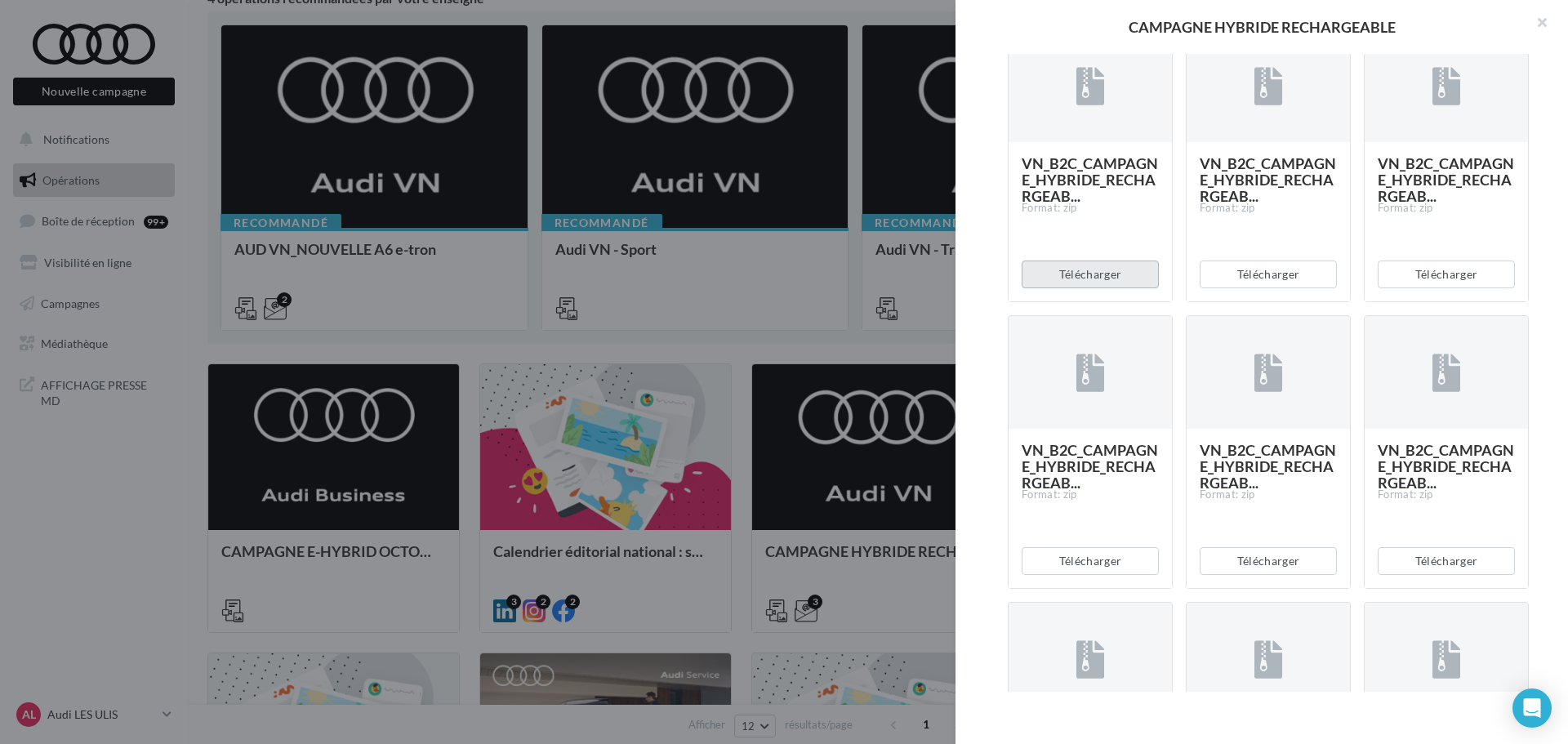
scroll to position [3337, 0]
click at [1109, 285] on button "Télécharger" at bounding box center [1091, 271] width 138 height 28
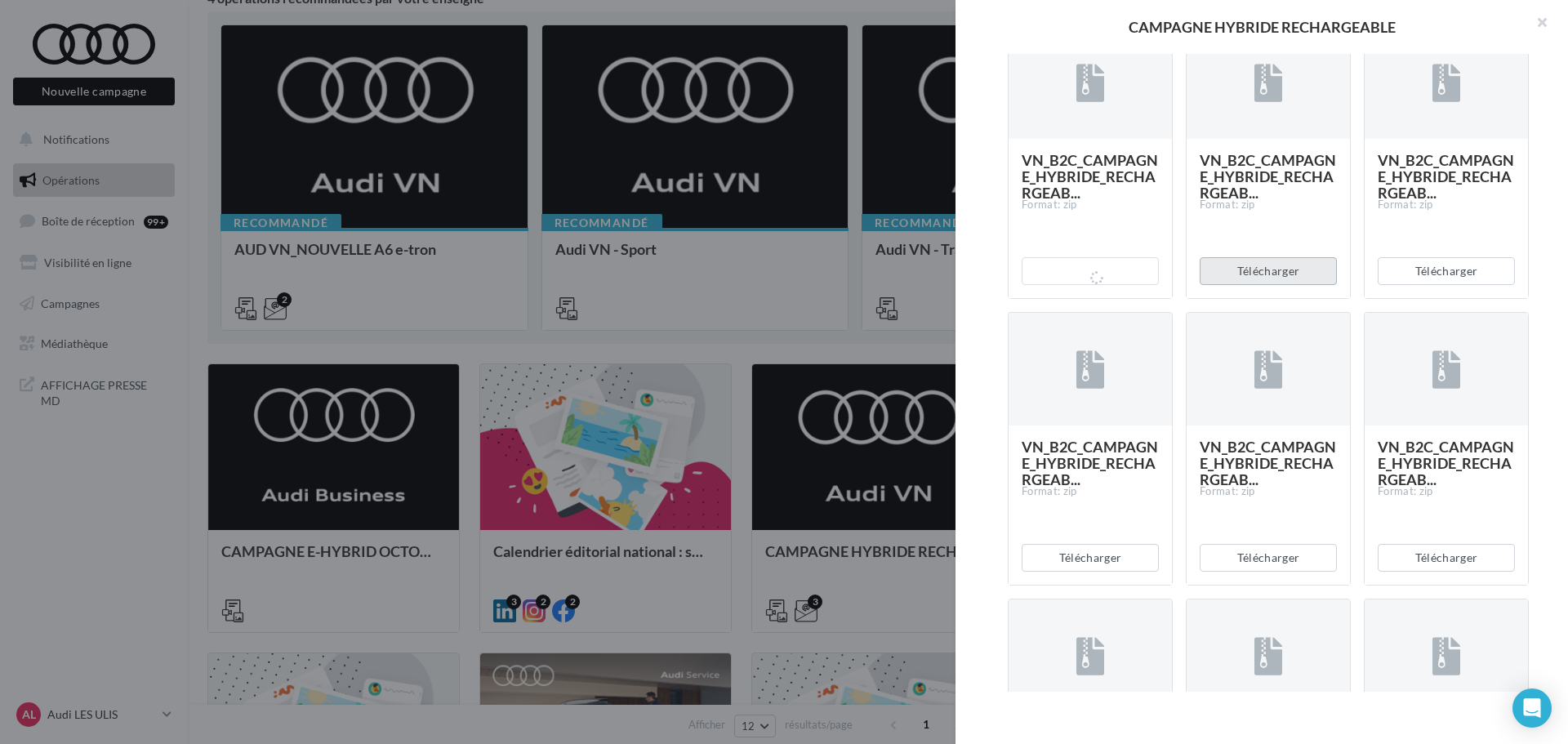
click at [1246, 285] on button "Télécharger" at bounding box center [1269, 271] width 138 height 28
click at [1484, 285] on button "Télécharger" at bounding box center [1447, 271] width 138 height 28
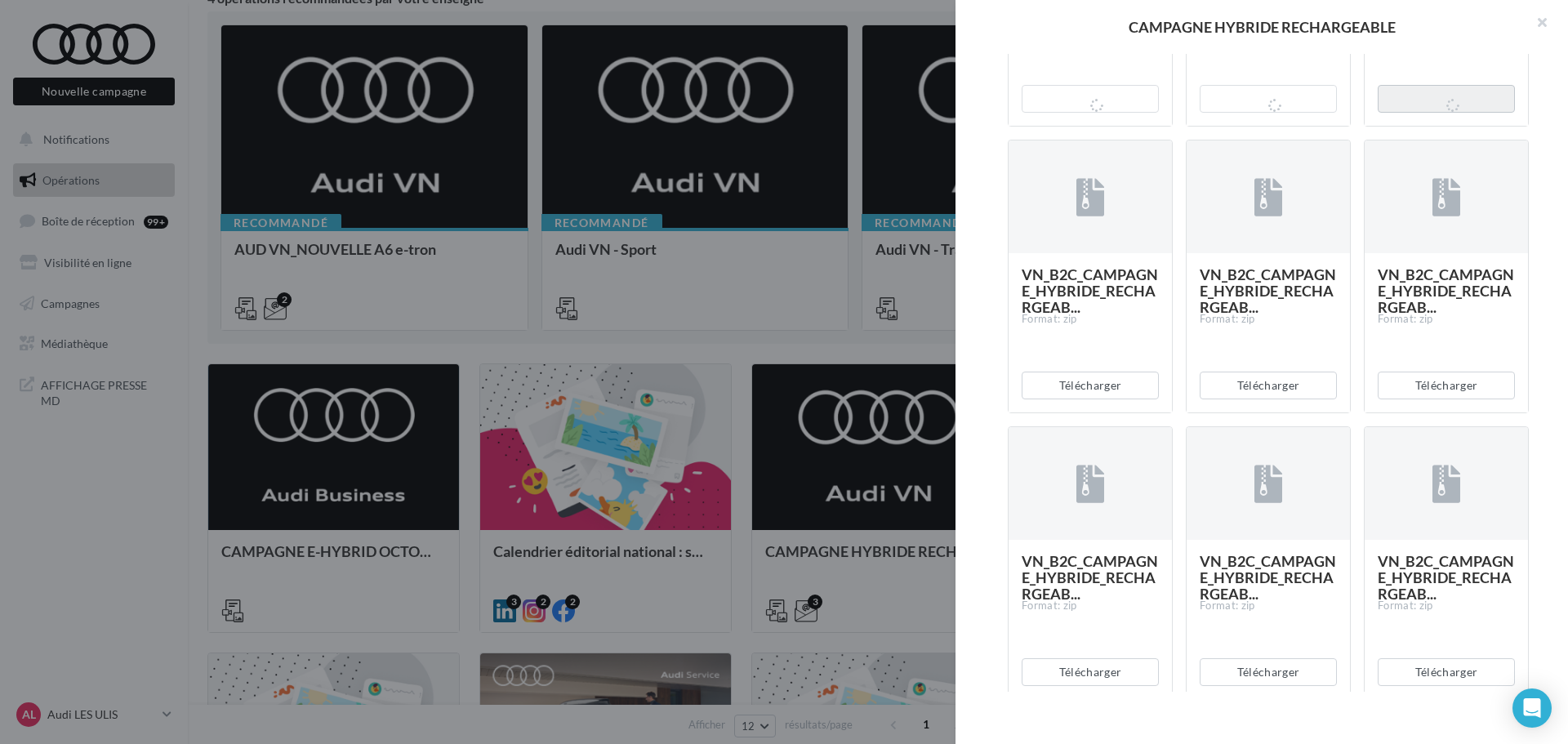
scroll to position [3664, 0]
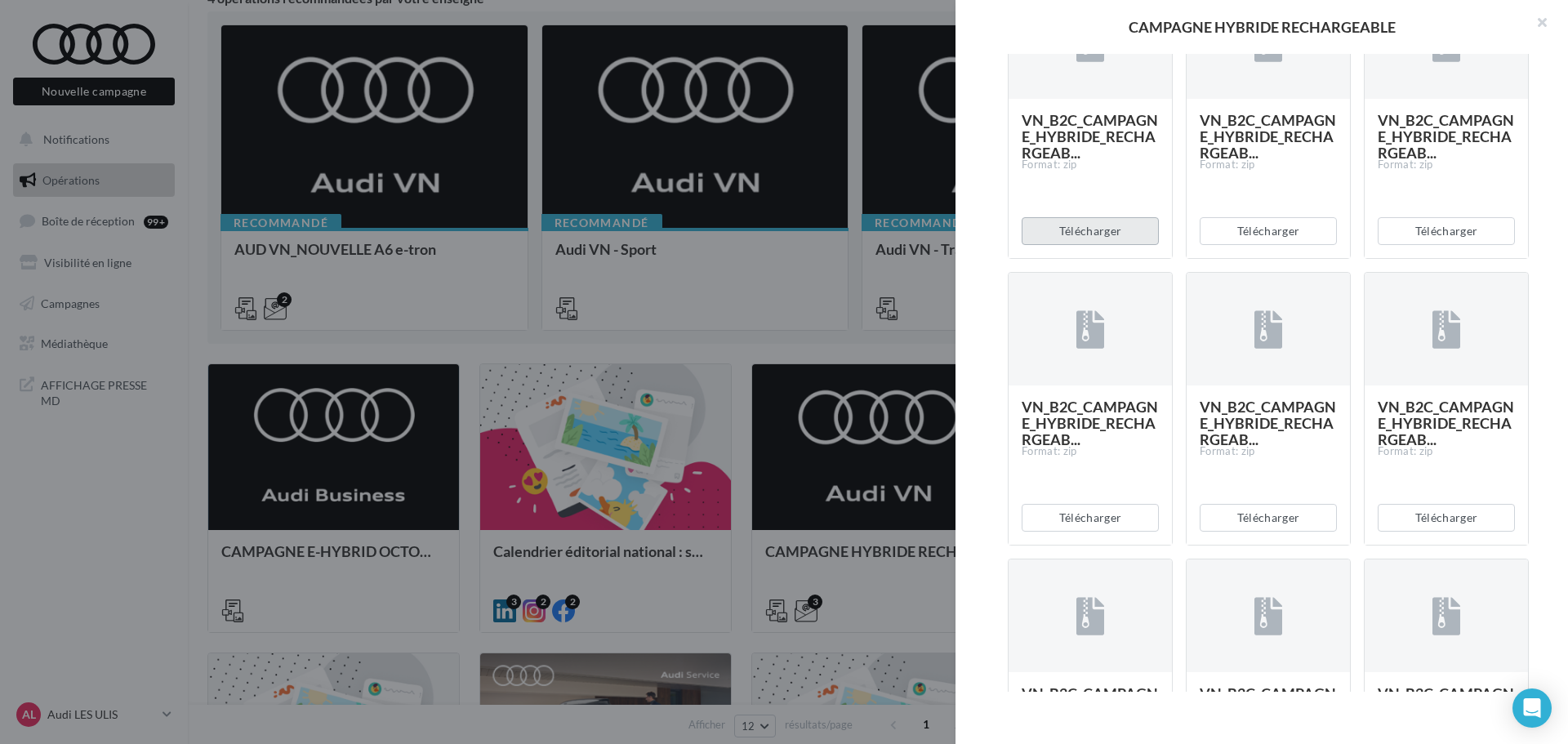
click at [1074, 245] on button "Télécharger" at bounding box center [1091, 230] width 138 height 28
click at [1293, 245] on button "Télécharger" at bounding box center [1269, 230] width 138 height 28
click at [1427, 245] on button "Télécharger" at bounding box center [1447, 230] width 138 height 28
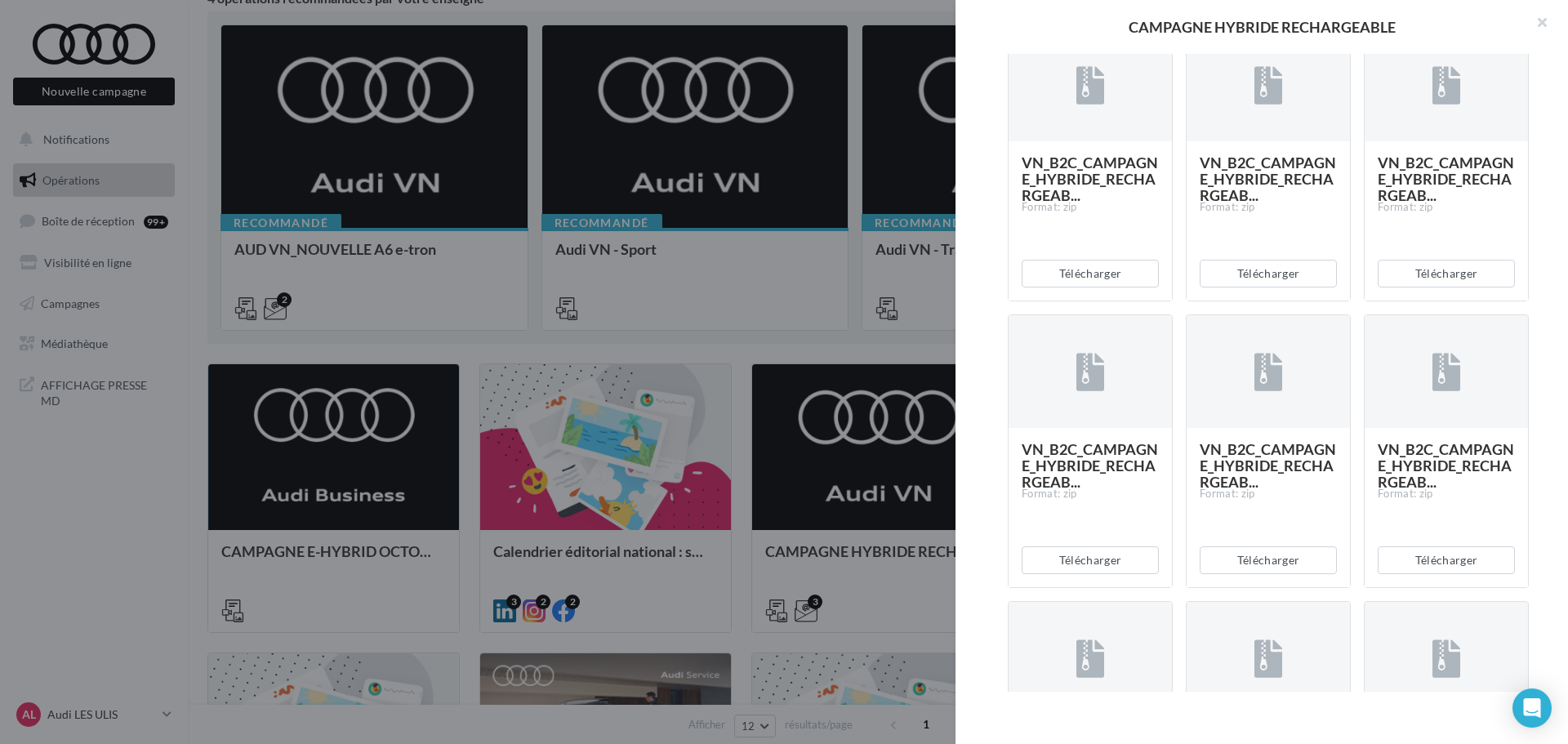
scroll to position [3908, 0]
click at [1074, 287] on button "Télécharger" at bounding box center [1091, 273] width 138 height 28
click at [1270, 287] on button "Télécharger" at bounding box center [1269, 273] width 138 height 28
click at [1418, 287] on button "Télécharger" at bounding box center [1447, 273] width 138 height 28
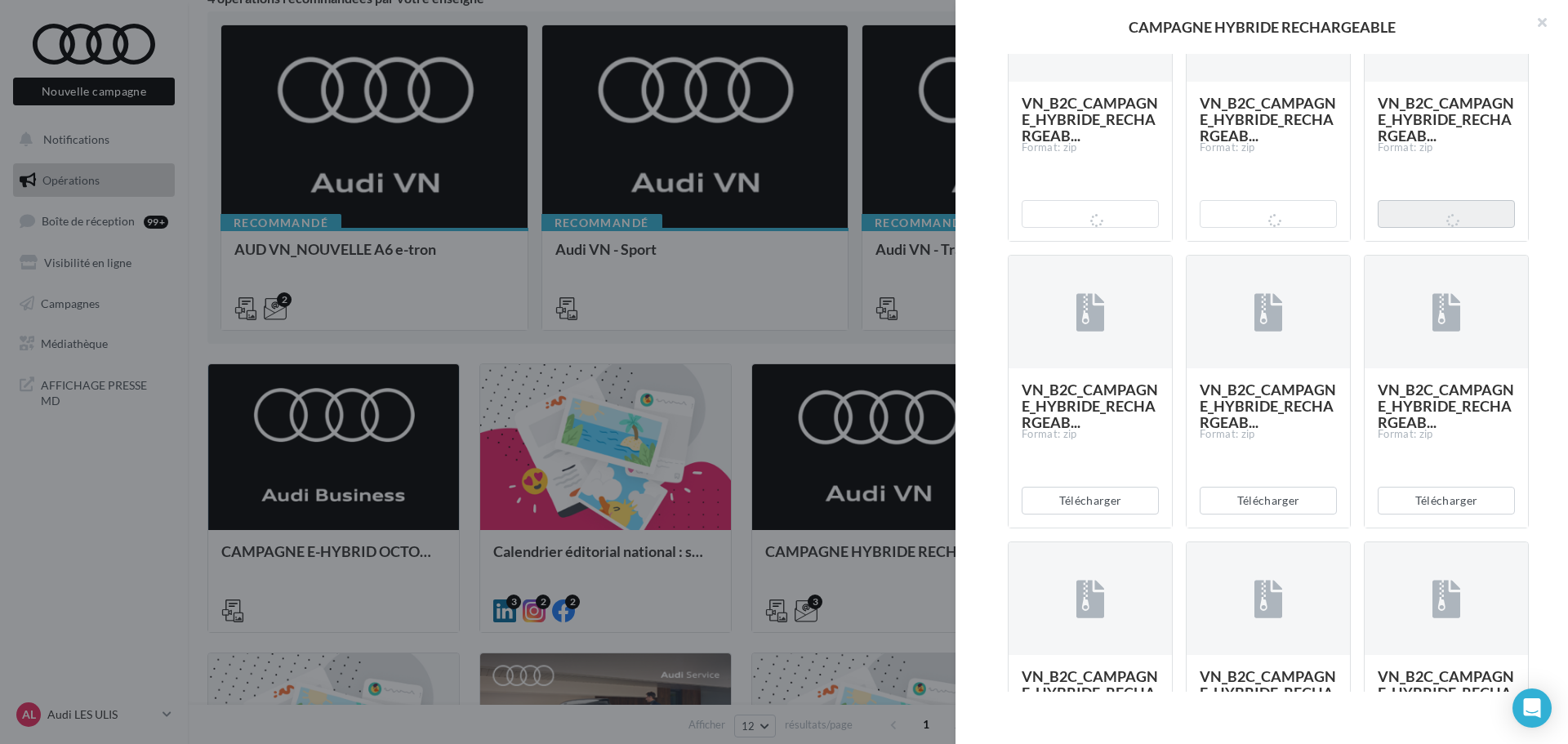
scroll to position [4154, 0]
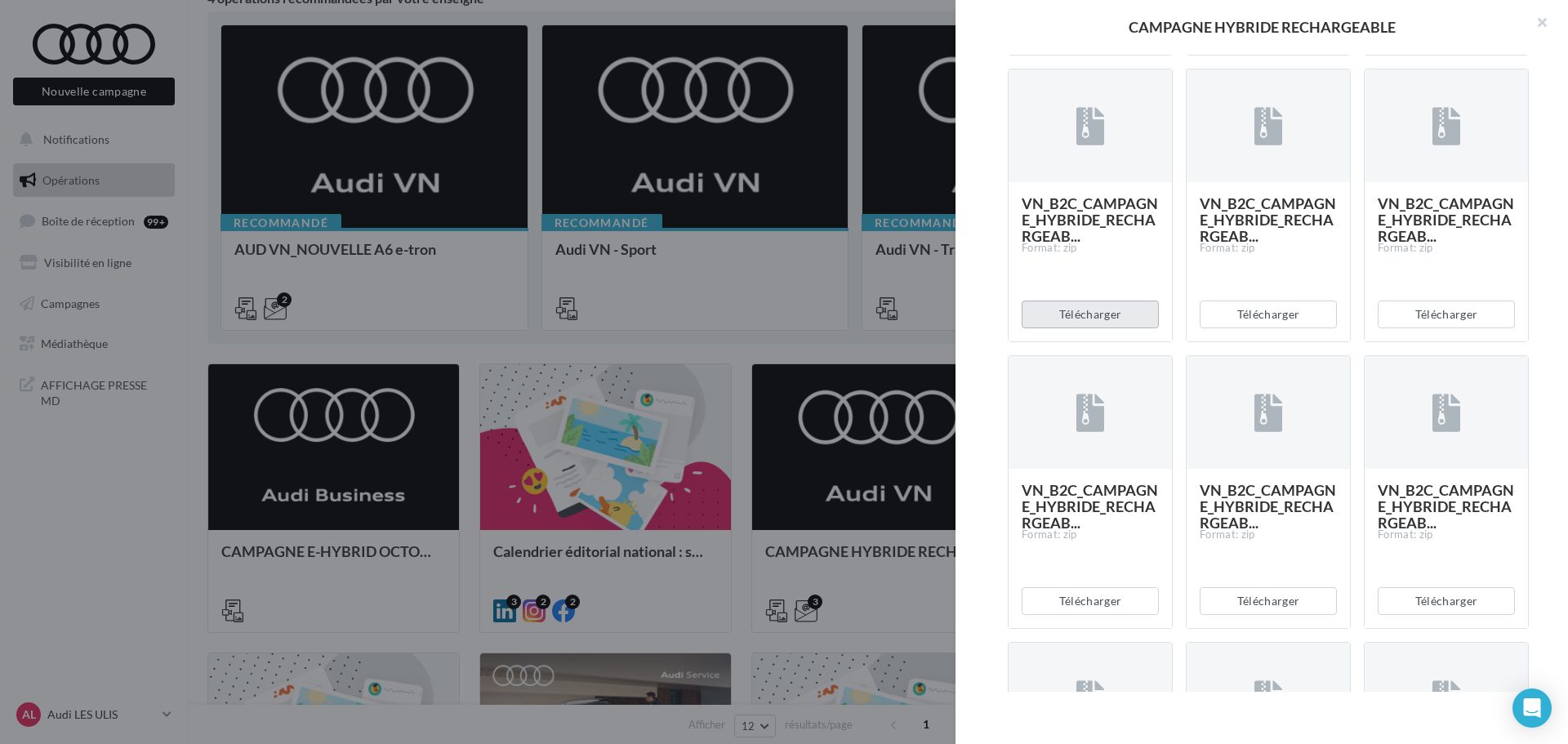
drag, startPoint x: 1056, startPoint y: 583, endPoint x: 1122, endPoint y: 583, distance: 66.0
click at [1056, 328] on button "Télécharger" at bounding box center [1091, 314] width 138 height 28
drag, startPoint x: 1255, startPoint y: 579, endPoint x: 1309, endPoint y: 579, distance: 54.0
click at [1255, 328] on button "Télécharger" at bounding box center [1269, 314] width 138 height 28
click at [1449, 328] on button "Télécharger" at bounding box center [1447, 314] width 138 height 28
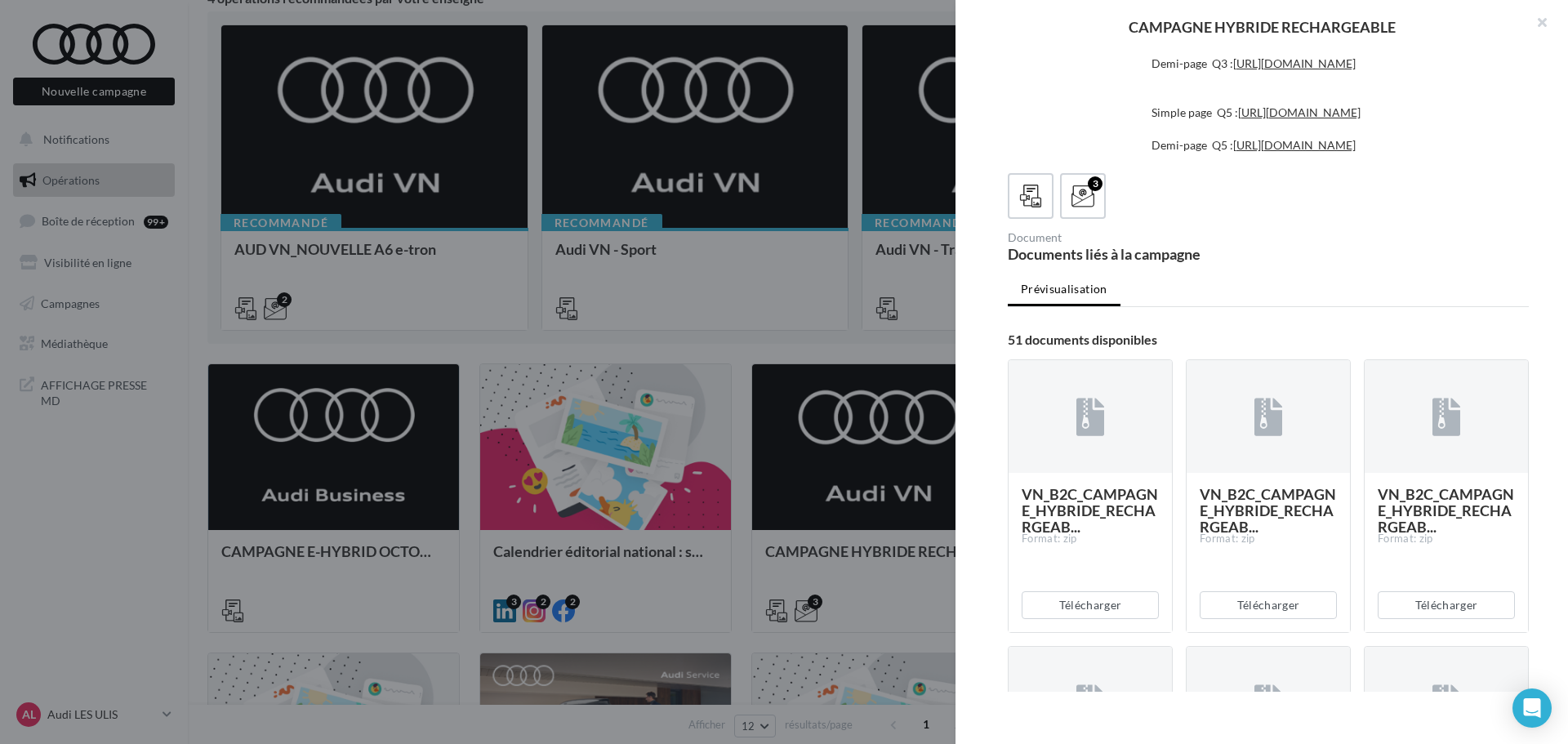
scroll to position [491, 0]
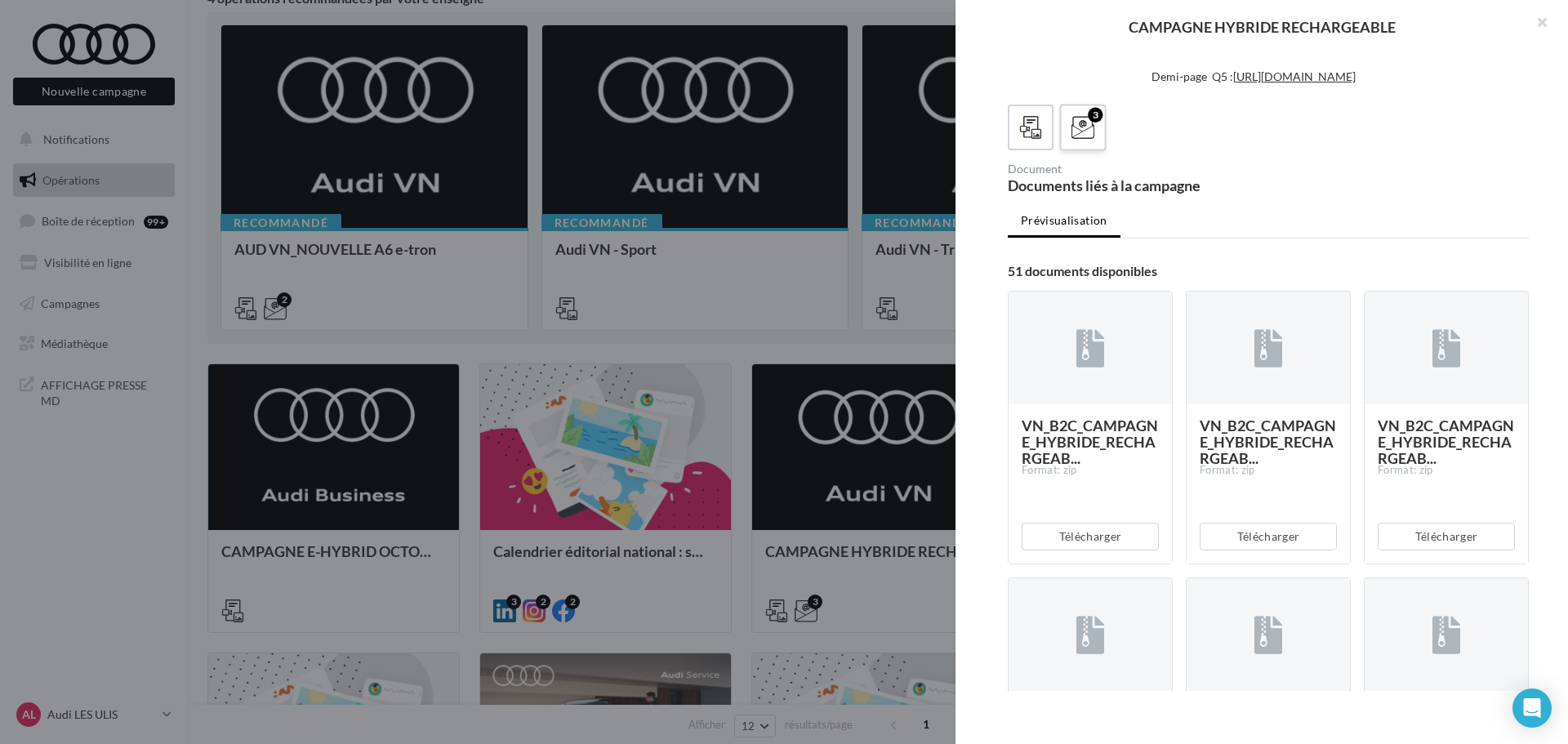
click at [1082, 140] on icon at bounding box center [1083, 127] width 24 height 24
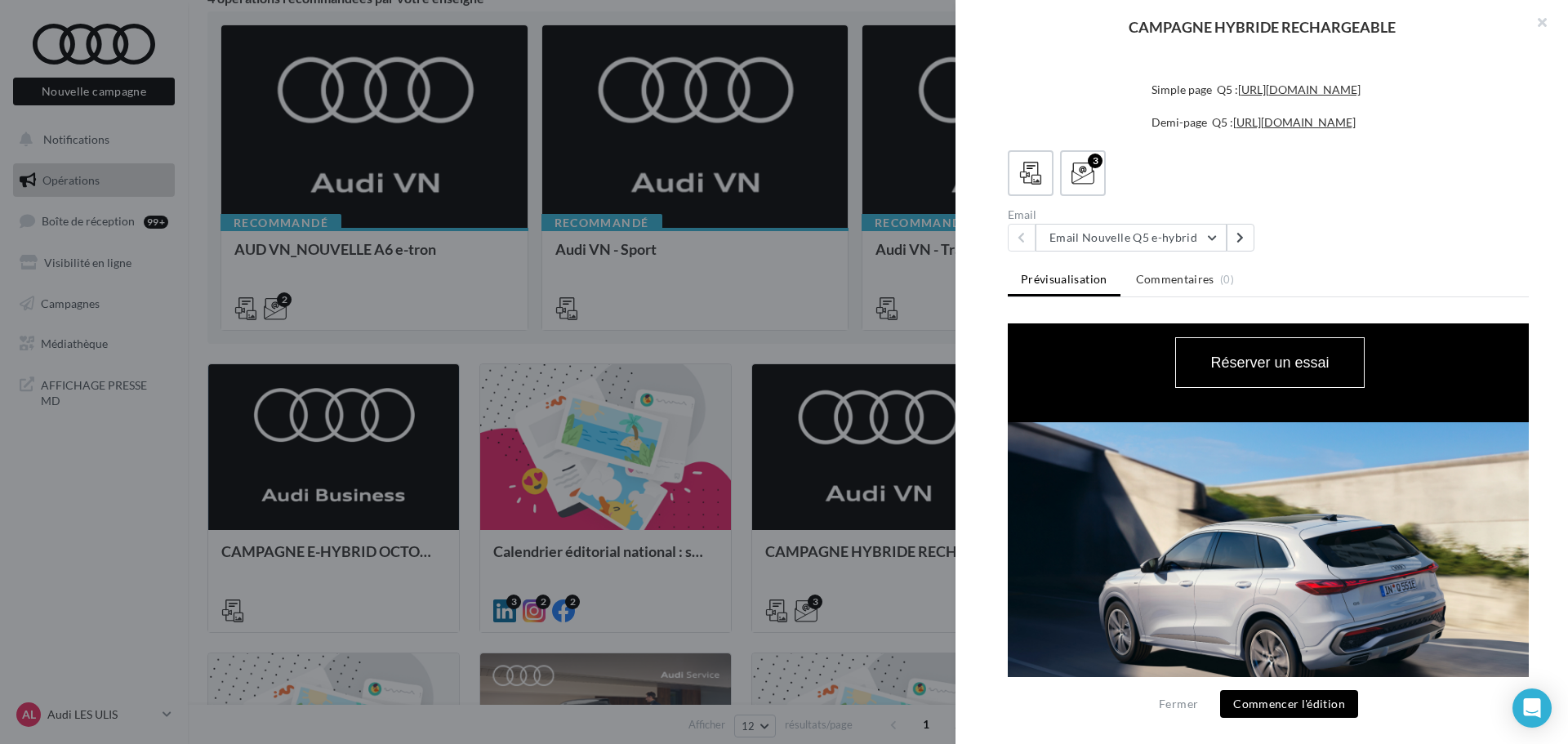
scroll to position [718, 0]
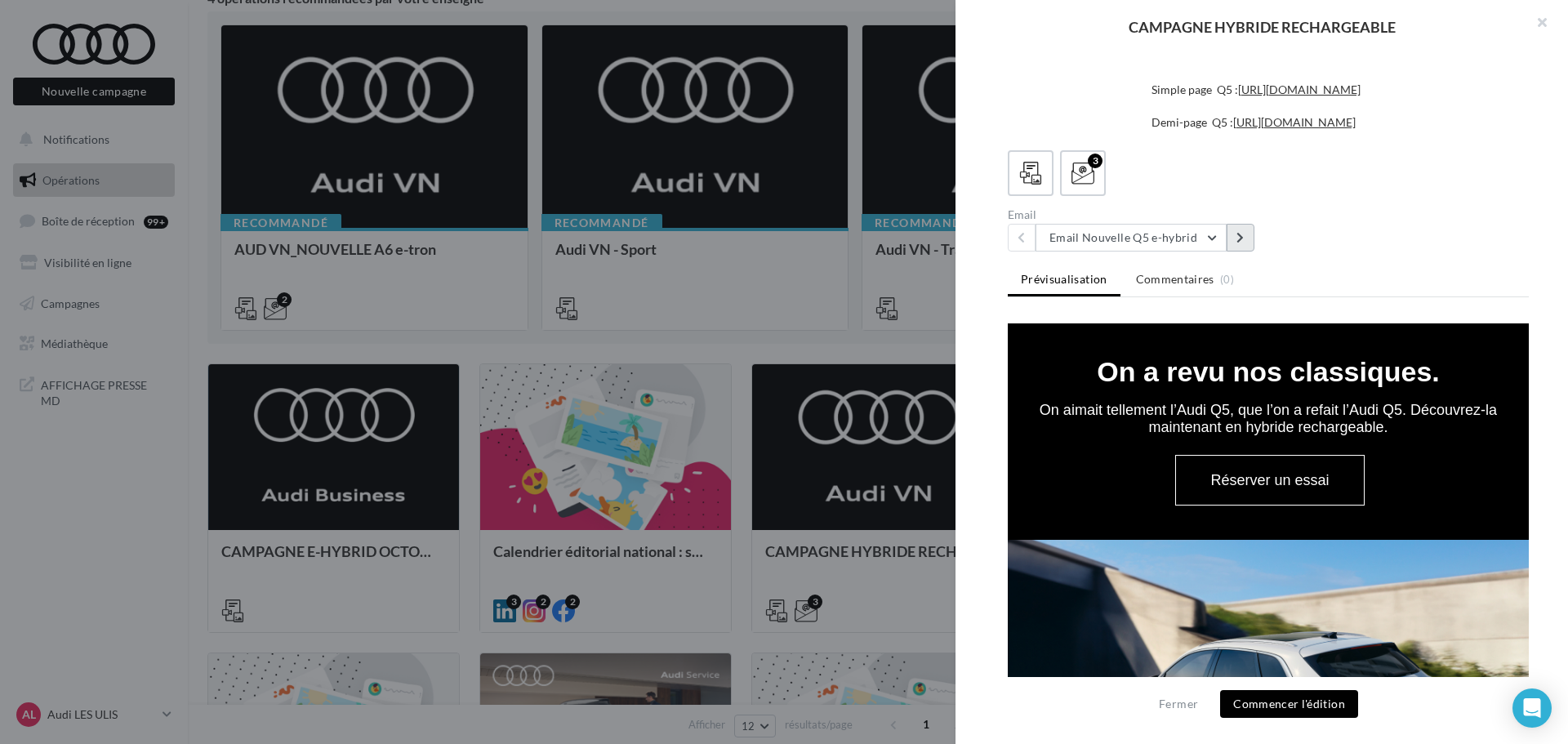
click at [1230, 237] on button at bounding box center [1240, 237] width 28 height 28
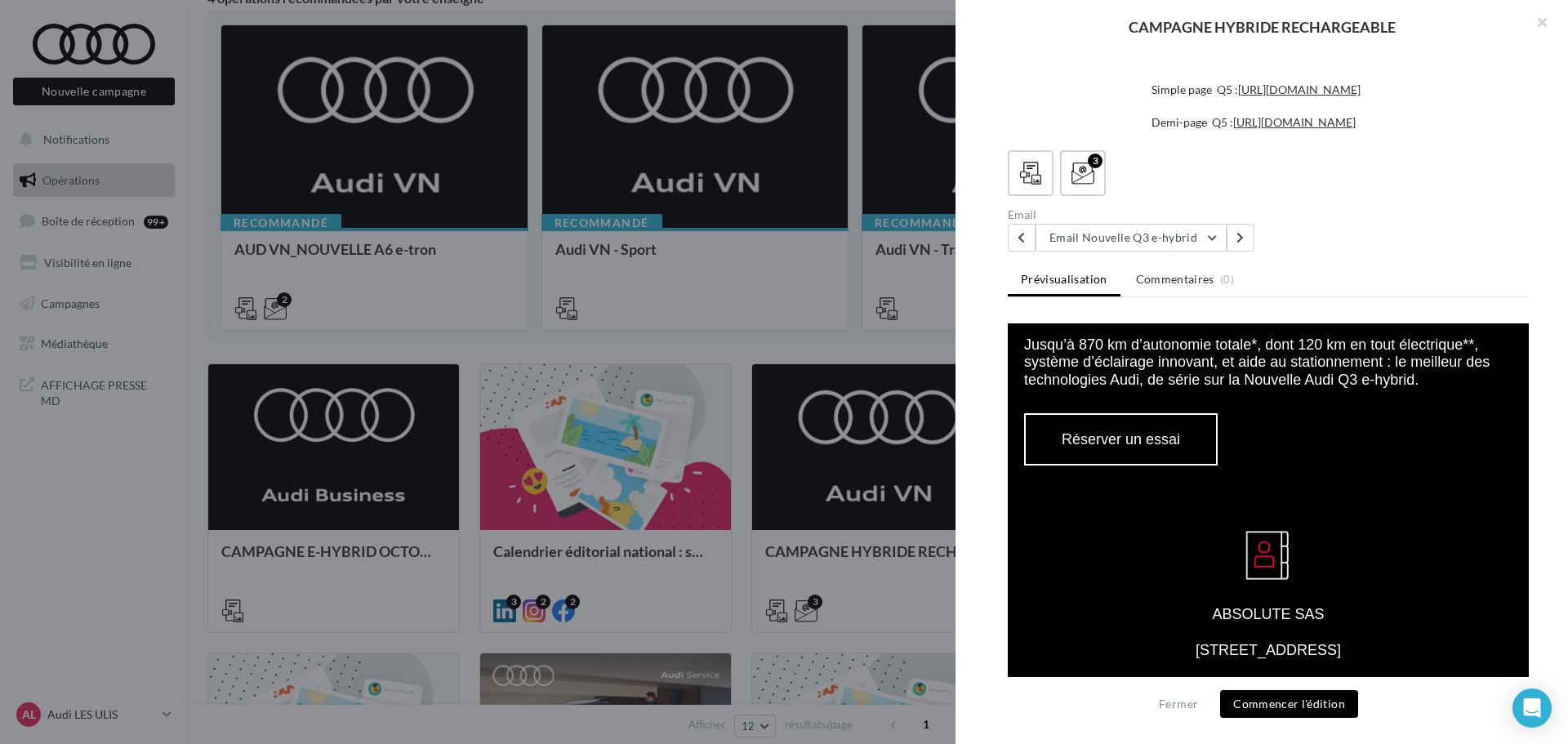
scroll to position [1389, 0]
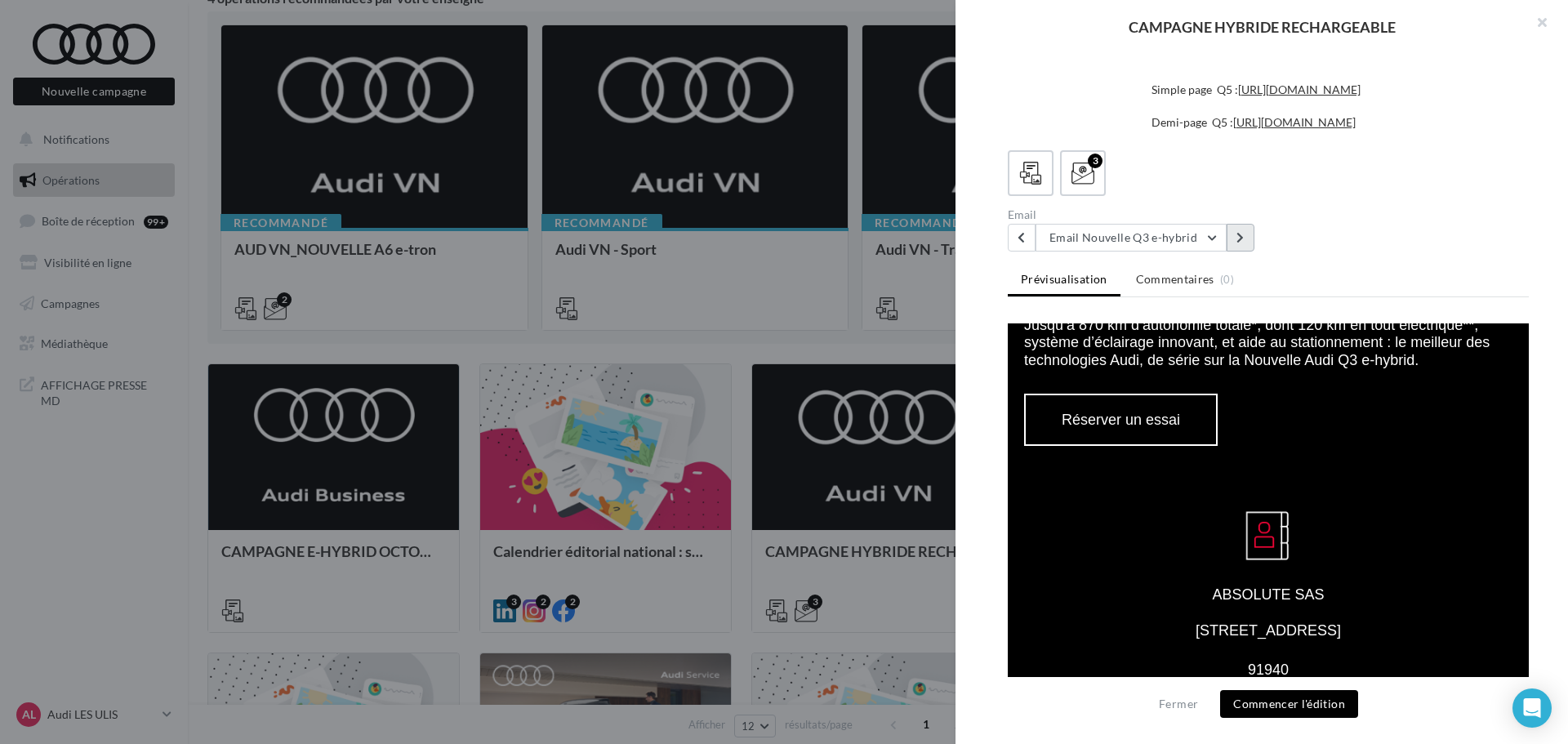
click at [1229, 242] on button at bounding box center [1240, 237] width 28 height 28
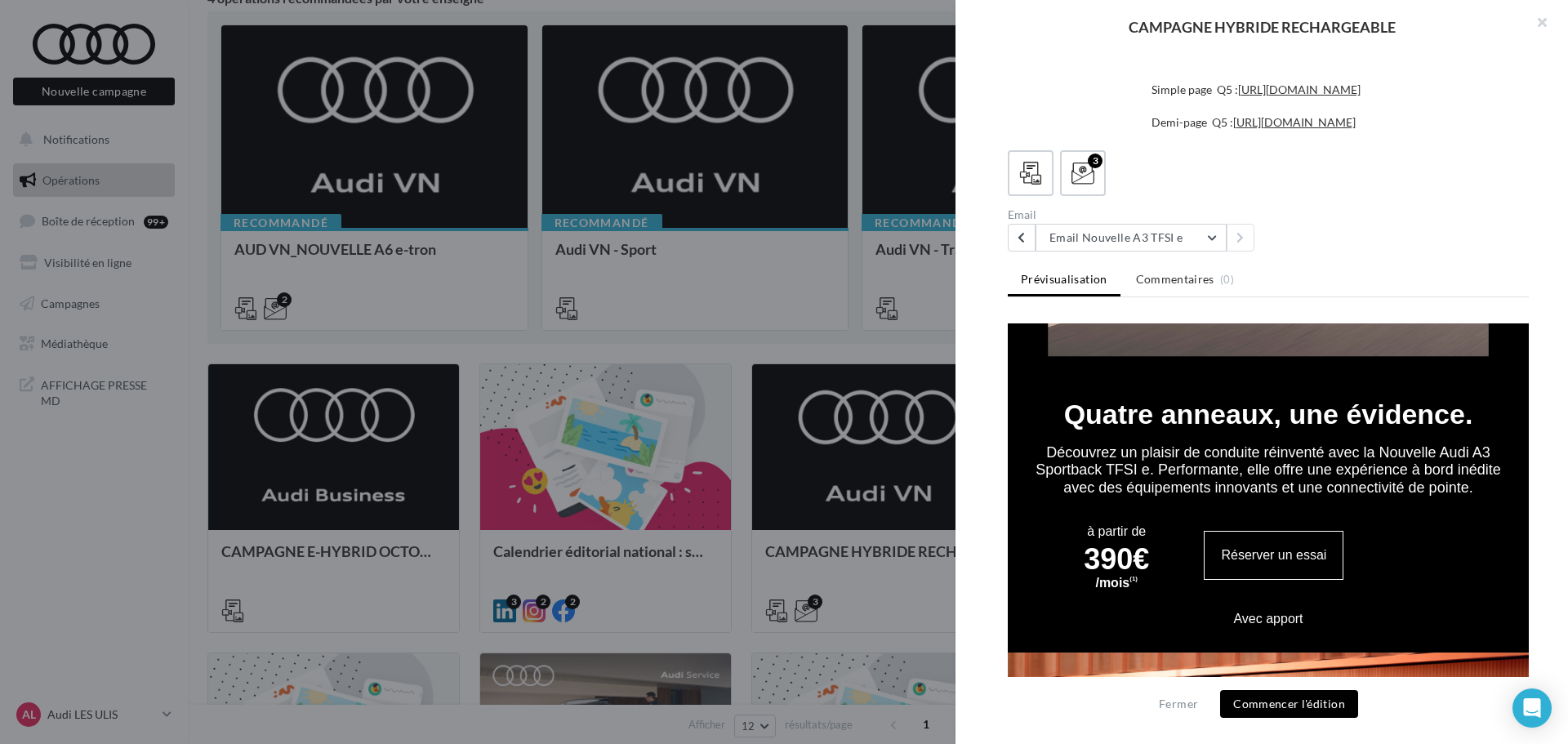
scroll to position [653, 0]
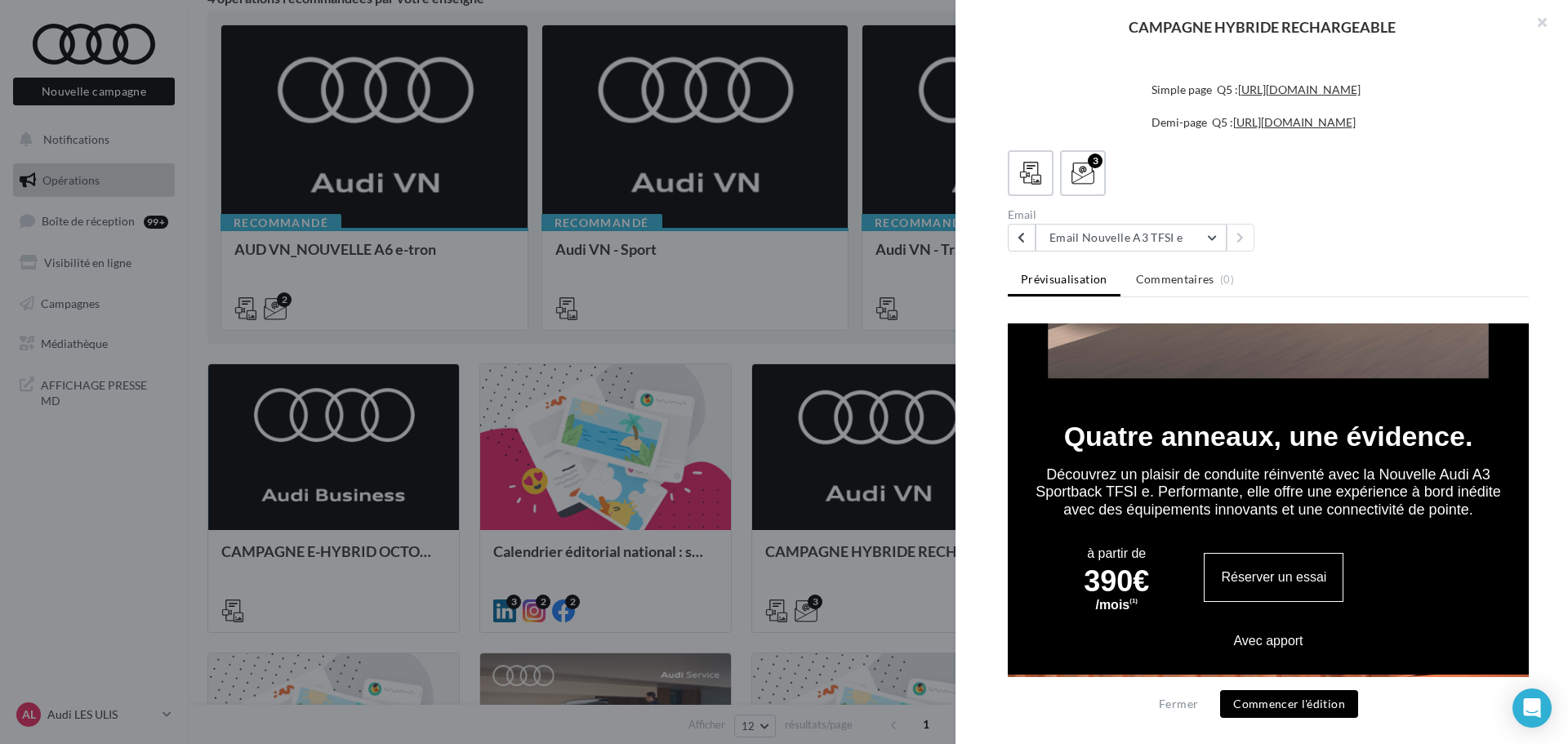
drag, startPoint x: 1056, startPoint y: 412, endPoint x: 1294, endPoint y: 446, distance: 240.4
click at [1294, 446] on tbody "Quatre anneaux, une évidence. Découvrez un plaisir de conduite réinventé avec l…" at bounding box center [1268, 540] width 521 height 269
click at [1290, 467] on font "Découvrez un plaisir de conduite réinventé avec la Nouvelle Audi A3 Sportback T…" at bounding box center [1268, 492] width 466 height 52
drag, startPoint x: 1032, startPoint y: 445, endPoint x: 1303, endPoint y: 495, distance: 275.6
click at [1303, 495] on td "Découvrez un plaisir de conduite réinventé avec la Nouvelle Audi A3 Sportback T…" at bounding box center [1268, 485] width 521 height 70
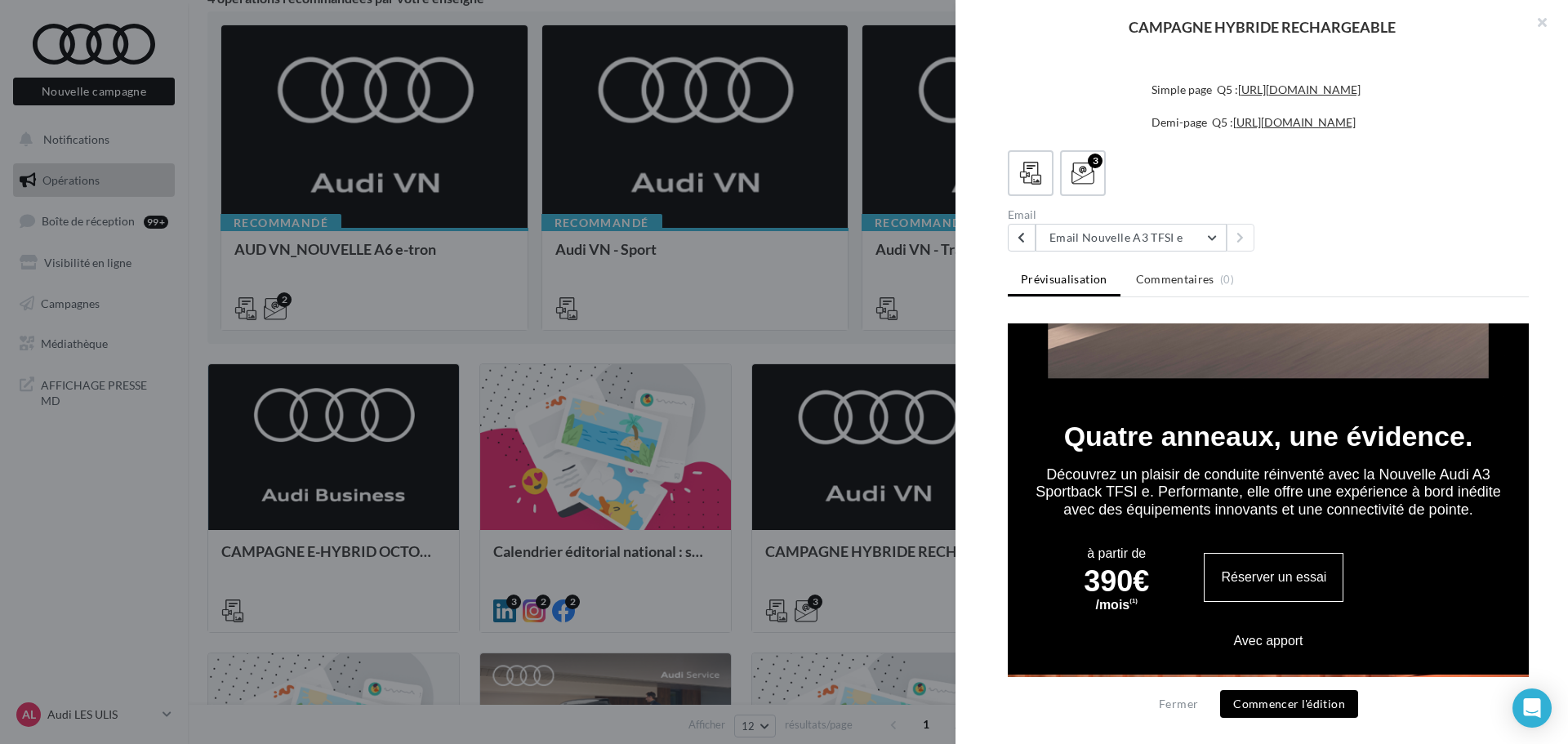
copy font "Découvrez un plaisir de conduite réinventé avec la Nouvelle Audi A3 Sportback T…"
click at [1475, 460] on td "Découvrez un plaisir de conduite réinventé avec la Nouvelle Audi A3 Sportback T…" at bounding box center [1268, 485] width 521 height 70
drag, startPoint x: 1082, startPoint y: 547, endPoint x: 1131, endPoint y: 597, distance: 70.0
click at [1131, 597] on tbody "à partir de 390€ (1)" at bounding box center [1117, 578] width 65 height 74
click at [1152, 599] on td "à partir de 390€ (1)" at bounding box center [1120, 578] width 160 height 74
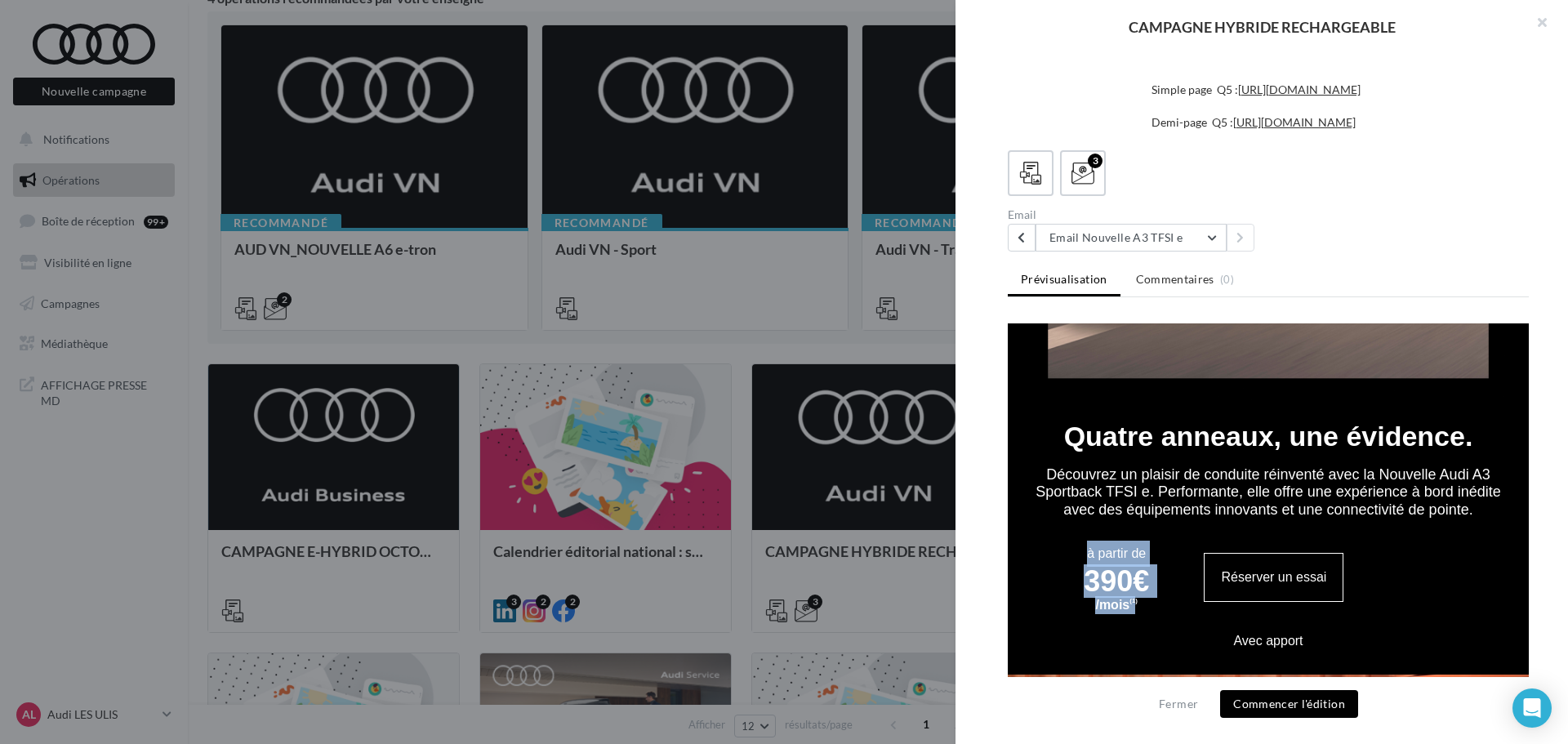
drag, startPoint x: 1136, startPoint y: 599, endPoint x: 1078, endPoint y: 548, distance: 77.2
click at [1078, 548] on td "à partir de 390€ (1)" at bounding box center [1120, 578] width 160 height 74
copy td "à partir de 390€ /mois (1"
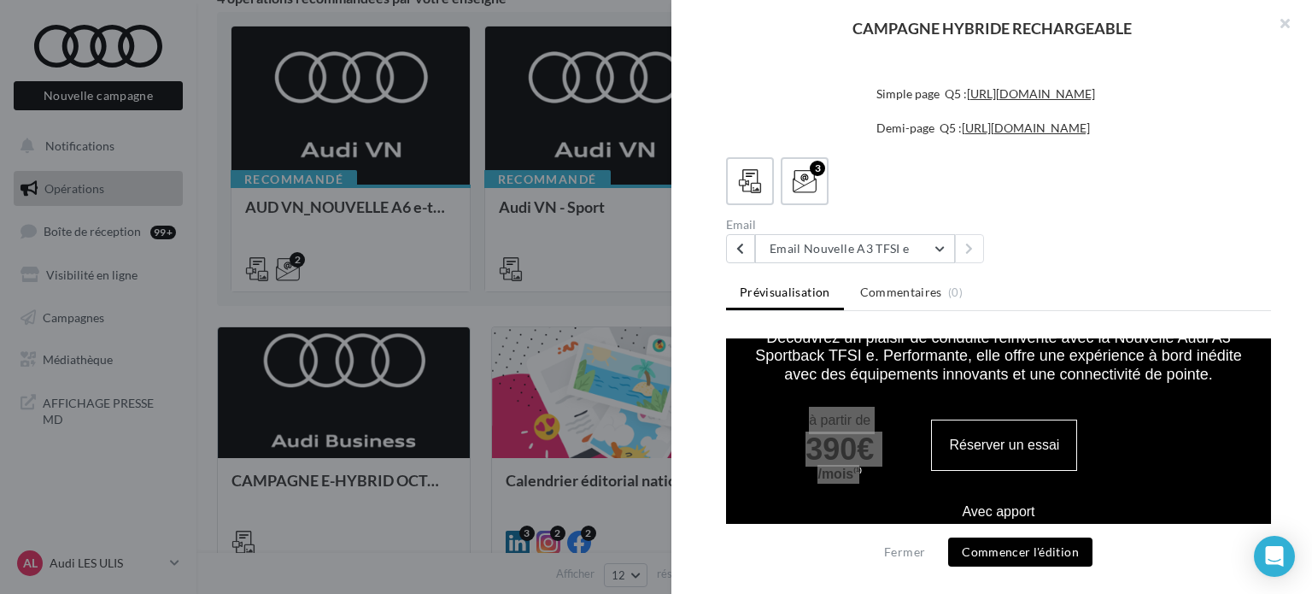
scroll to position [928, 0]
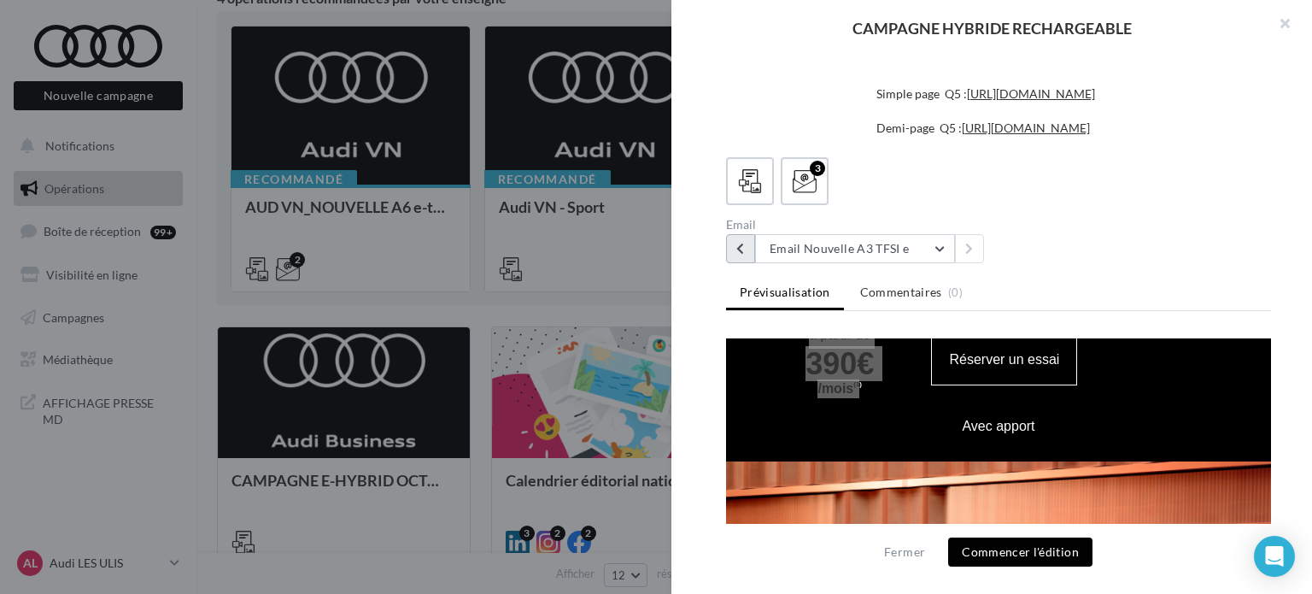
click at [743, 249] on icon at bounding box center [740, 249] width 8 height 12
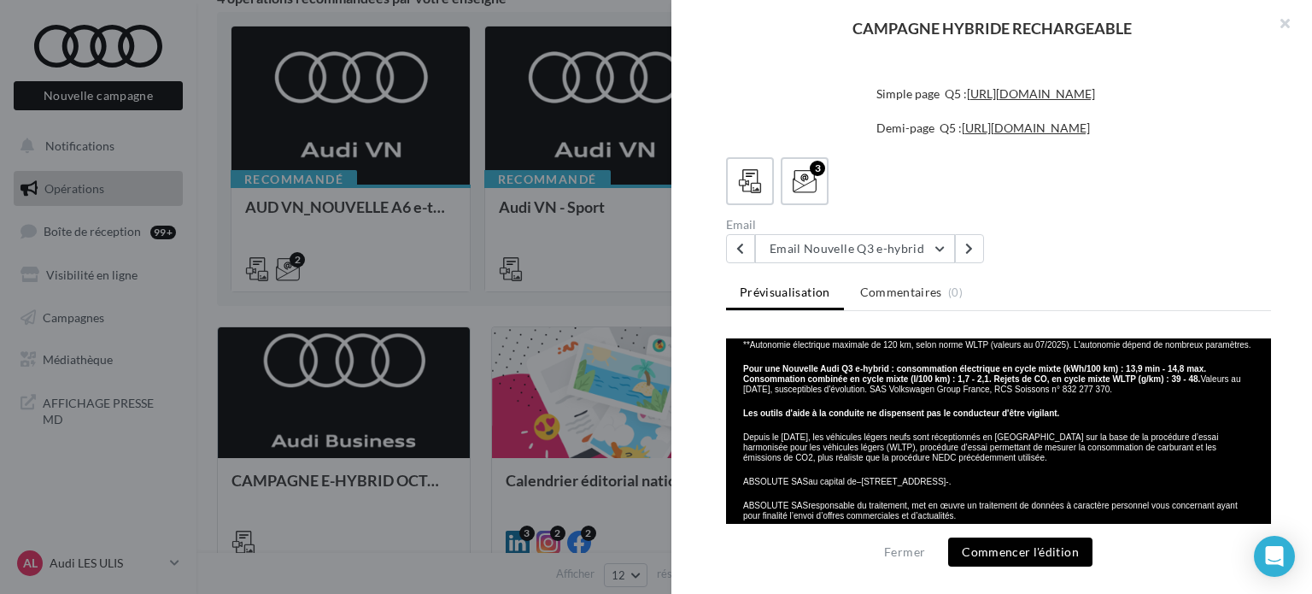
scroll to position [2478, 0]
